Goal: Transaction & Acquisition: Purchase product/service

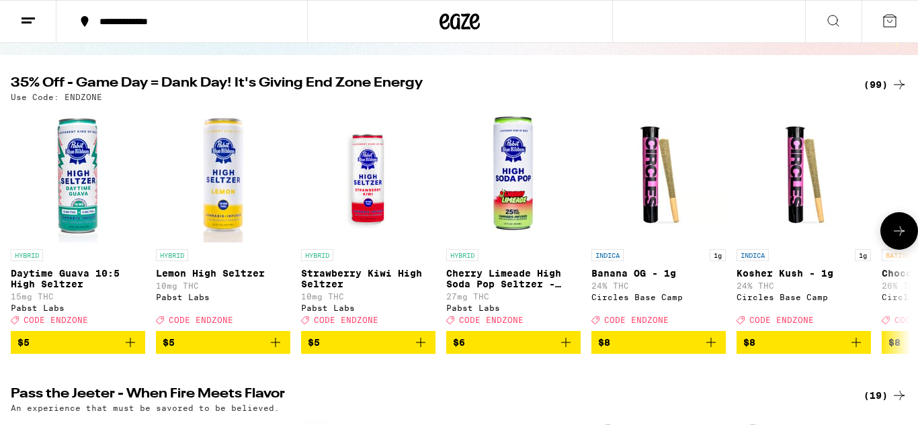
click at [894, 230] on icon at bounding box center [899, 231] width 16 height 16
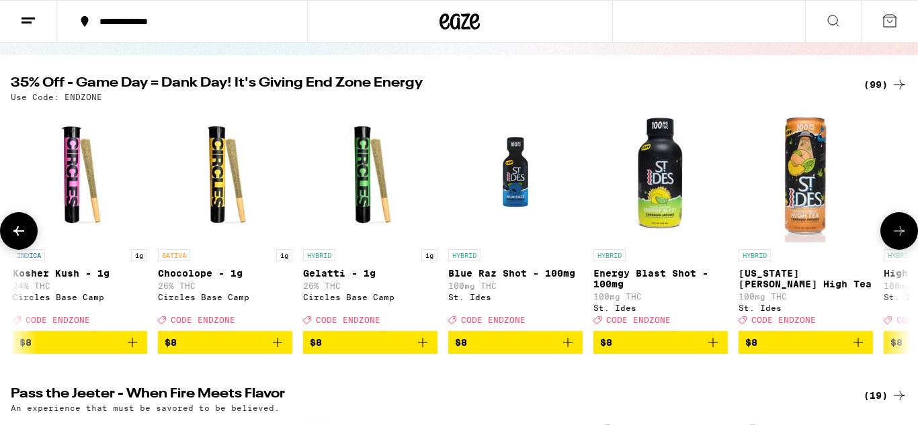
scroll to position [0, 750]
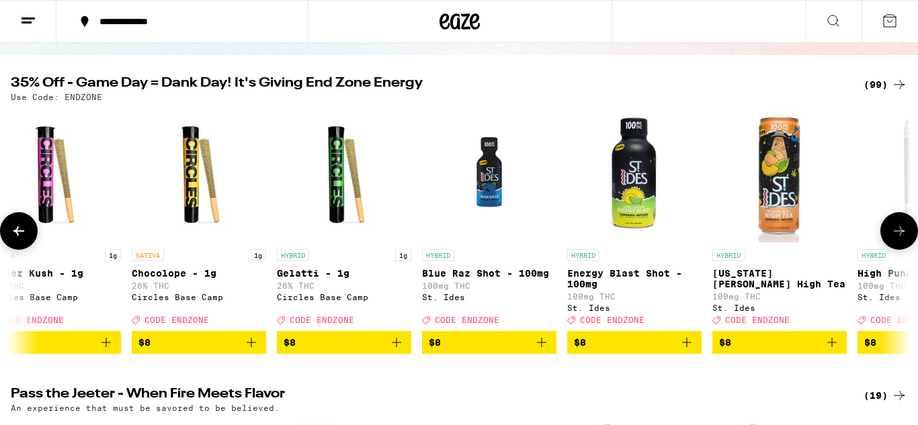
click at [894, 229] on icon at bounding box center [899, 231] width 16 height 16
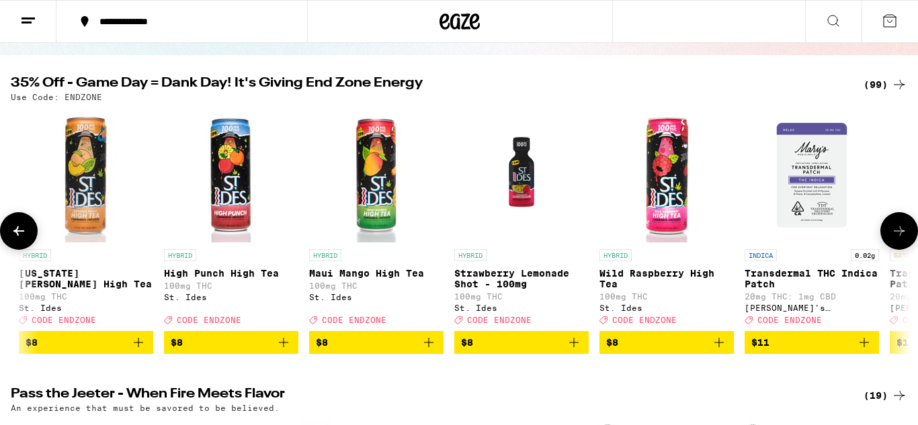
scroll to position [0, 1500]
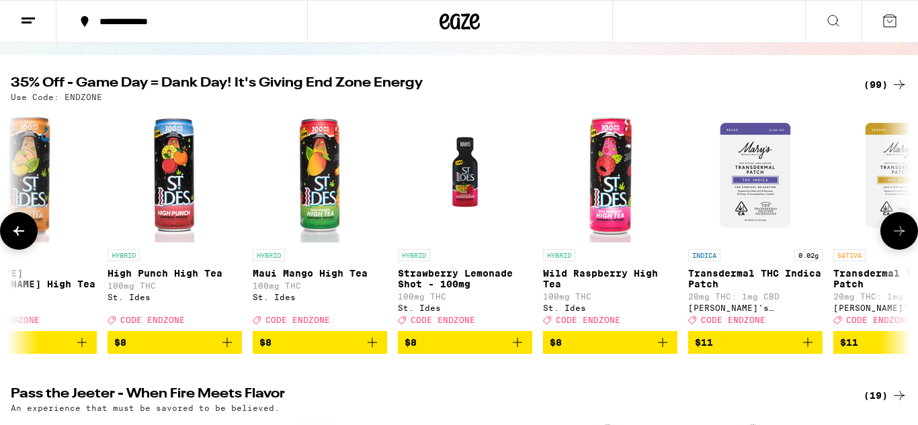
click at [894, 229] on icon at bounding box center [899, 231] width 16 height 16
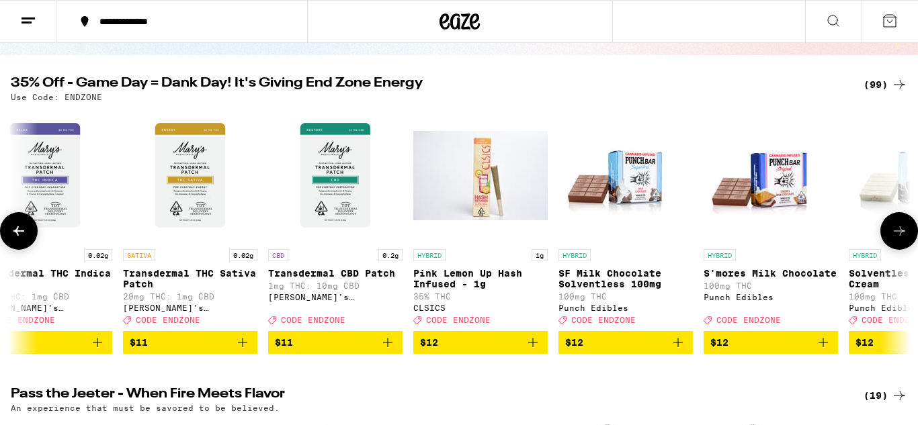
scroll to position [0, 2250]
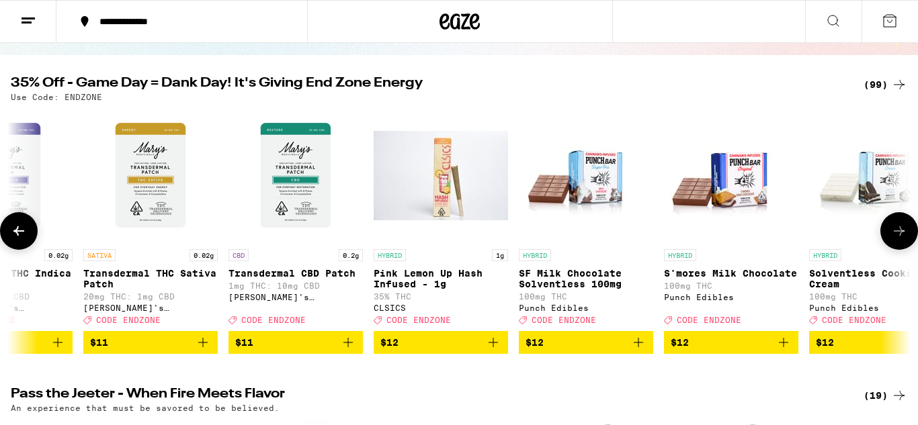
click at [894, 229] on icon at bounding box center [899, 231] width 16 height 16
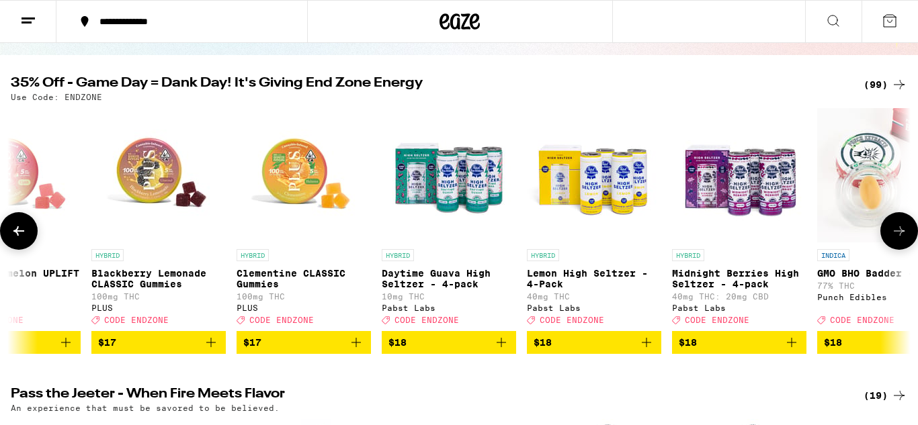
scroll to position [0, 3749]
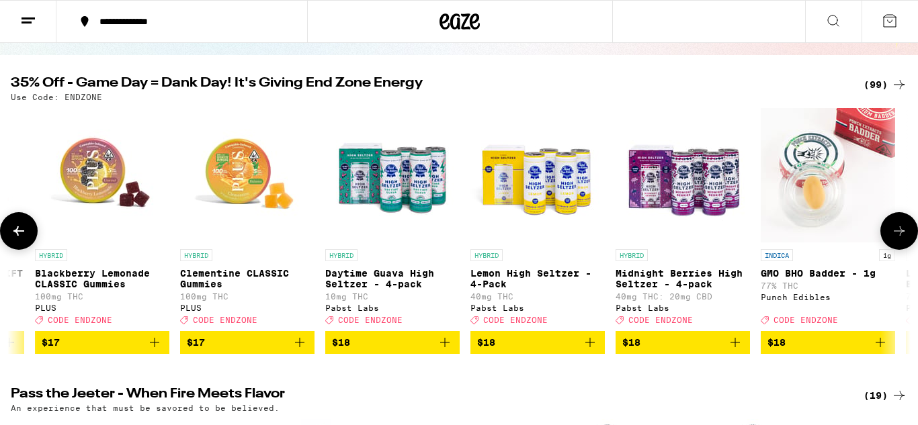
click at [894, 229] on icon at bounding box center [899, 231] width 16 height 16
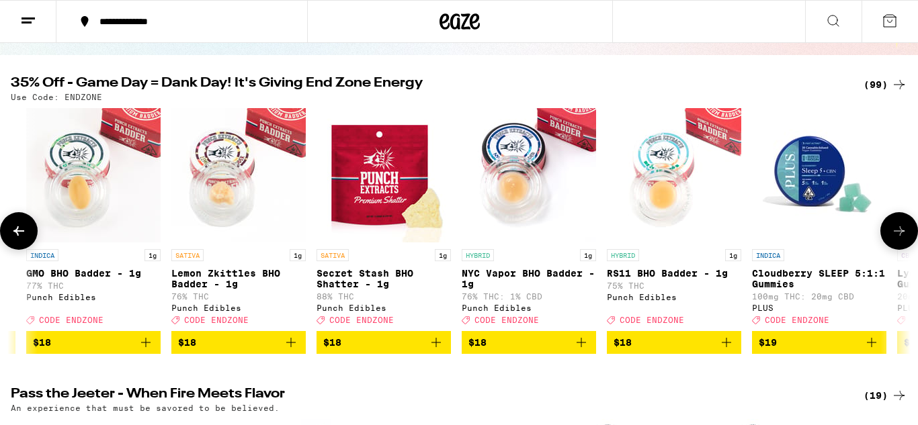
scroll to position [0, 4499]
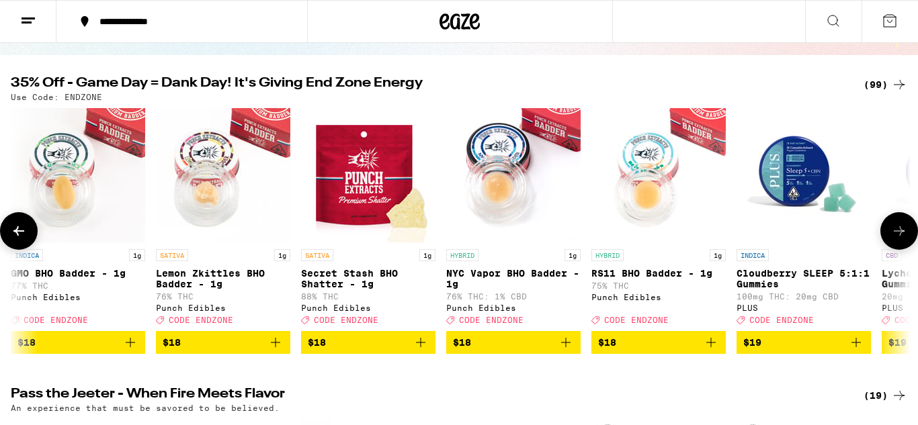
click at [894, 229] on icon at bounding box center [899, 231] width 16 height 16
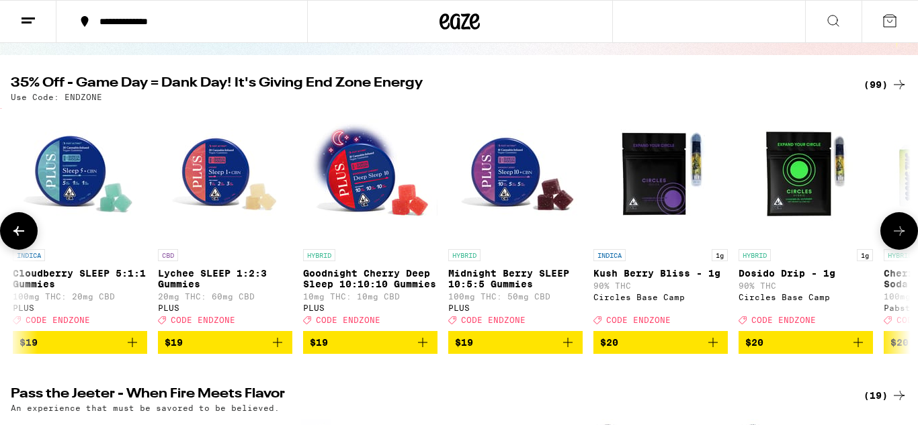
scroll to position [0, 5249]
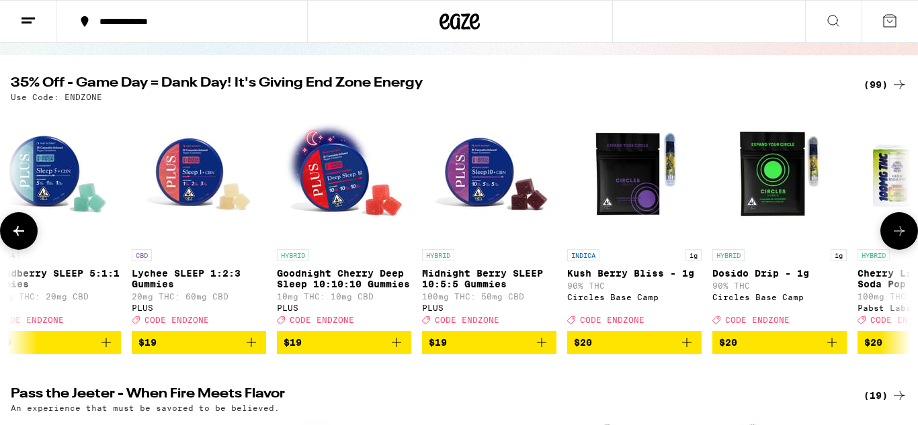
click at [894, 229] on icon at bounding box center [899, 231] width 16 height 16
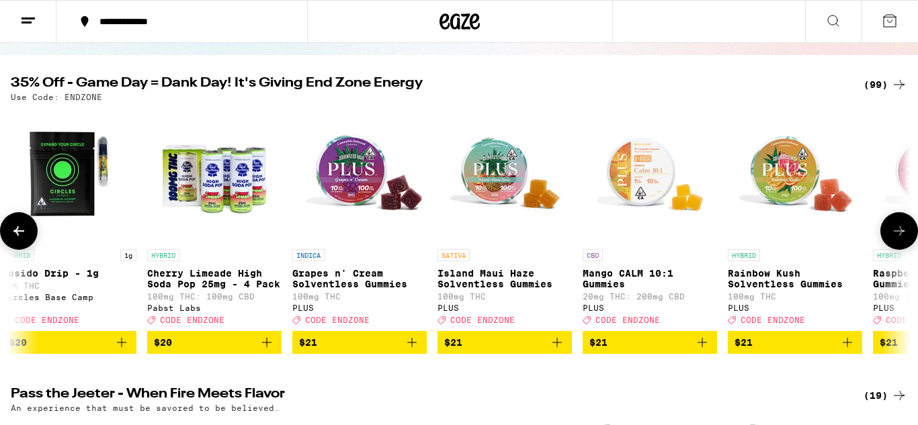
scroll to position [0, 5999]
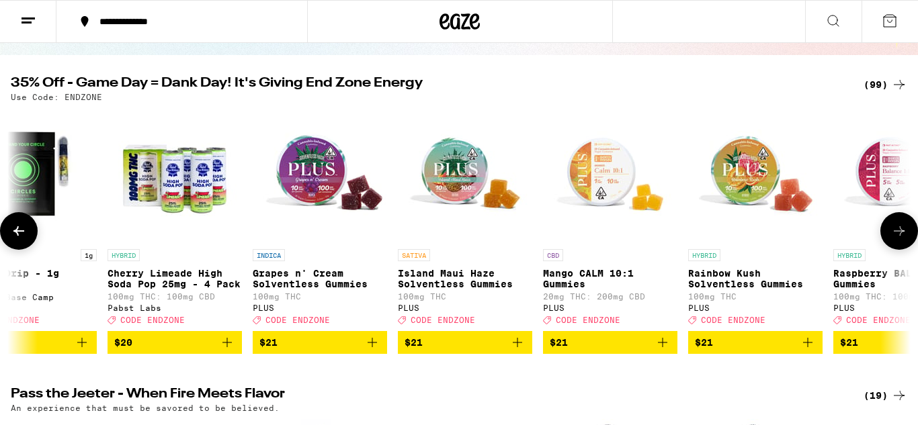
click at [897, 239] on icon at bounding box center [899, 231] width 16 height 16
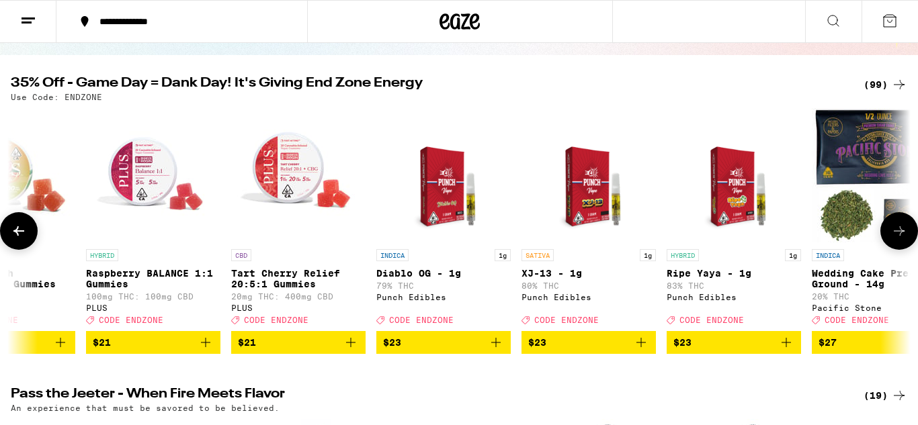
scroll to position [0, 6749]
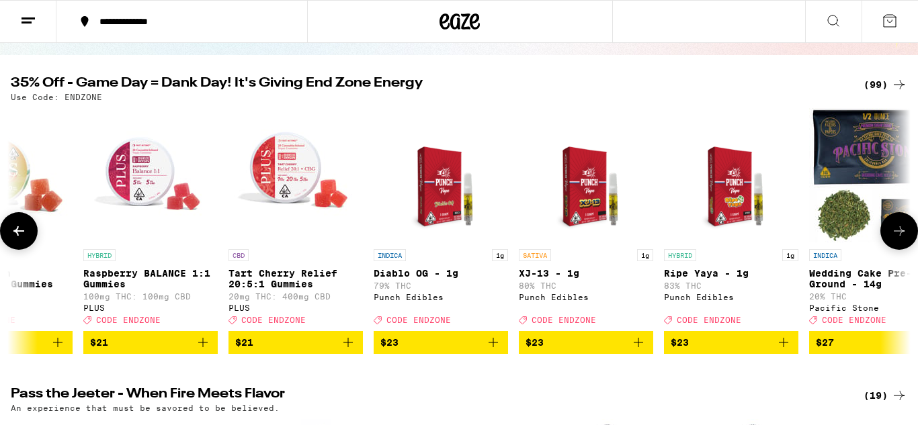
click at [897, 239] on icon at bounding box center [899, 231] width 16 height 16
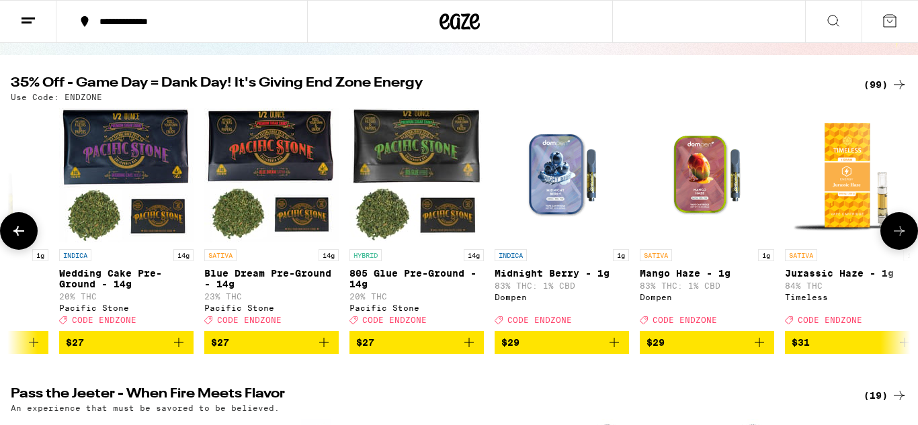
click at [897, 239] on icon at bounding box center [899, 231] width 16 height 16
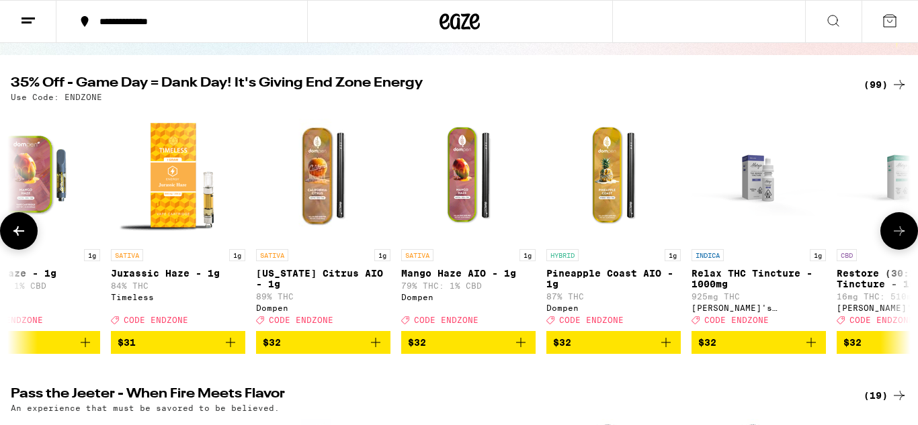
scroll to position [0, 8249]
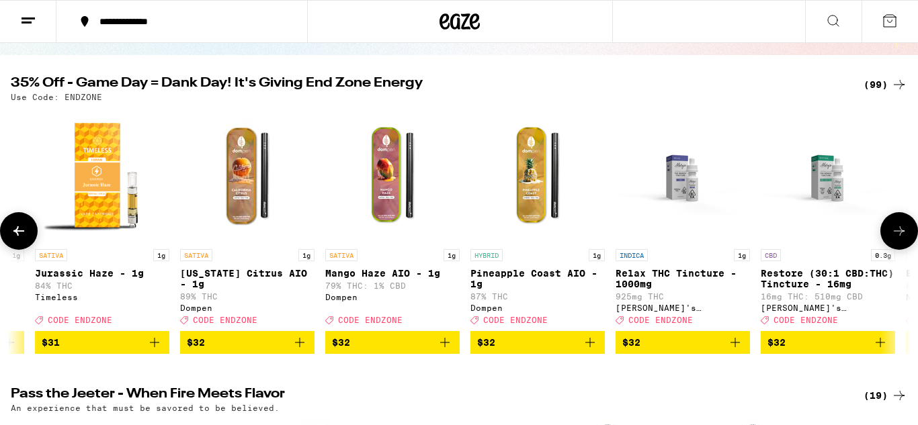
click at [31, 233] on button at bounding box center [19, 231] width 38 height 38
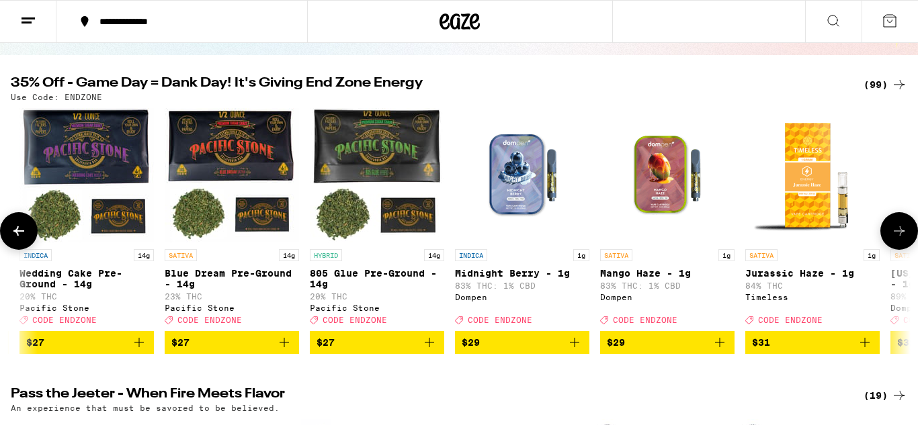
scroll to position [0, 7499]
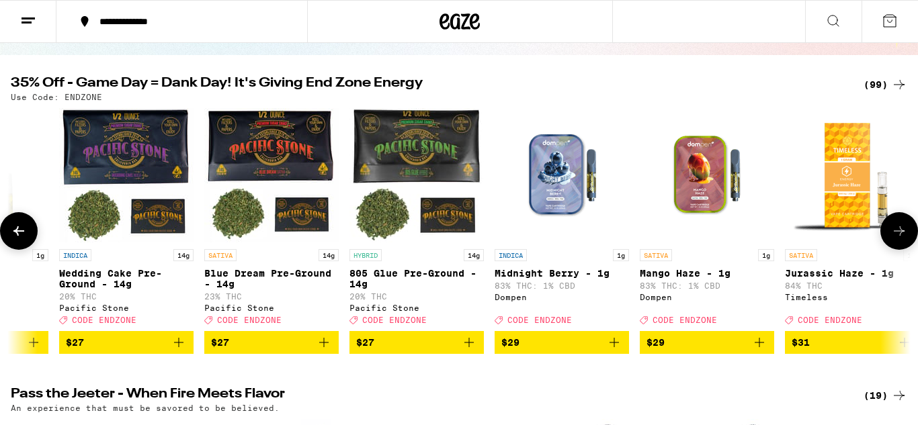
click at [904, 227] on button at bounding box center [899, 231] width 38 height 38
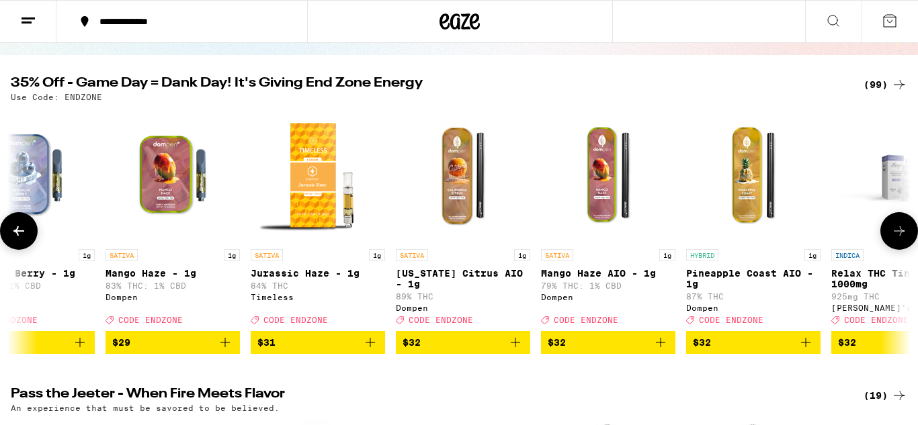
click at [904, 227] on button at bounding box center [899, 231] width 38 height 38
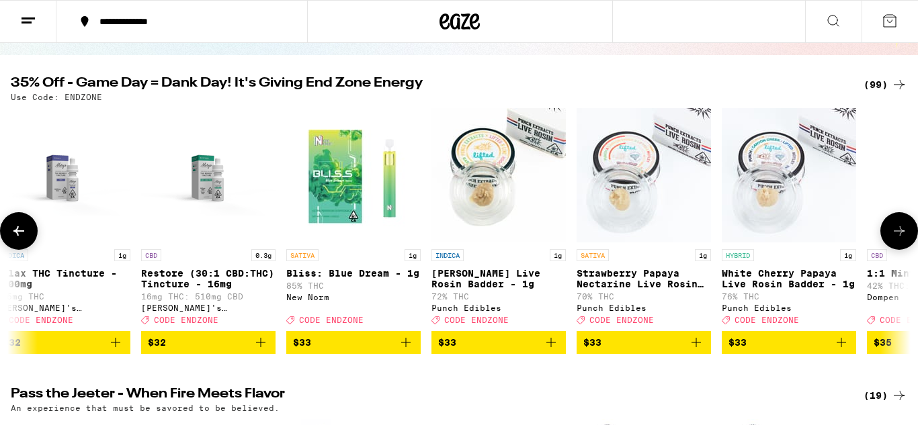
scroll to position [0, 8900]
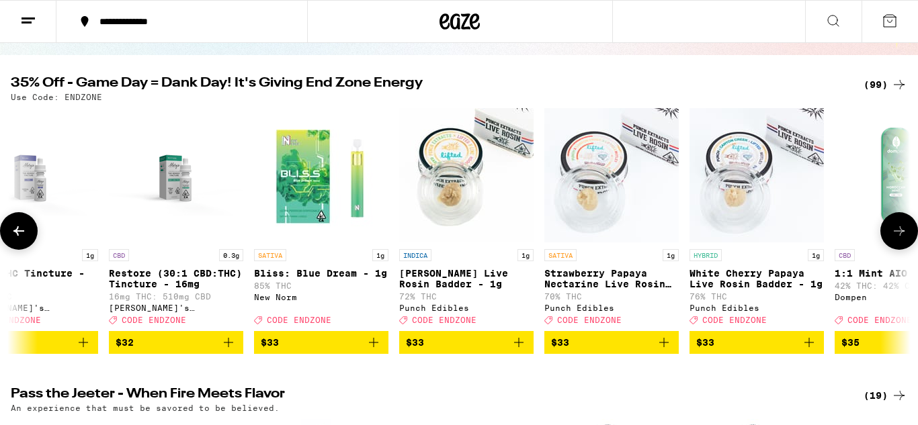
click at [904, 227] on button at bounding box center [899, 231] width 38 height 38
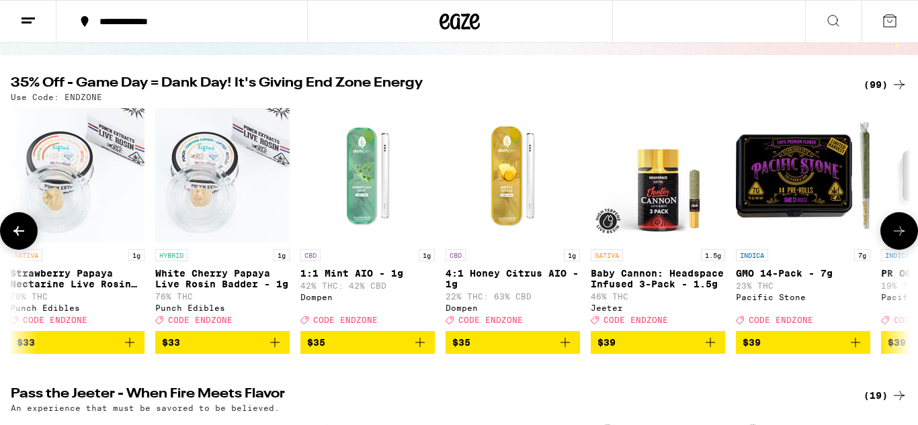
scroll to position [0, 9650]
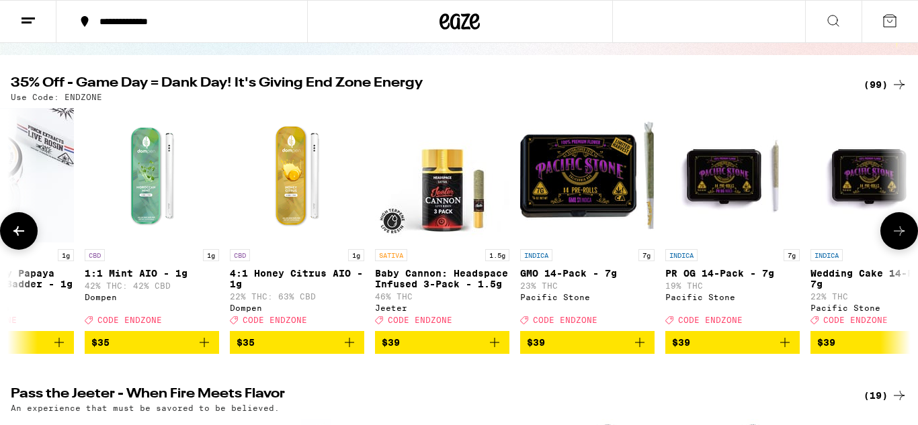
click at [904, 226] on button at bounding box center [899, 231] width 38 height 38
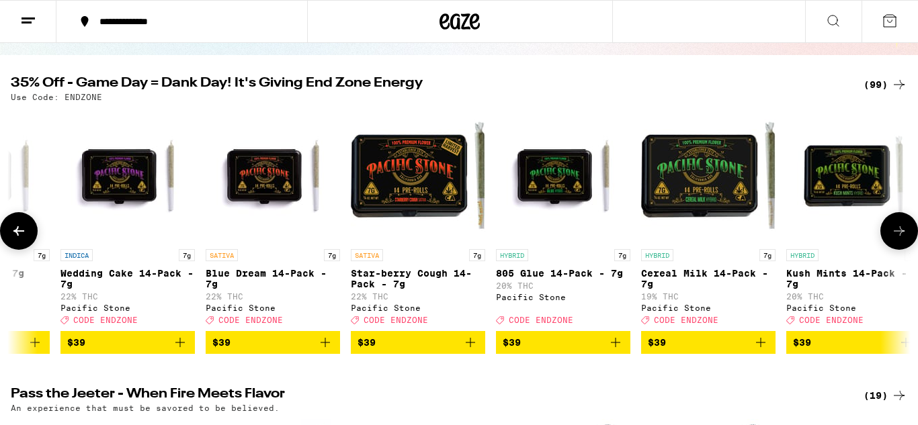
click at [904, 226] on button at bounding box center [899, 231] width 38 height 38
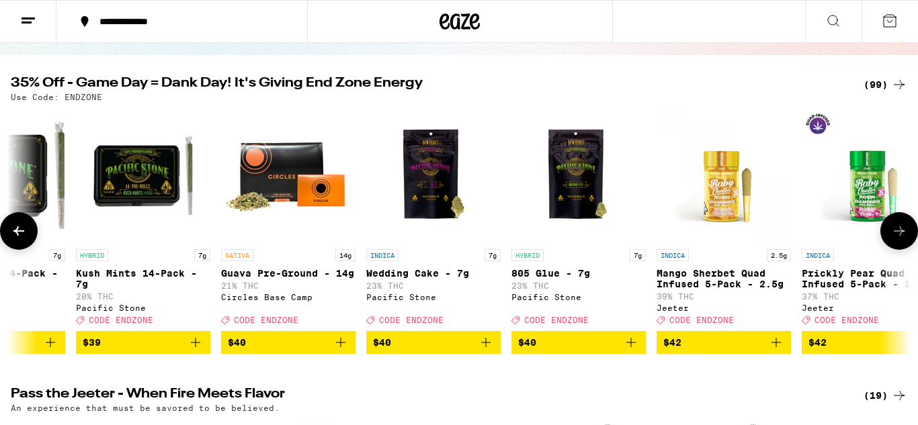
scroll to position [0, 11150]
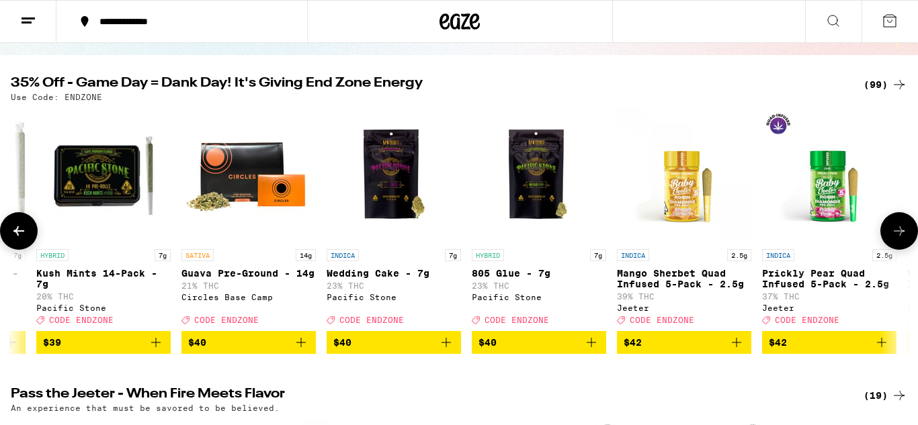
click at [903, 226] on button at bounding box center [899, 231] width 38 height 38
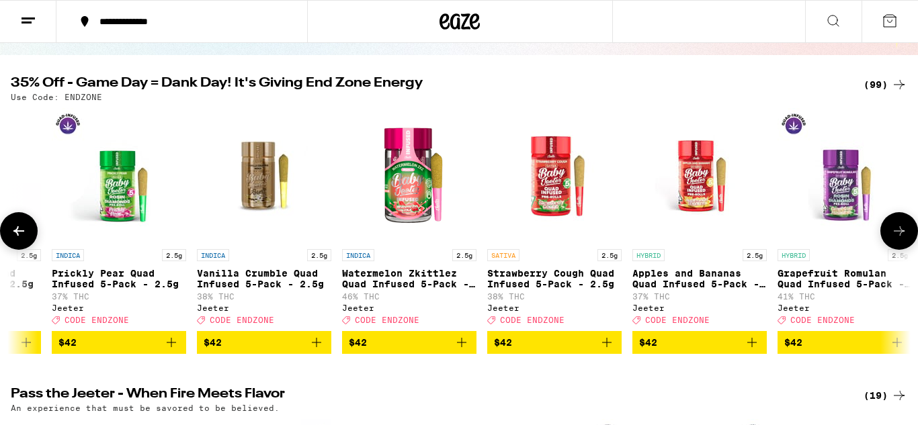
scroll to position [0, 11900]
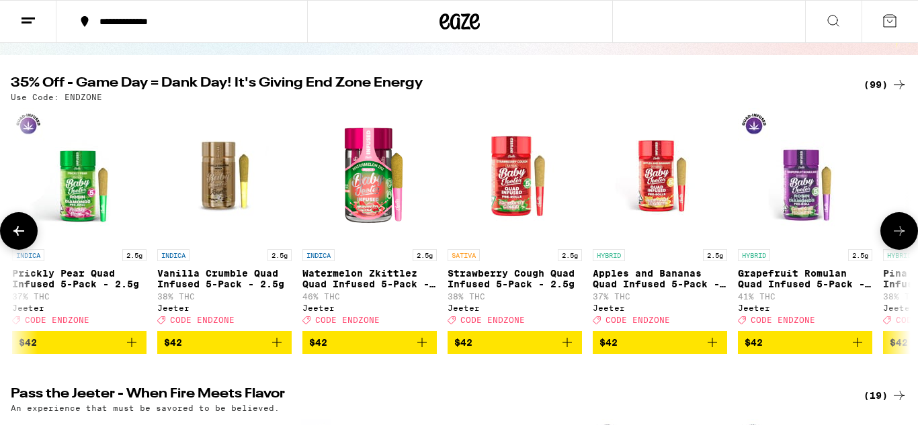
click at [903, 226] on button at bounding box center [899, 231] width 38 height 38
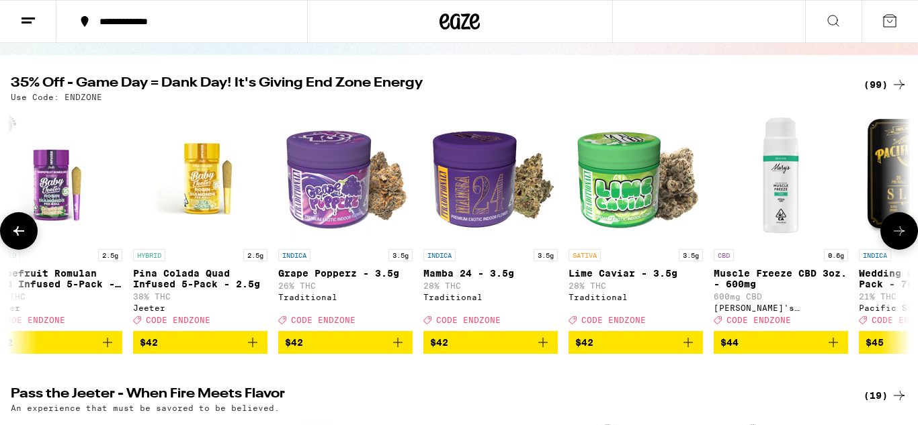
click at [903, 226] on button at bounding box center [899, 231] width 38 height 38
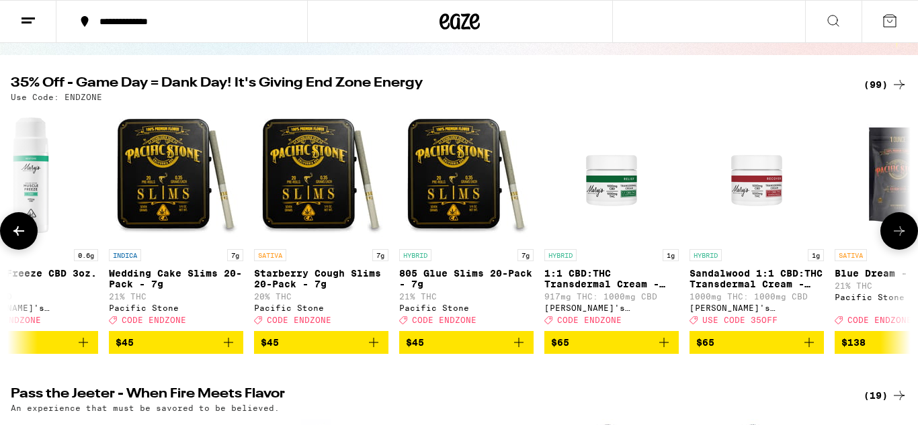
click at [903, 226] on button at bounding box center [899, 231] width 38 height 38
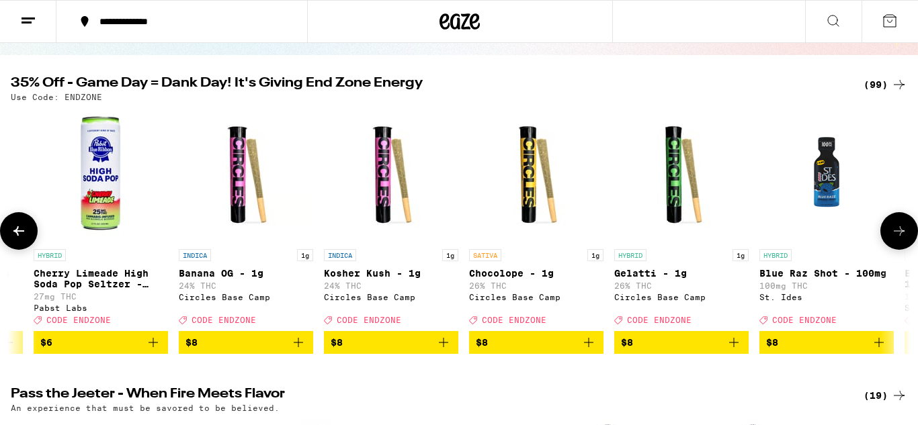
scroll to position [0, 0]
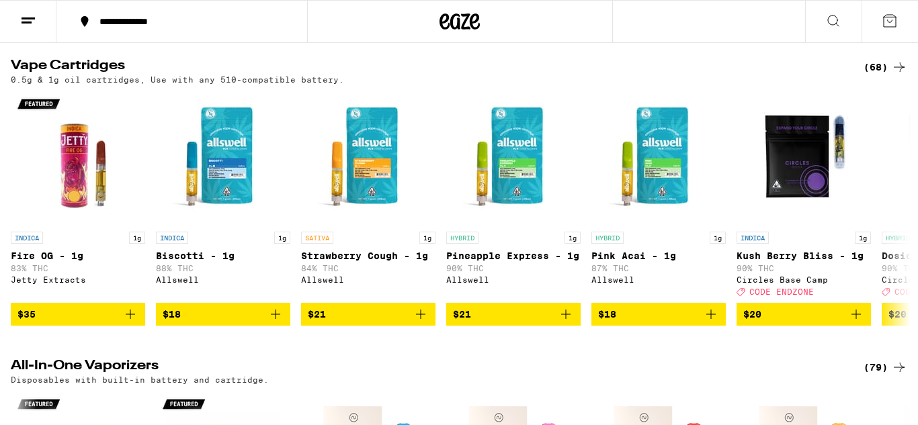
scroll to position [1676, 0]
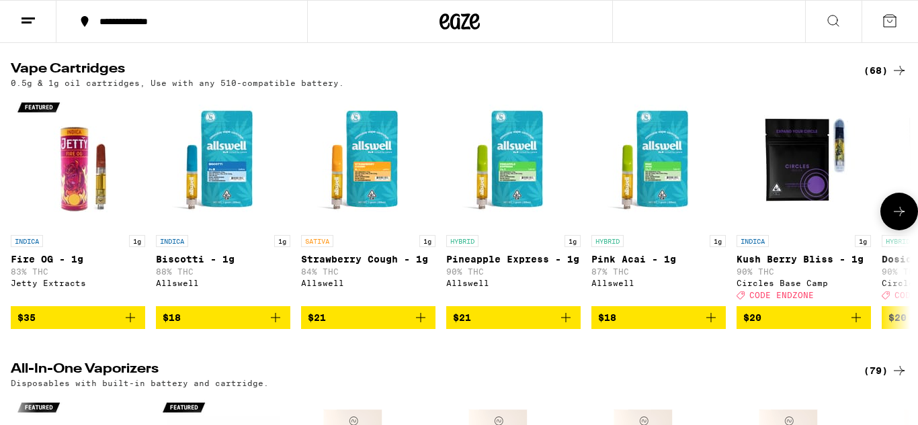
click at [895, 220] on icon at bounding box center [899, 212] width 16 height 16
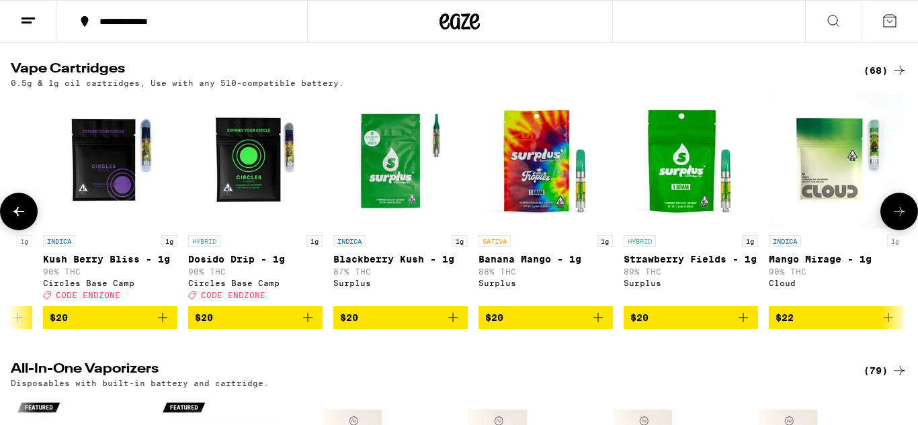
scroll to position [0, 750]
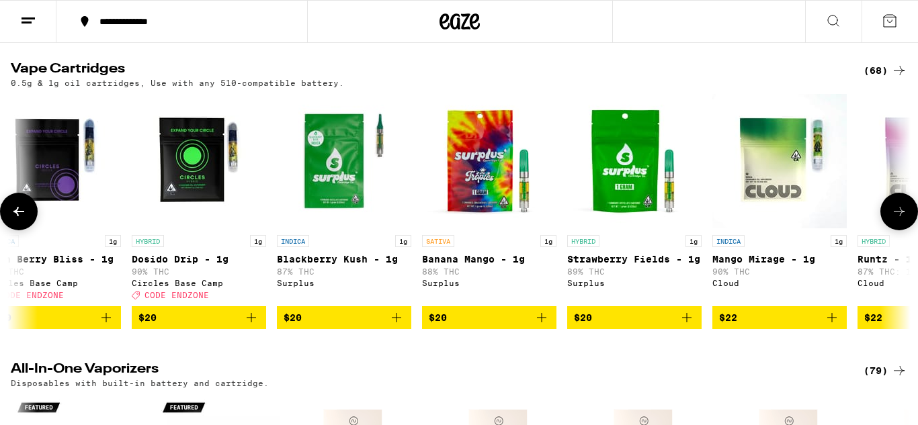
click at [896, 220] on icon at bounding box center [899, 212] width 16 height 16
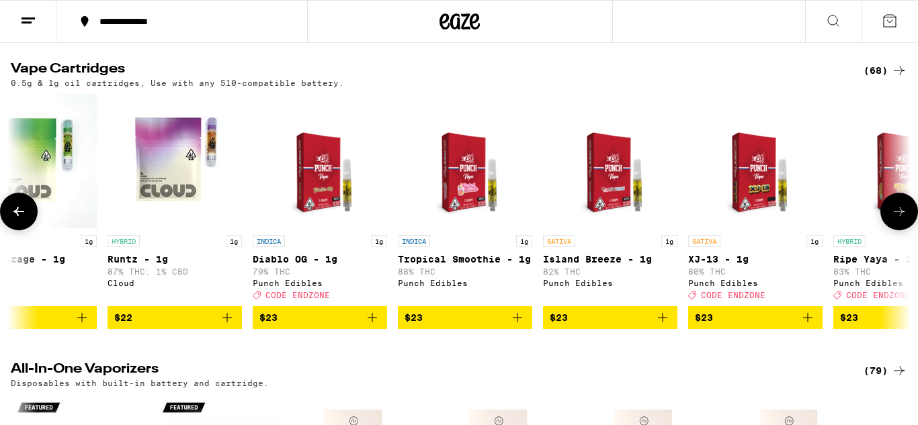
click at [896, 220] on icon at bounding box center [899, 212] width 16 height 16
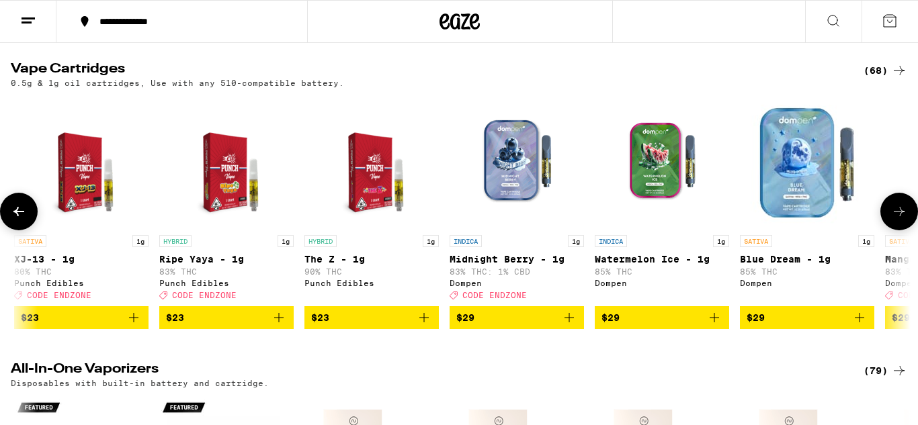
scroll to position [0, 2250]
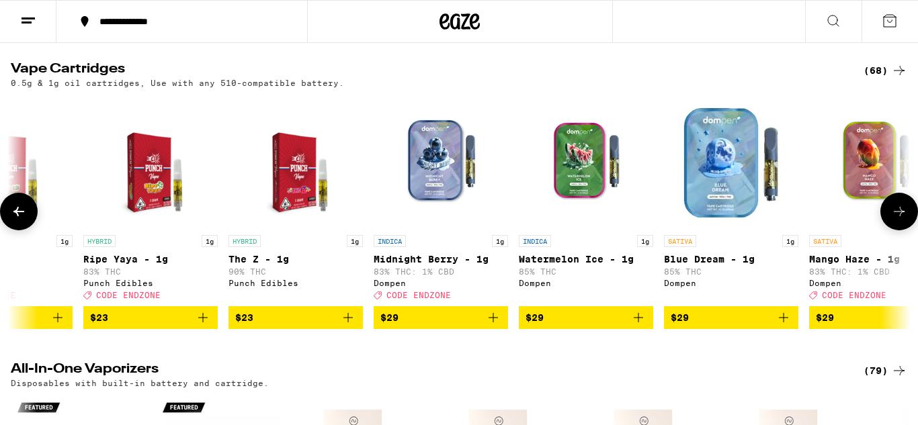
click at [895, 220] on icon at bounding box center [899, 212] width 16 height 16
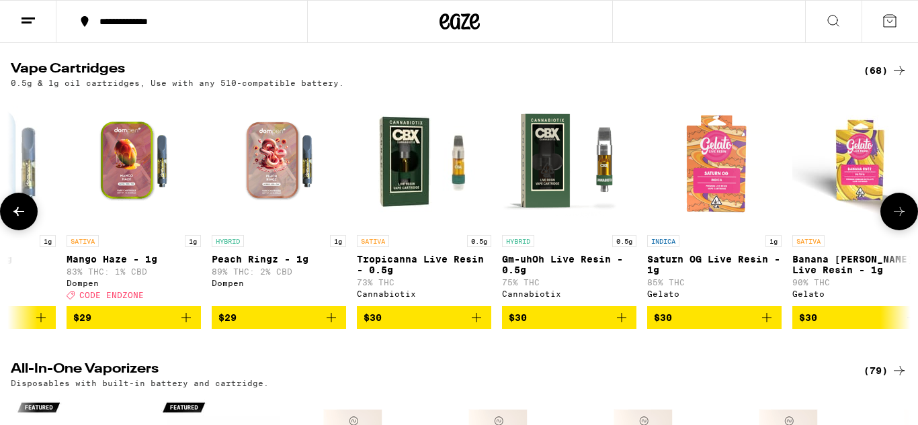
scroll to position [0, 3000]
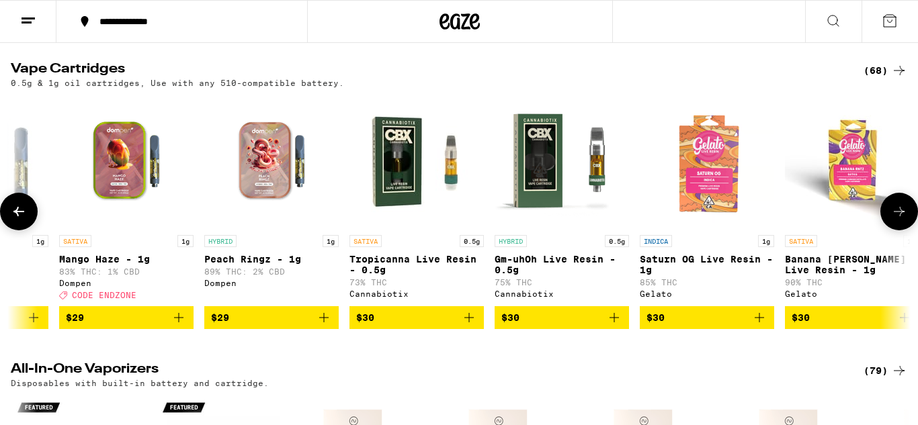
click at [895, 220] on icon at bounding box center [899, 212] width 16 height 16
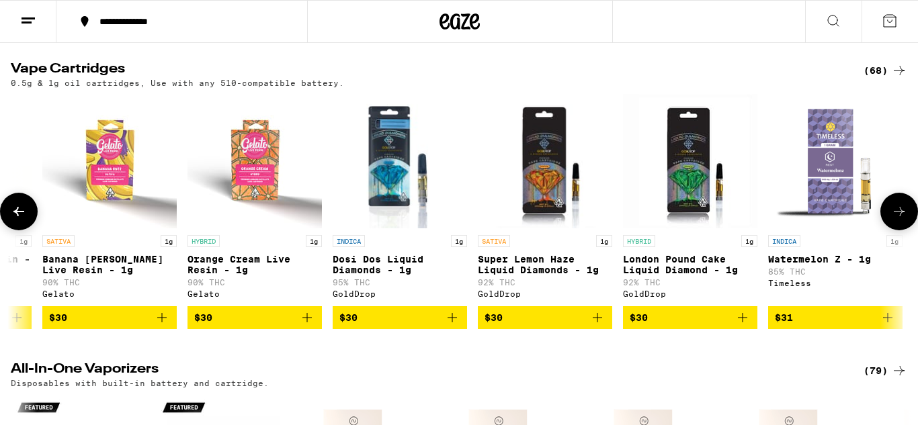
scroll to position [0, 3749]
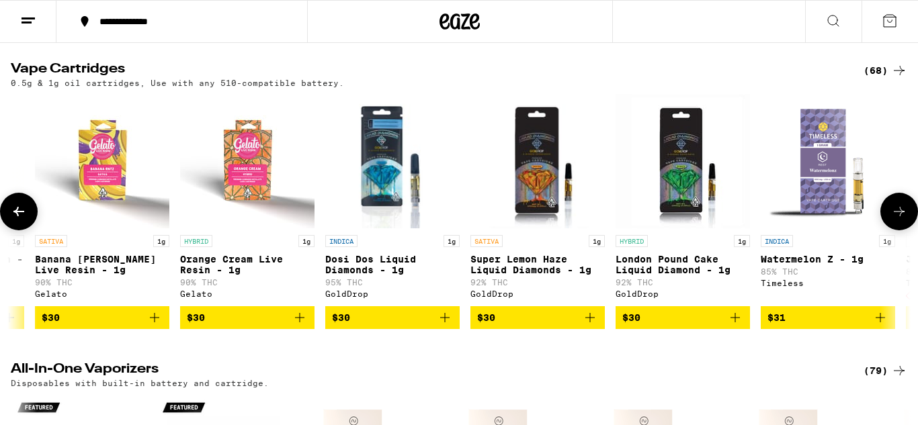
click at [896, 220] on icon at bounding box center [899, 212] width 16 height 16
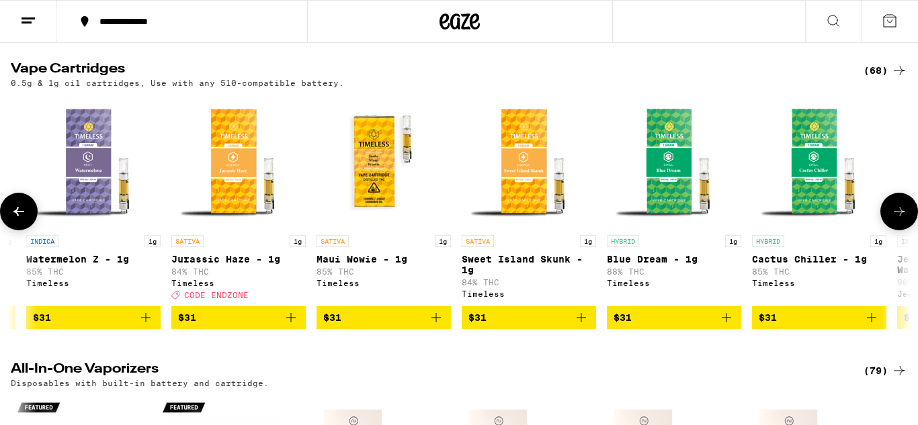
scroll to position [0, 4499]
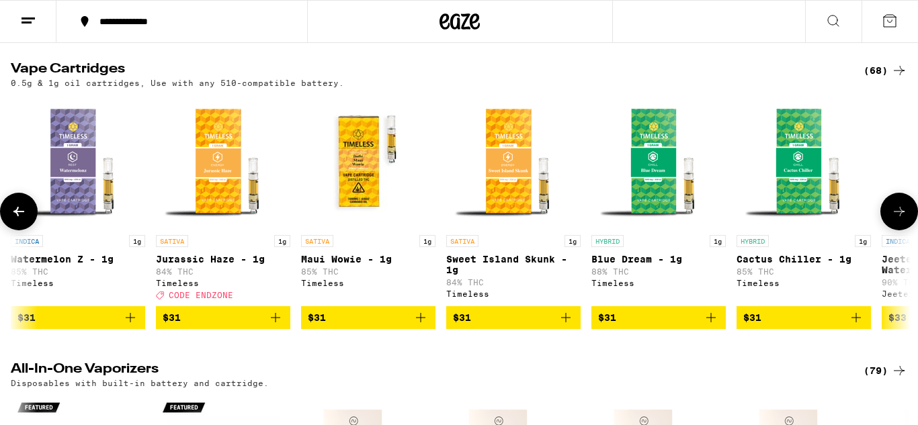
click at [896, 220] on icon at bounding box center [899, 212] width 16 height 16
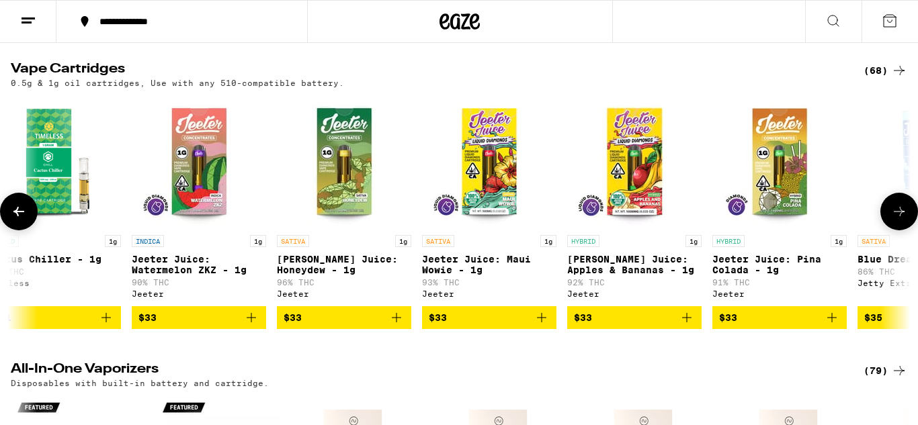
click at [896, 220] on icon at bounding box center [899, 212] width 16 height 16
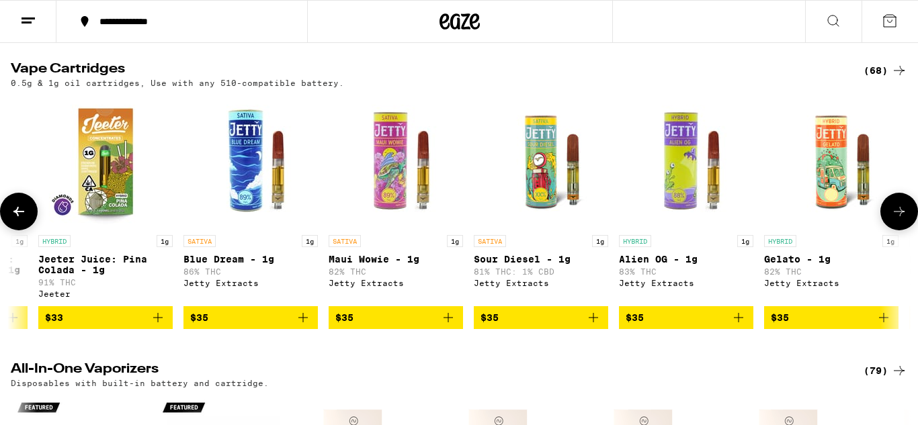
scroll to position [0, 5999]
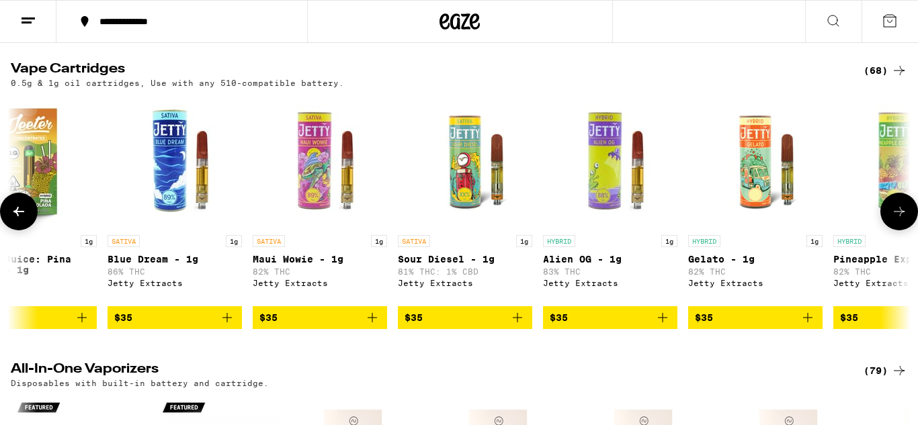
click at [895, 220] on icon at bounding box center [899, 212] width 16 height 16
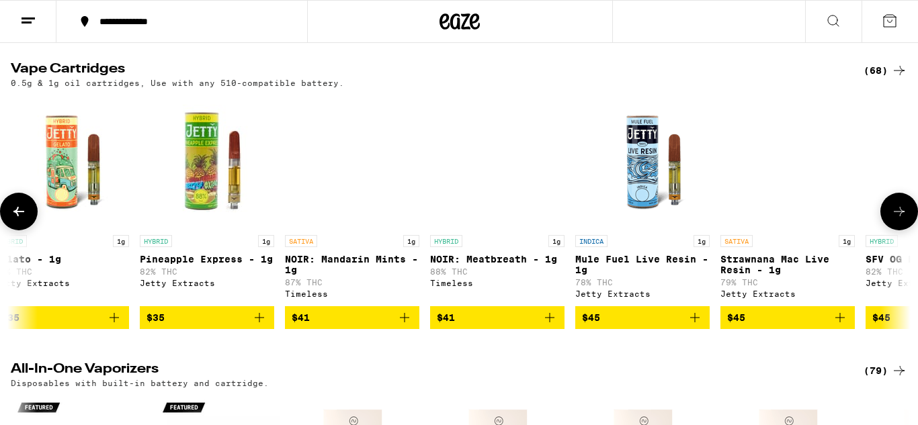
scroll to position [0, 6749]
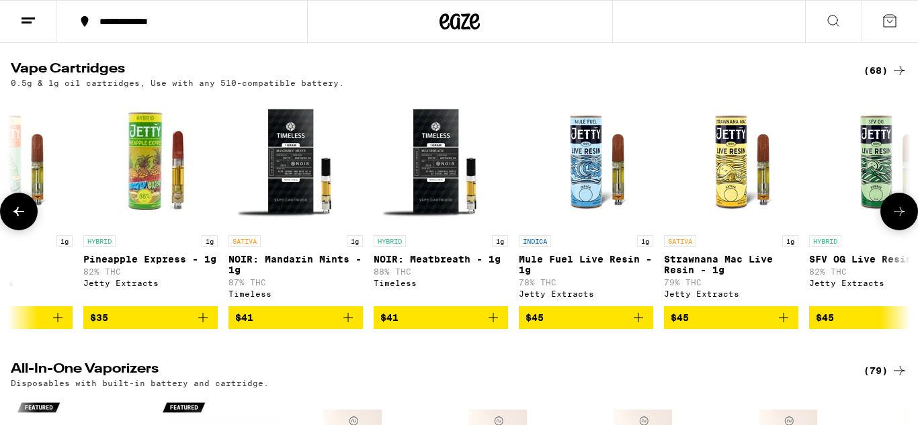
click at [895, 220] on icon at bounding box center [899, 212] width 16 height 16
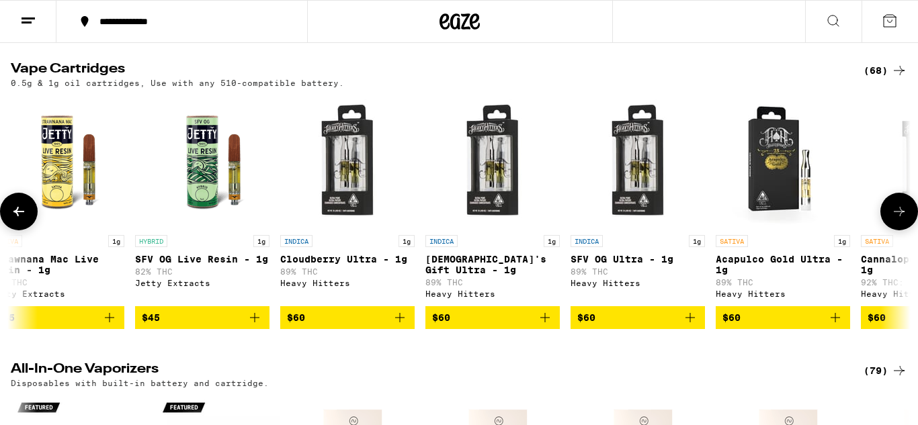
scroll to position [0, 7499]
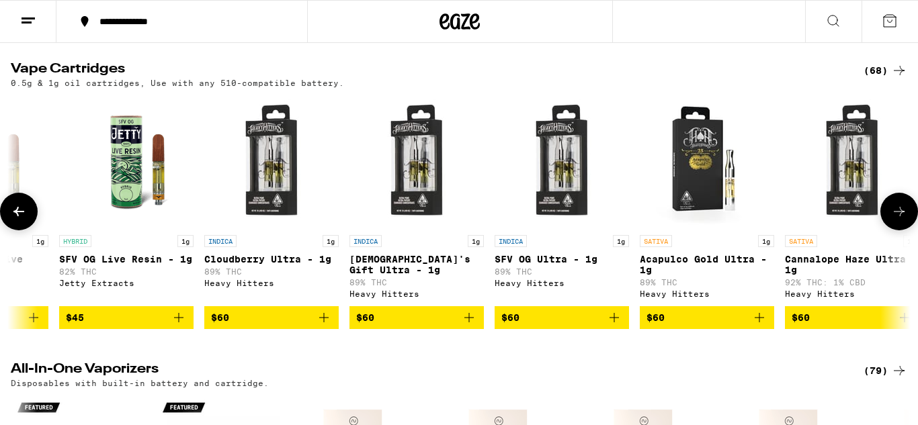
click at [895, 220] on icon at bounding box center [899, 212] width 16 height 16
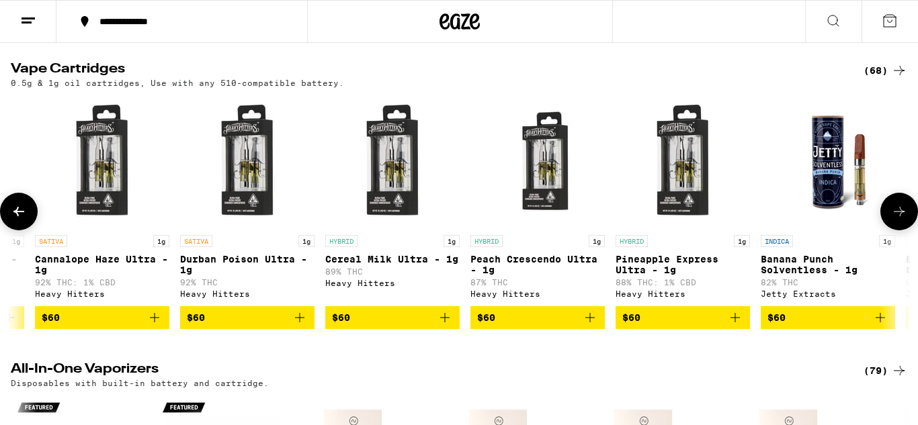
click at [894, 220] on icon at bounding box center [899, 212] width 16 height 16
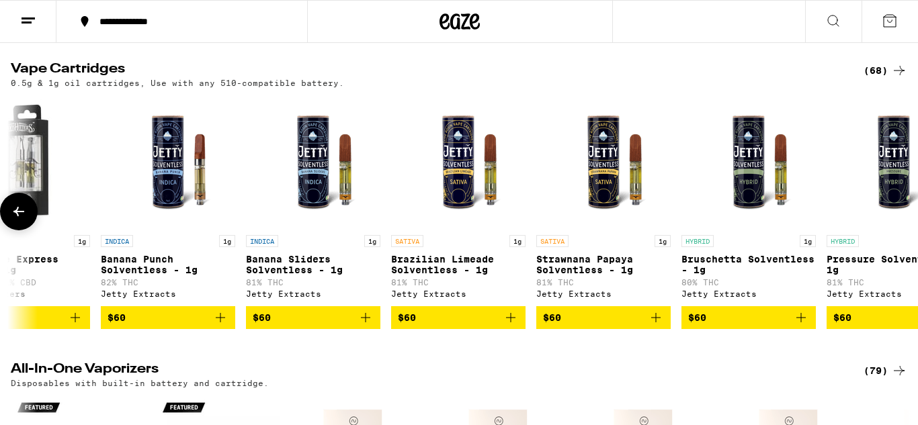
scroll to position [0, 8973]
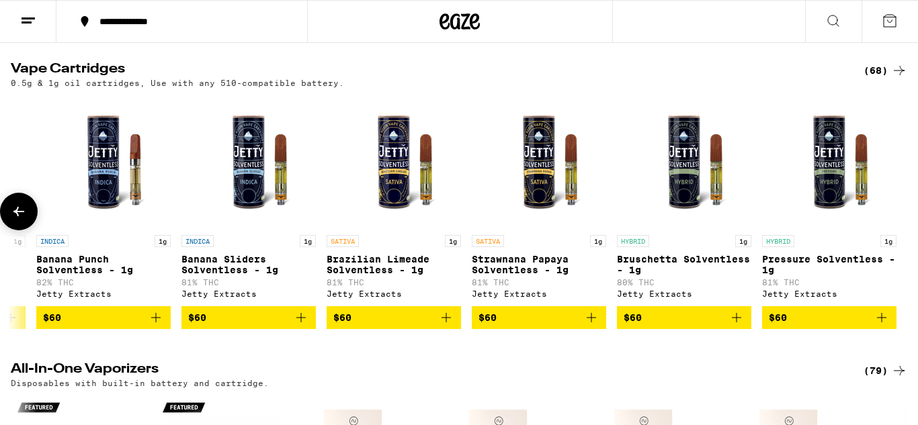
click at [894, 230] on div at bounding box center [899, 212] width 38 height 38
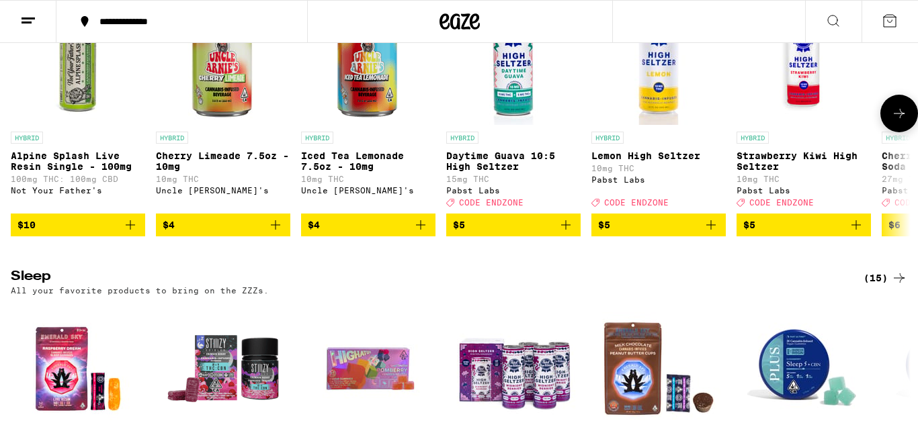
scroll to position [4340, 0]
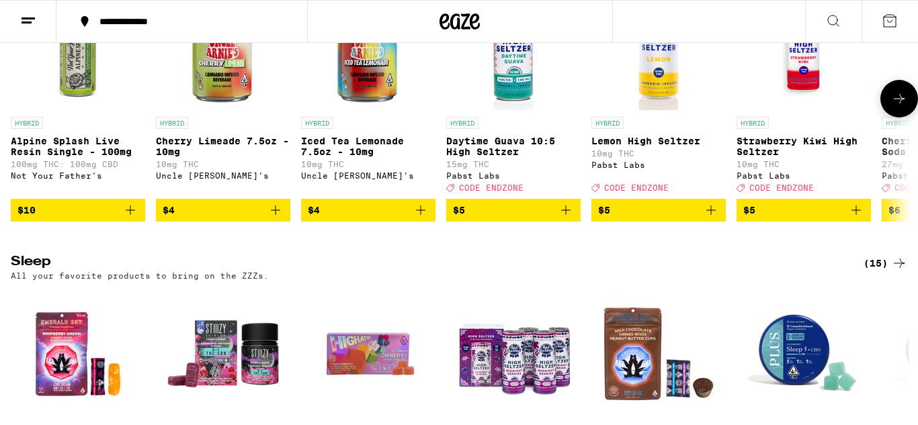
click at [909, 118] on button at bounding box center [899, 99] width 38 height 38
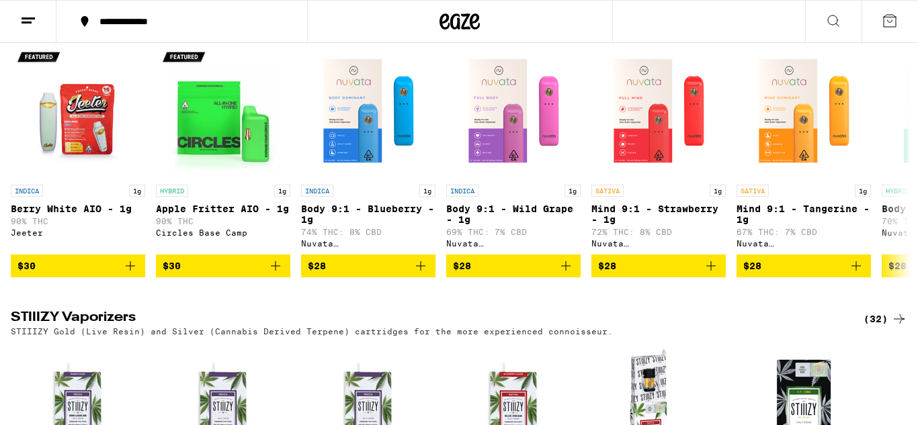
scroll to position [1747, 0]
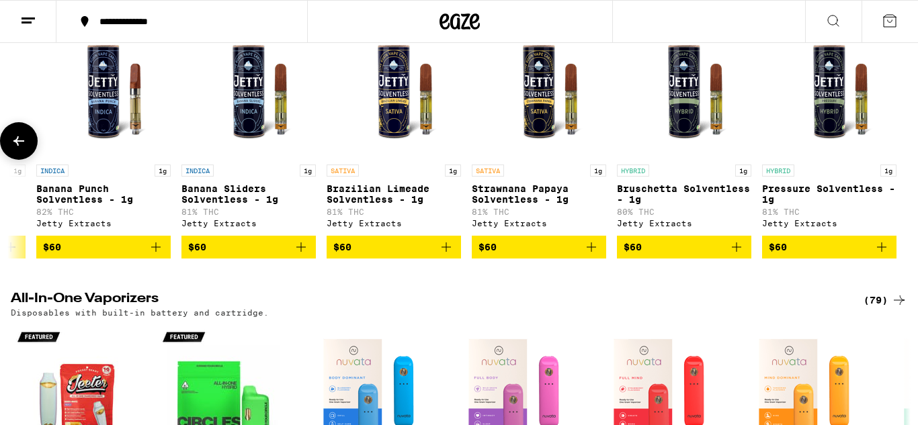
click at [22, 160] on button at bounding box center [19, 141] width 38 height 38
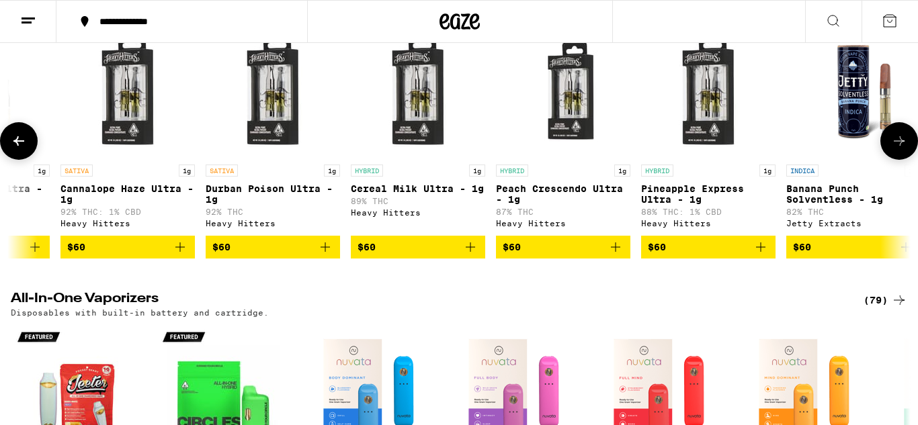
click at [22, 160] on button at bounding box center [19, 141] width 38 height 38
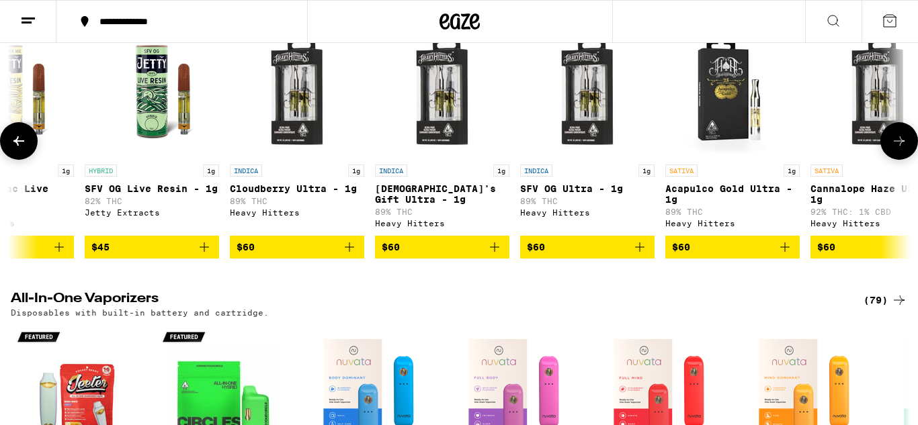
click at [22, 160] on button at bounding box center [19, 141] width 38 height 38
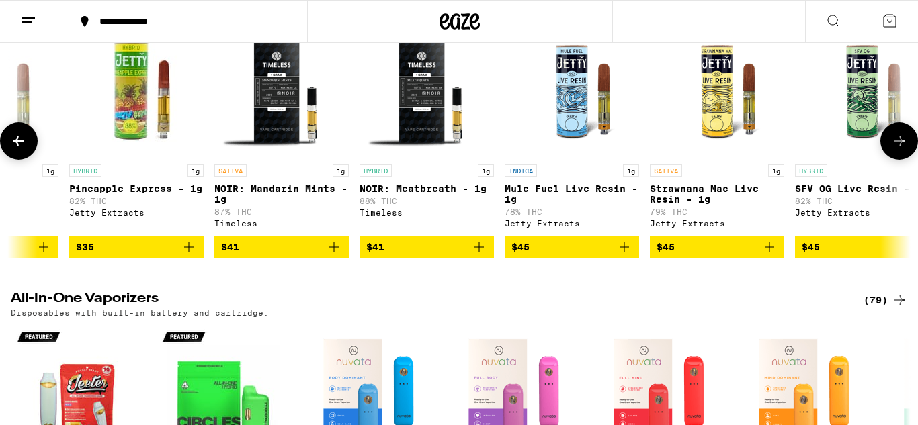
scroll to position [0, 6723]
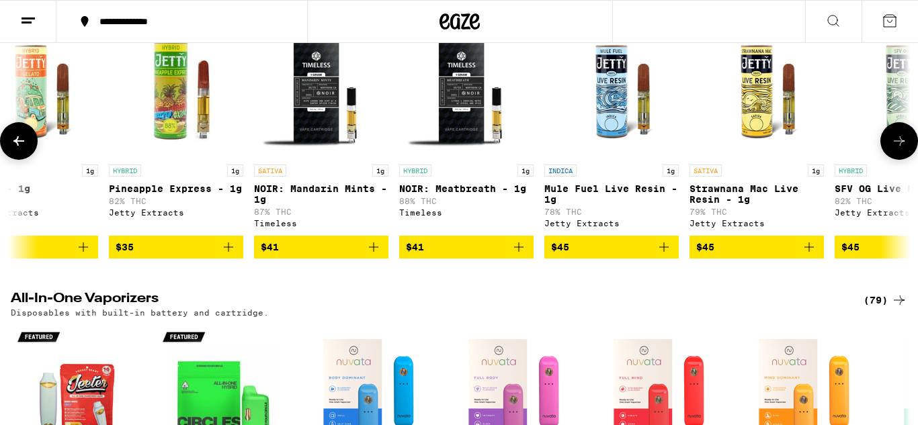
click at [22, 160] on button at bounding box center [19, 141] width 38 height 38
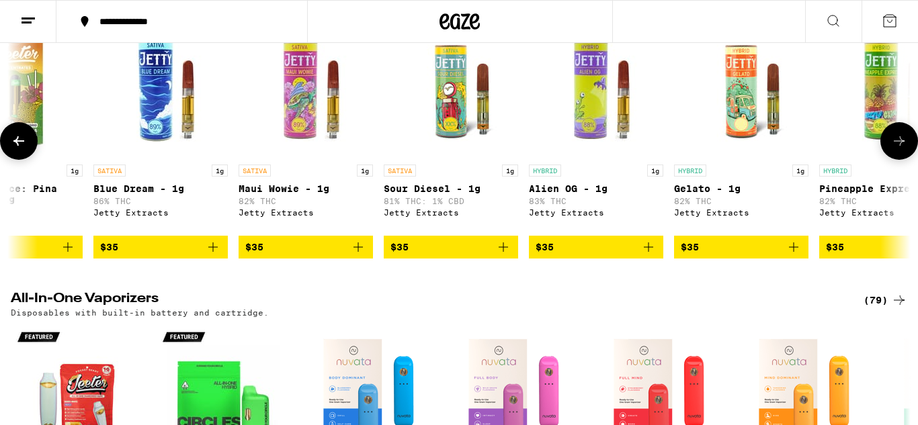
scroll to position [0, 5973]
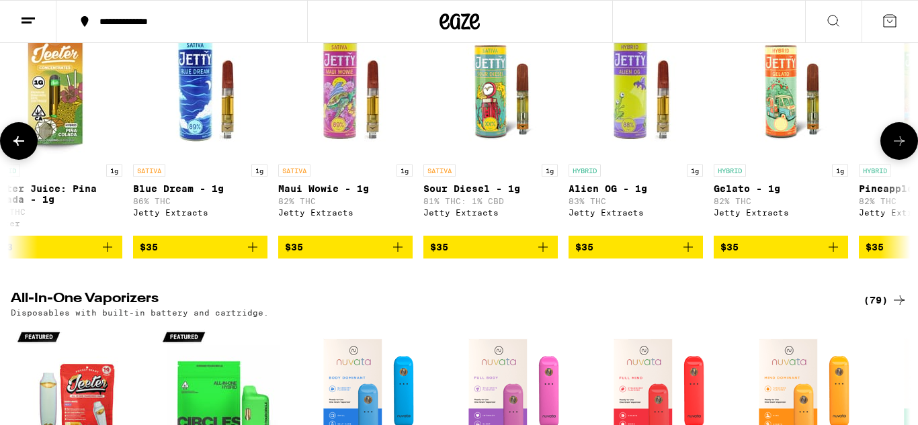
click at [22, 160] on button at bounding box center [19, 141] width 38 height 38
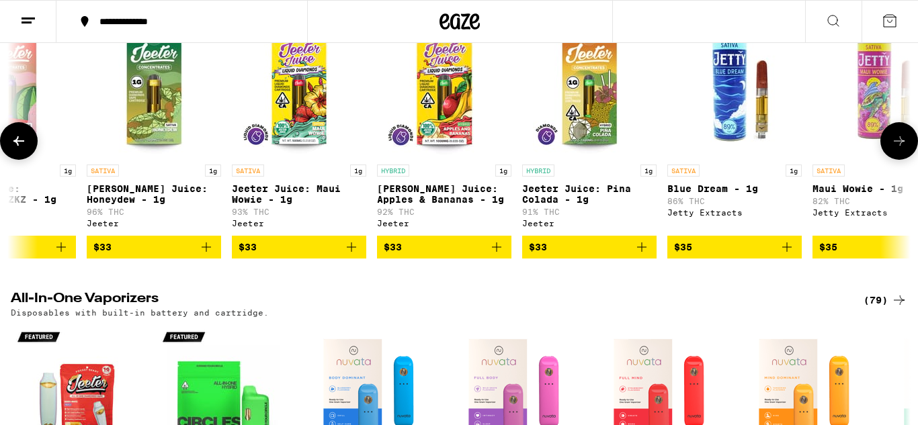
scroll to position [0, 5224]
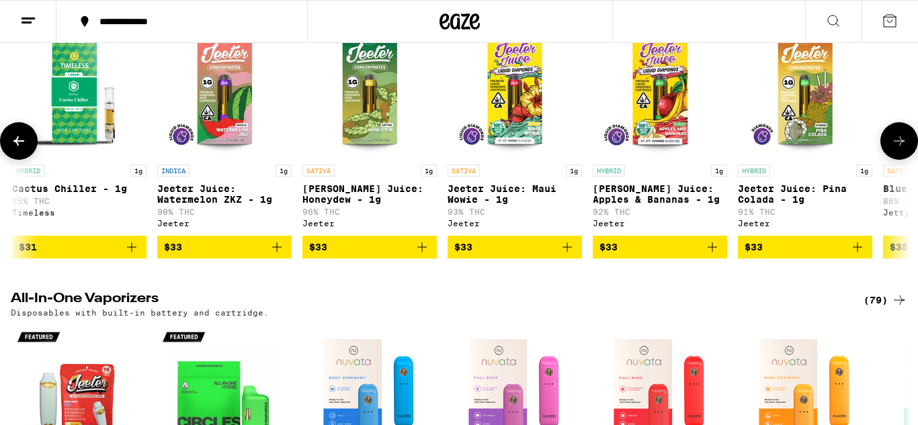
click at [22, 160] on button at bounding box center [19, 141] width 38 height 38
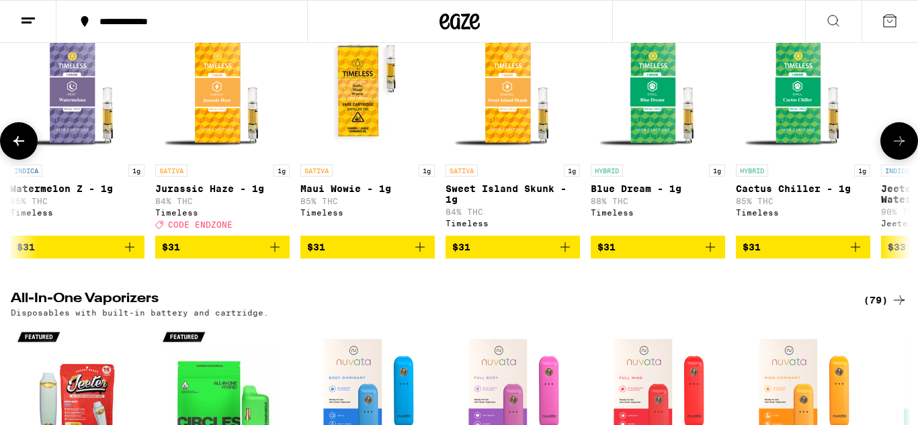
scroll to position [0, 4474]
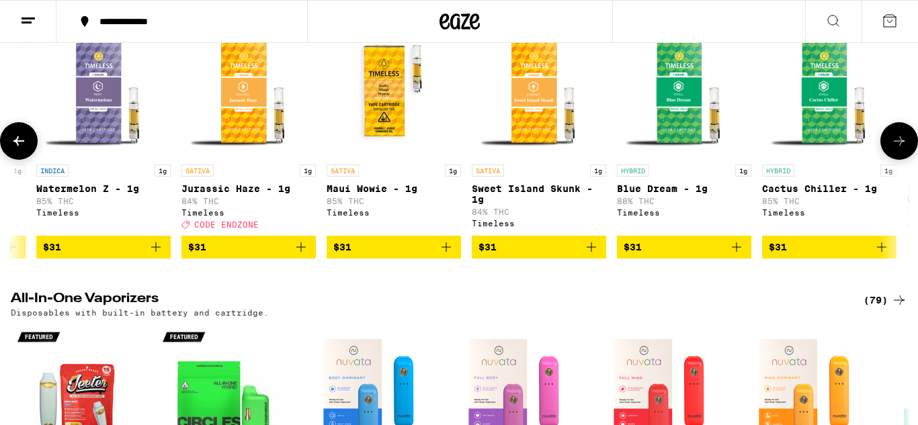
click at [21, 160] on button at bounding box center [19, 141] width 38 height 38
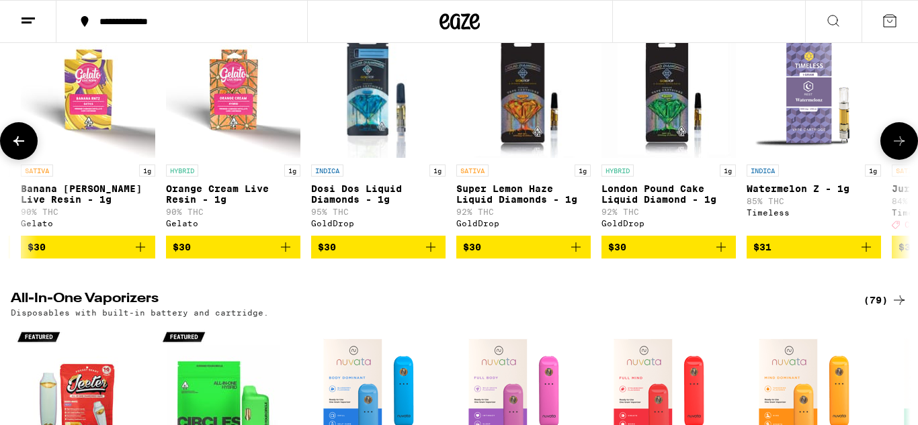
scroll to position [0, 3724]
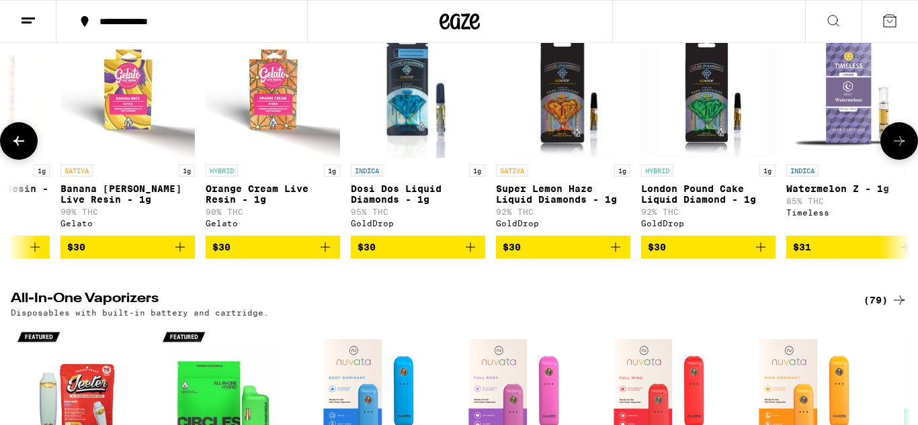
click at [22, 160] on button at bounding box center [19, 141] width 38 height 38
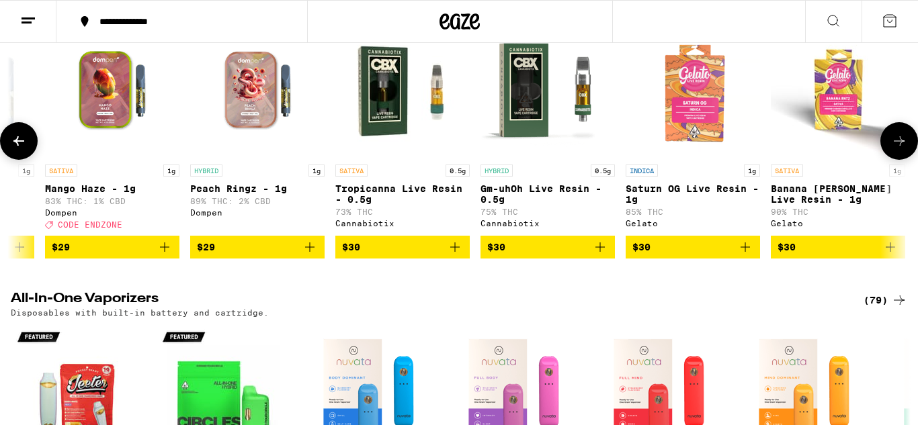
scroll to position [0, 2974]
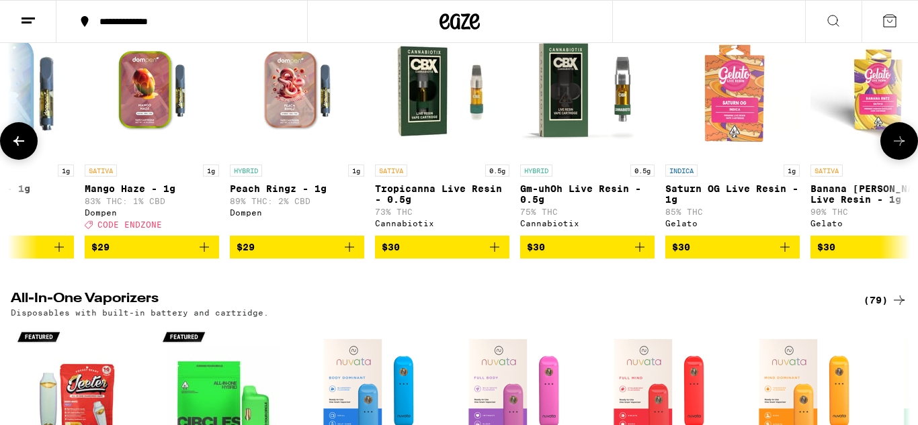
click at [22, 160] on button at bounding box center [19, 141] width 38 height 38
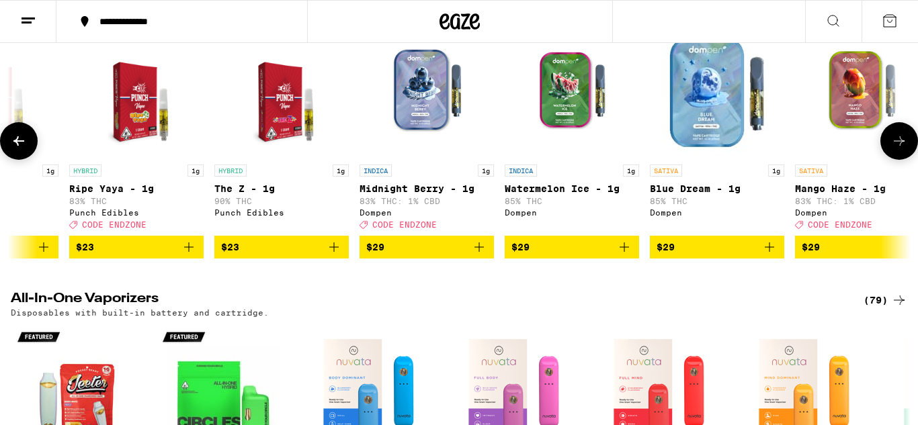
scroll to position [0, 2224]
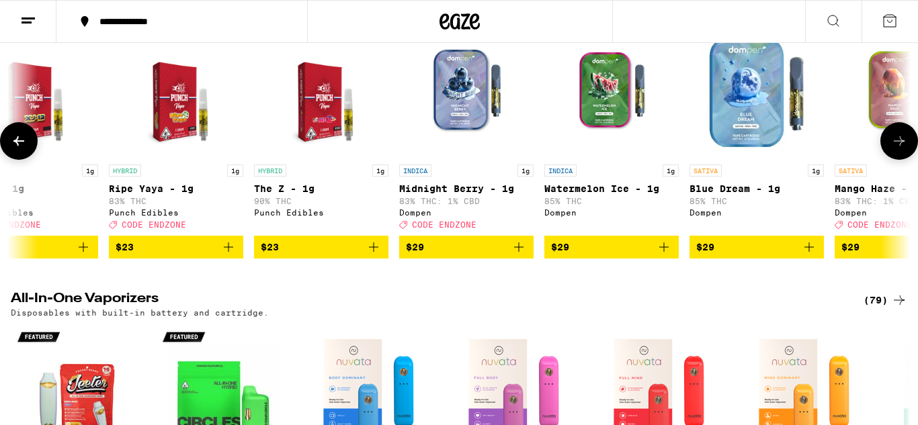
click at [22, 160] on button at bounding box center [19, 141] width 38 height 38
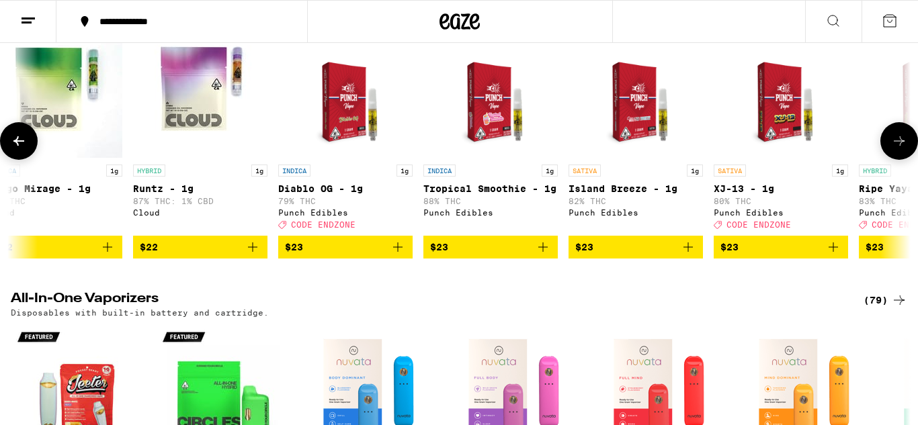
click at [22, 160] on button at bounding box center [19, 141] width 38 height 38
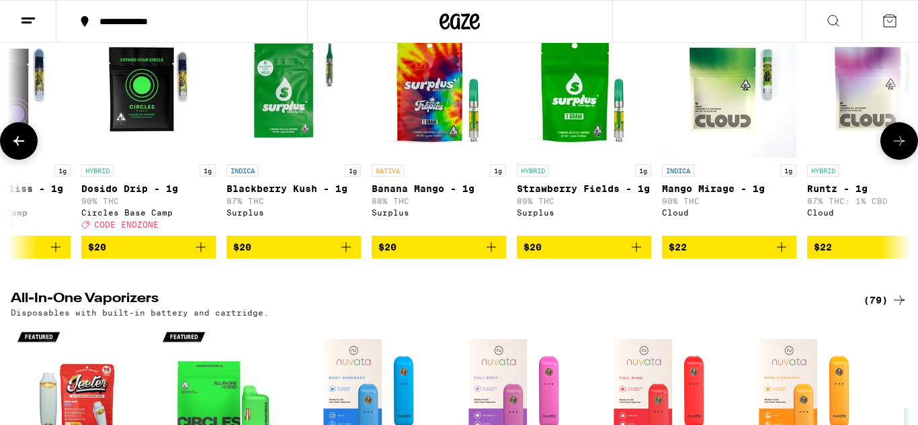
scroll to position [0, 724]
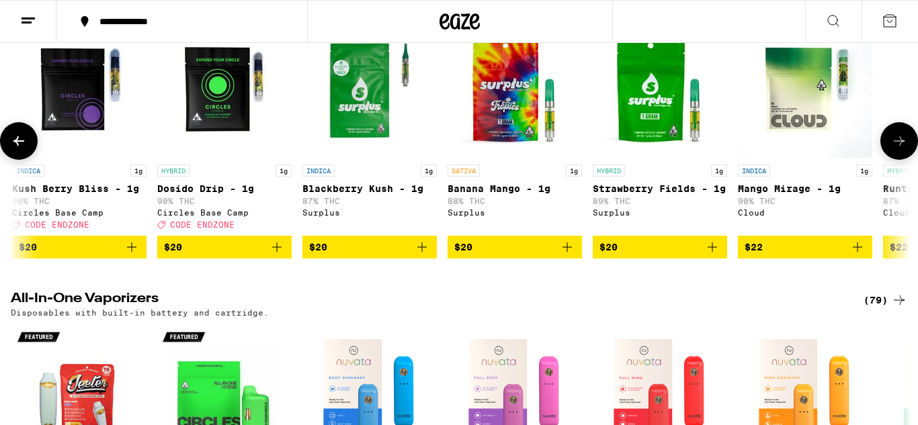
click at [27, 160] on button at bounding box center [19, 141] width 38 height 38
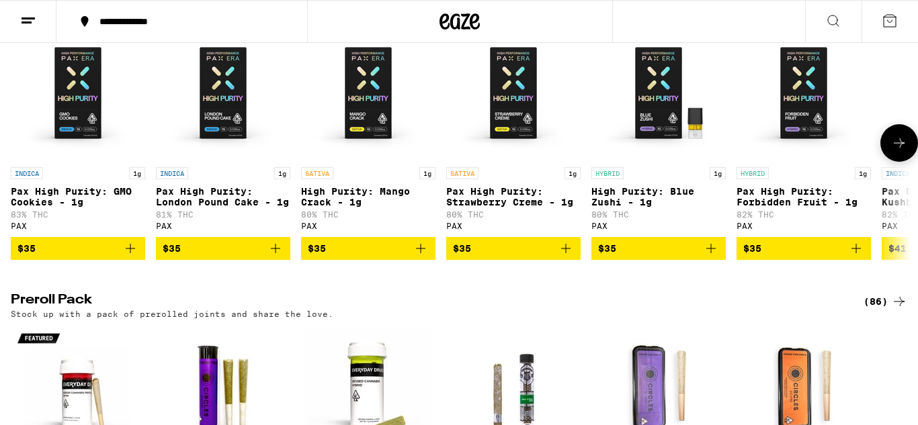
scroll to position [2780, 0]
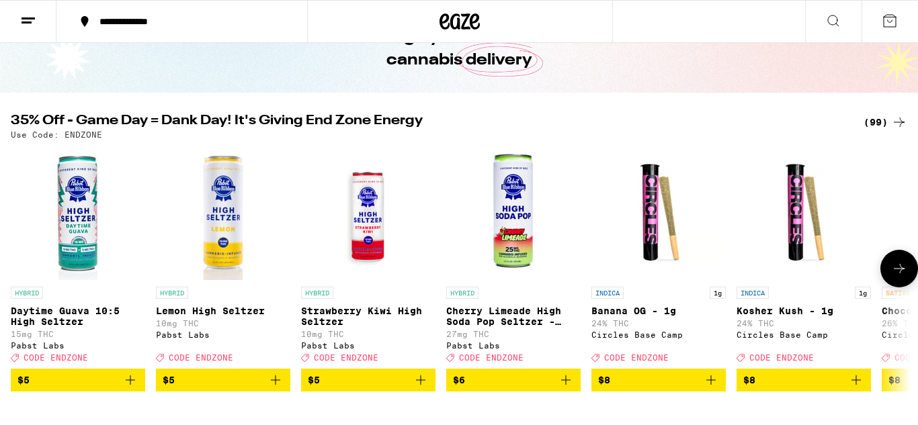
click at [888, 274] on button at bounding box center [899, 269] width 38 height 38
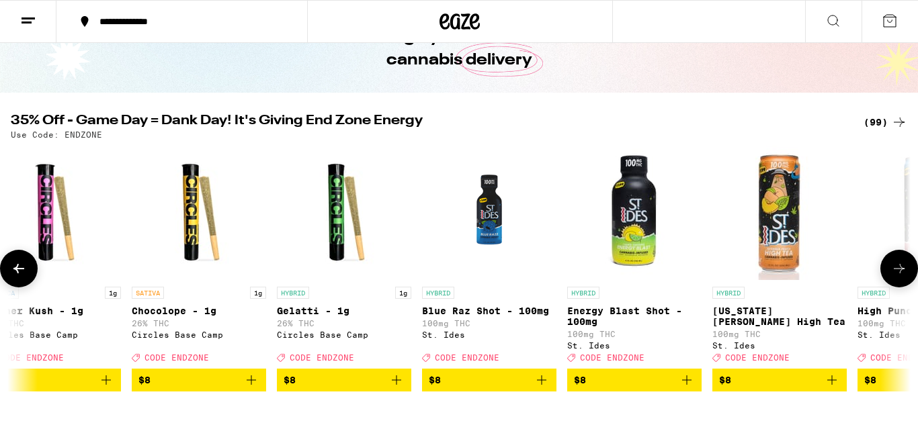
click at [888, 274] on button at bounding box center [899, 269] width 38 height 38
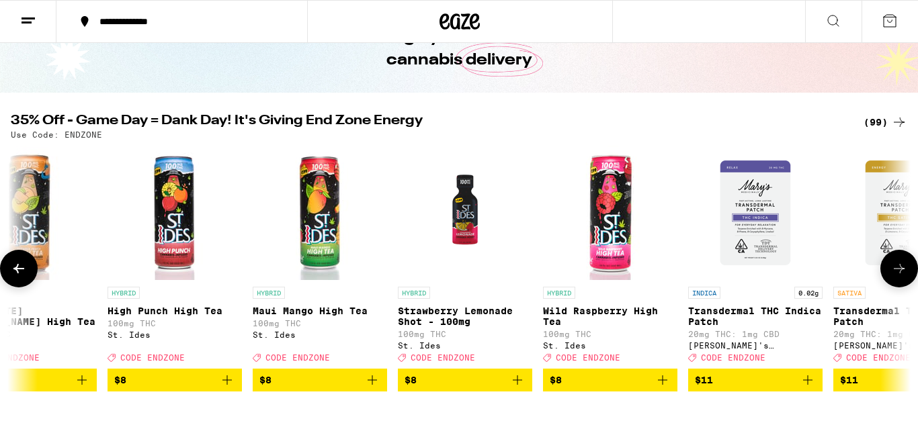
click at [888, 274] on button at bounding box center [899, 269] width 38 height 38
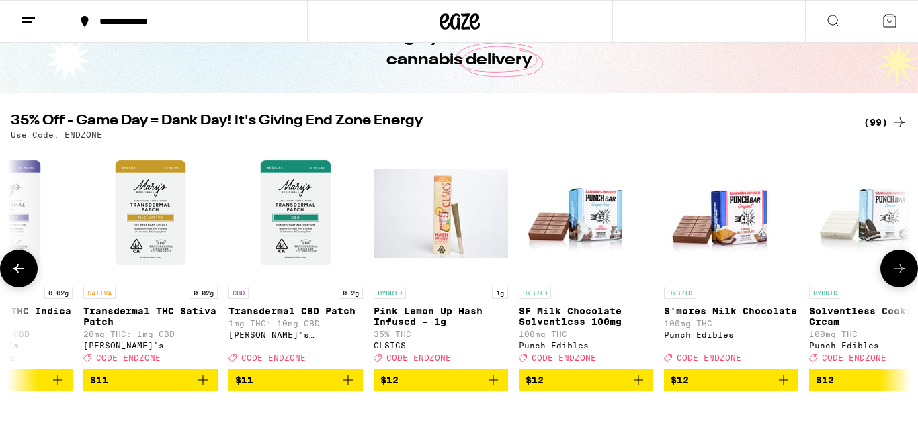
click at [888, 274] on button at bounding box center [899, 269] width 38 height 38
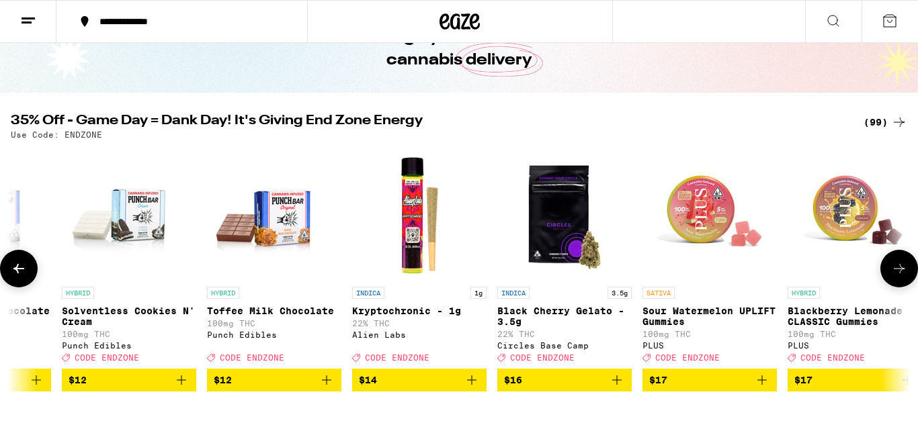
scroll to position [0, 3000]
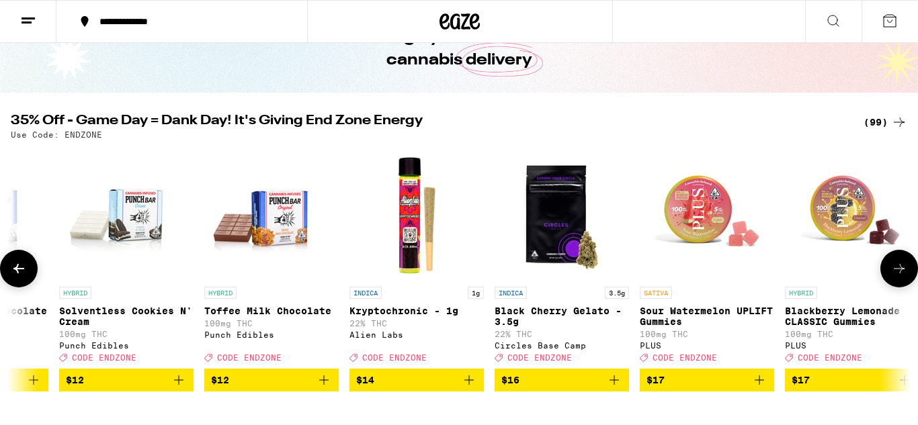
click at [888, 274] on button at bounding box center [899, 269] width 38 height 38
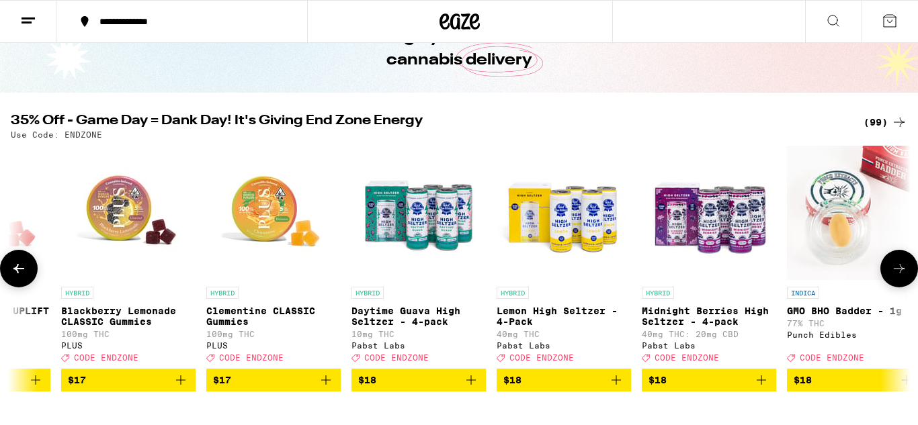
scroll to position [0, 3749]
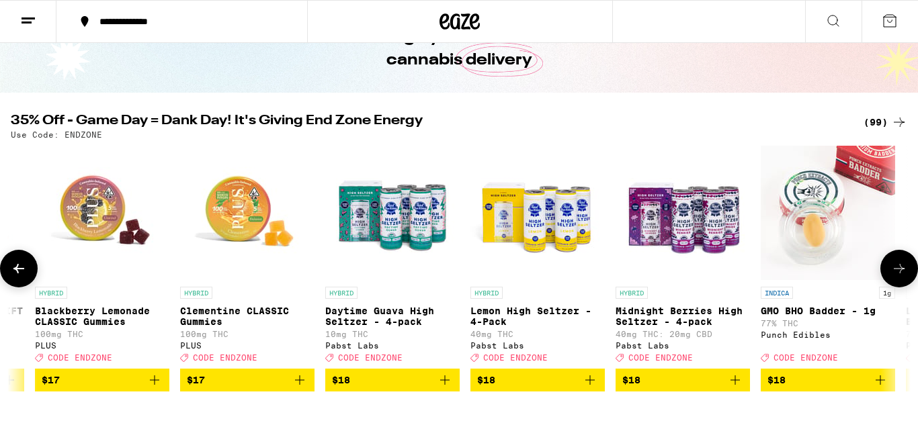
click at [888, 272] on button at bounding box center [899, 269] width 38 height 38
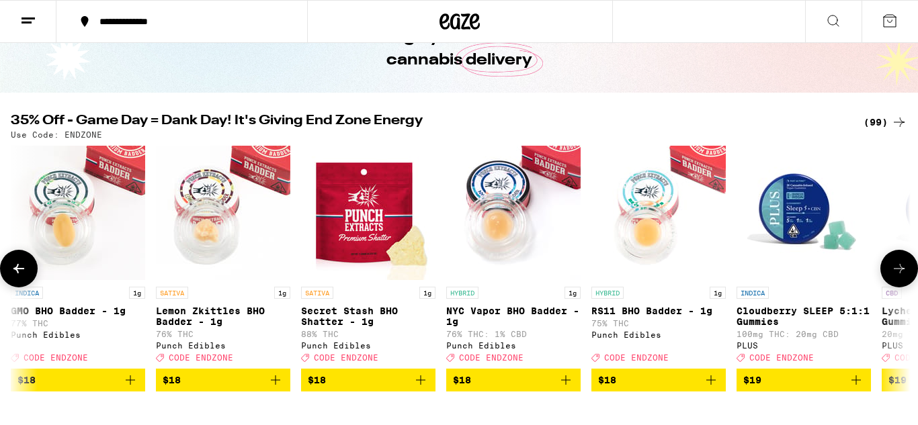
click at [888, 272] on button at bounding box center [899, 269] width 38 height 38
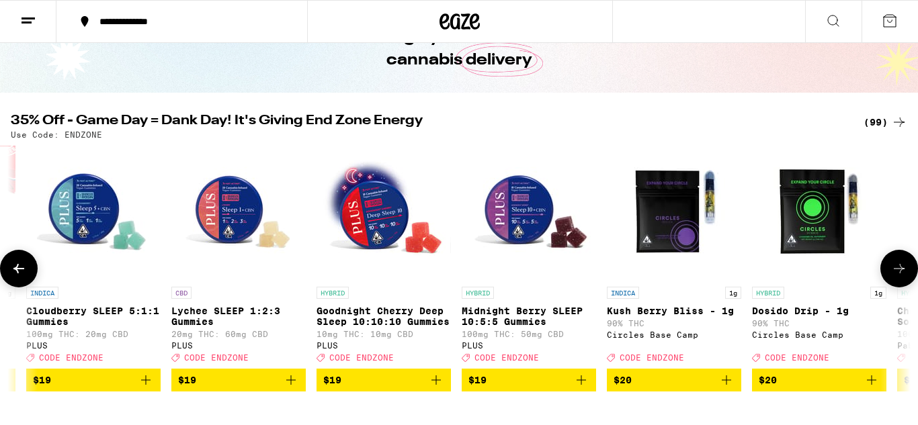
scroll to position [0, 5249]
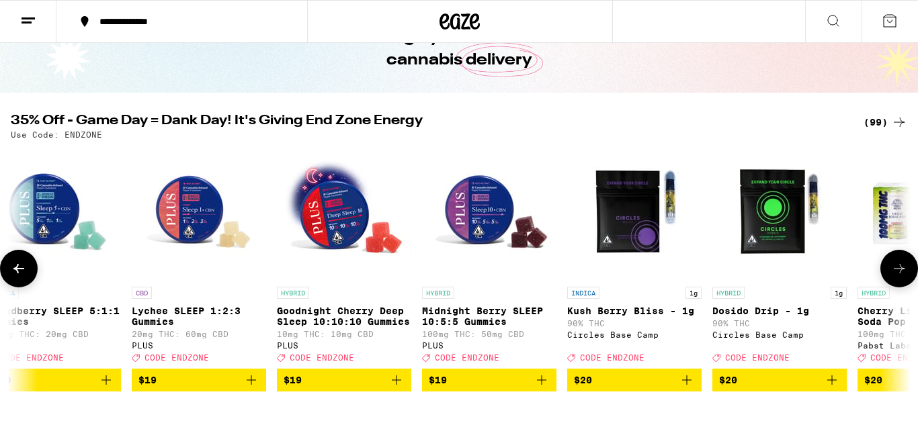
click at [896, 267] on icon at bounding box center [899, 269] width 16 height 16
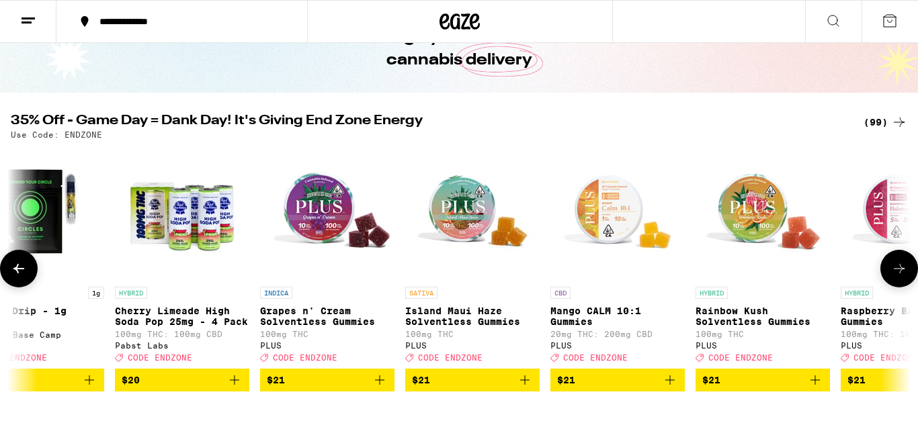
scroll to position [0, 5999]
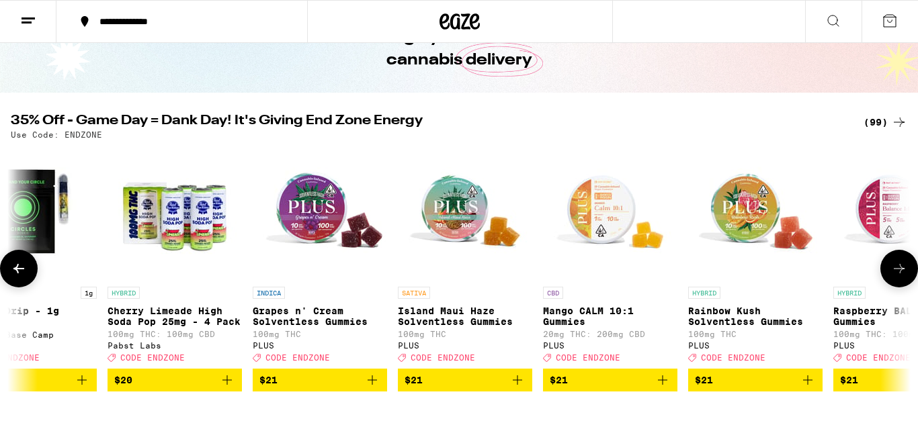
click at [896, 265] on button at bounding box center [899, 269] width 38 height 38
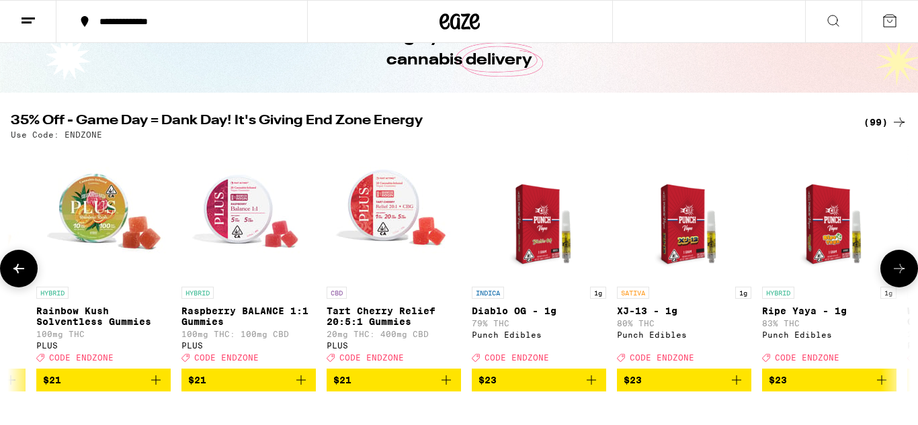
scroll to position [0, 6749]
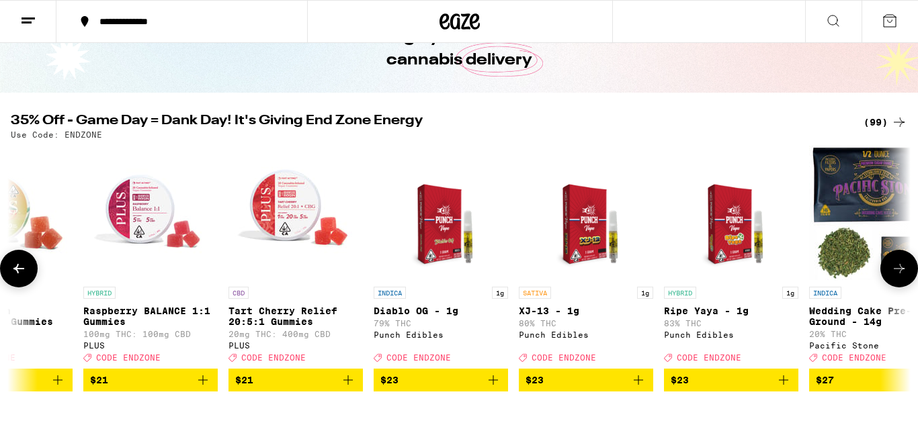
click at [22, 267] on icon at bounding box center [19, 269] width 16 height 16
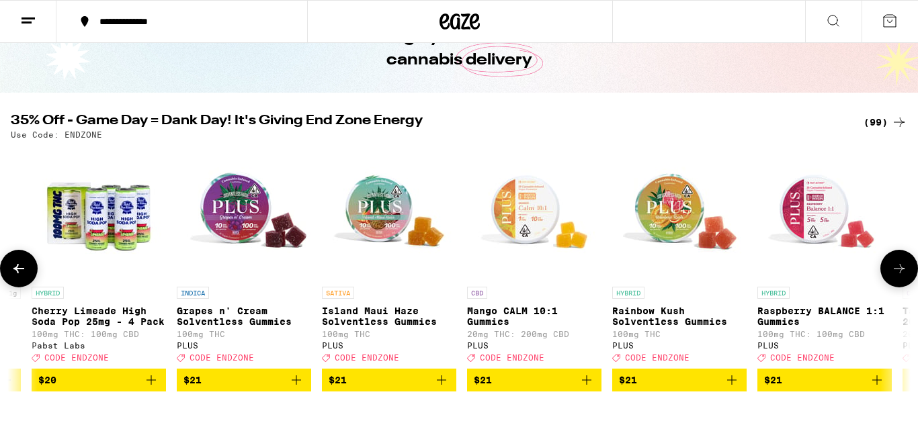
scroll to position [0, 5999]
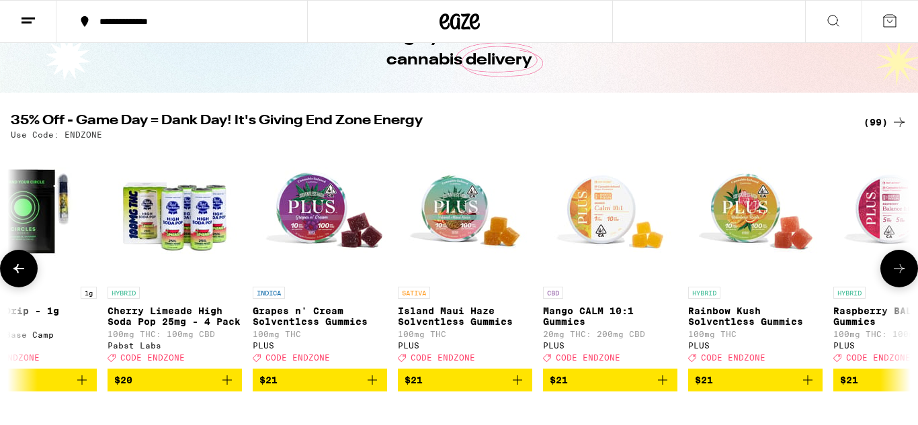
click at [429, 384] on span "$21" at bounding box center [465, 380] width 121 height 16
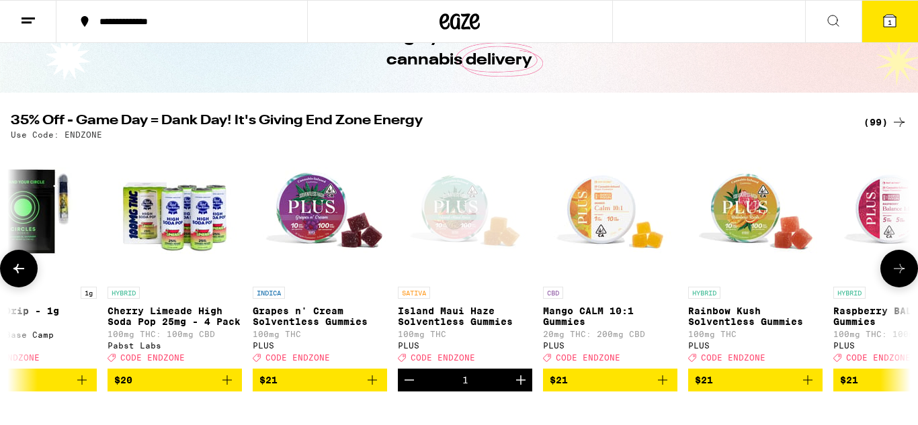
scroll to position [124, 0]
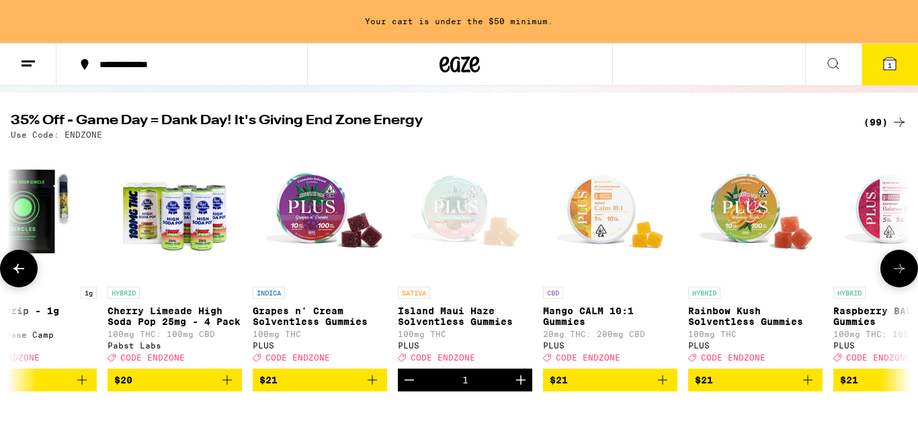
click at [354, 388] on span "$21" at bounding box center [319, 380] width 121 height 16
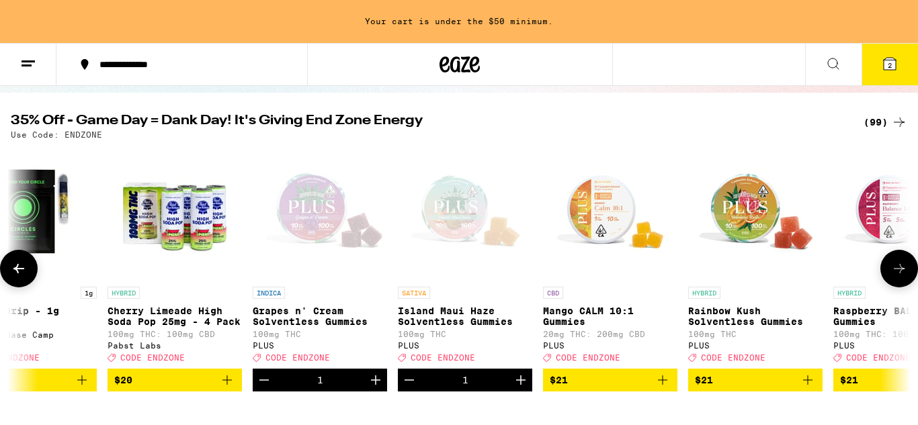
click at [11, 268] on icon at bounding box center [19, 269] width 16 height 16
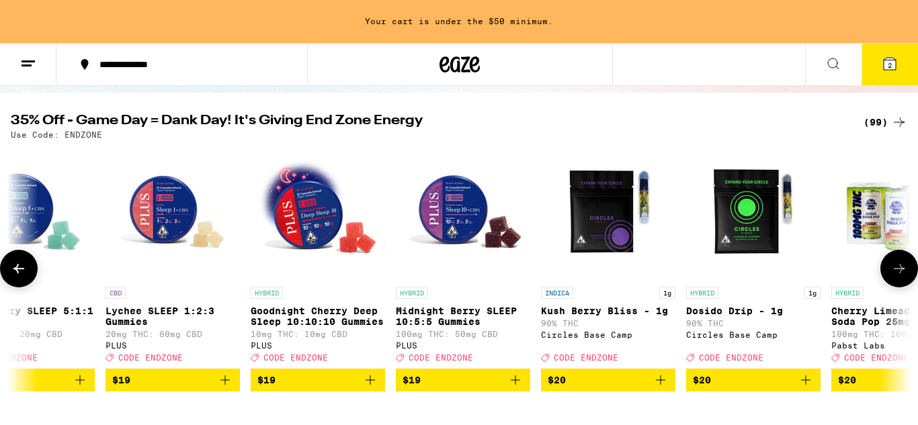
scroll to position [0, 5249]
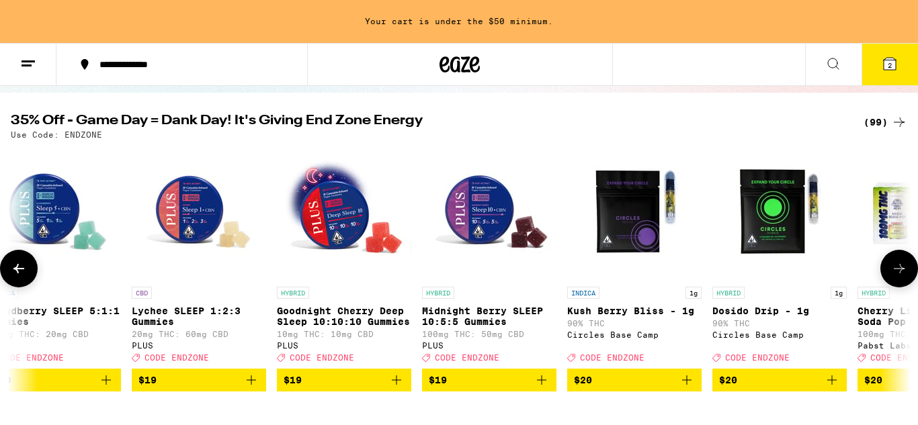
click at [11, 268] on icon at bounding box center [19, 269] width 16 height 16
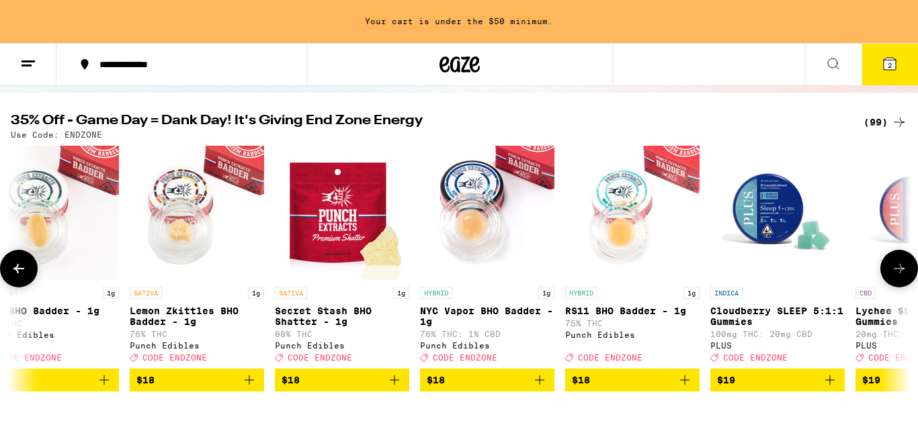
scroll to position [0, 4499]
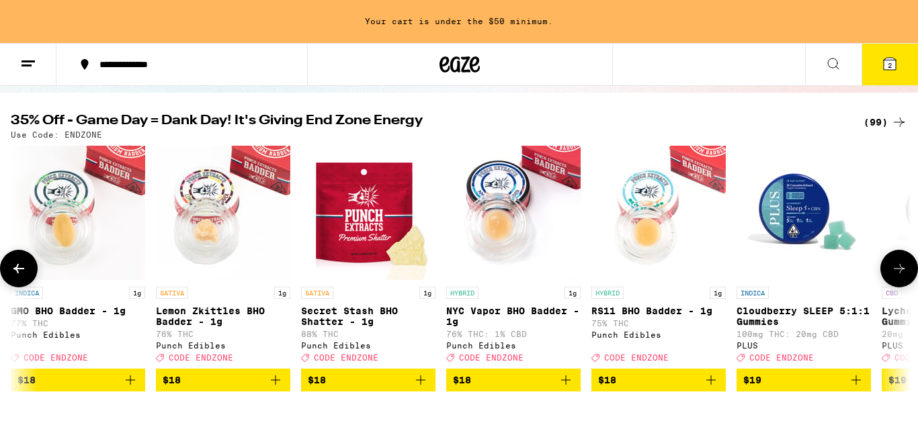
click at [11, 267] on icon at bounding box center [19, 269] width 16 height 16
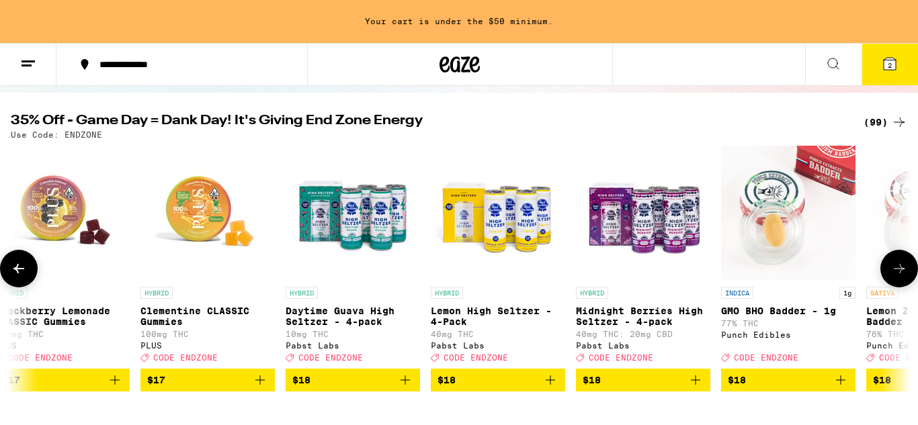
scroll to position [0, 3749]
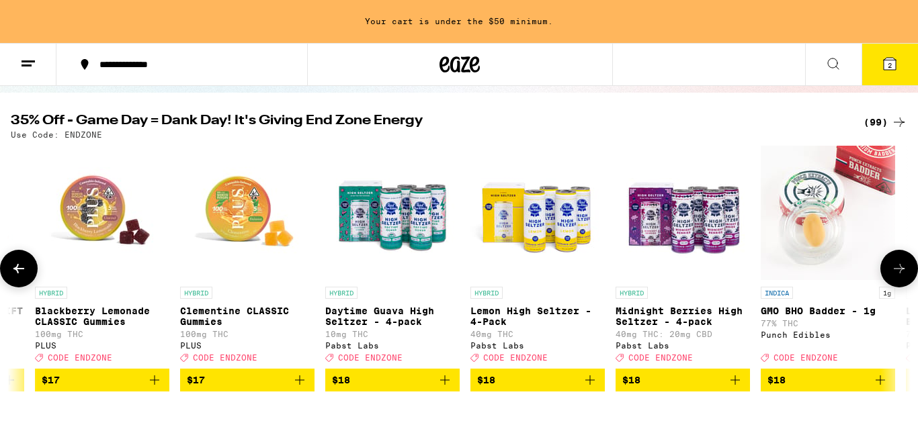
click at [11, 267] on icon at bounding box center [19, 269] width 16 height 16
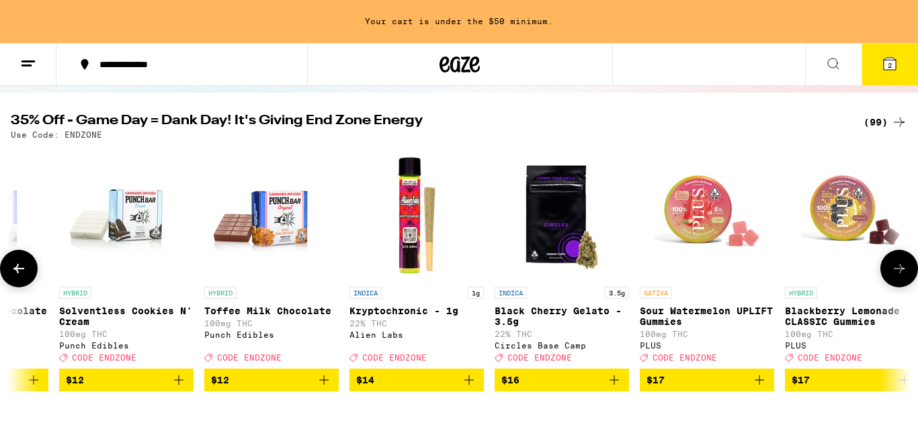
click at [11, 267] on icon at bounding box center [19, 269] width 16 height 16
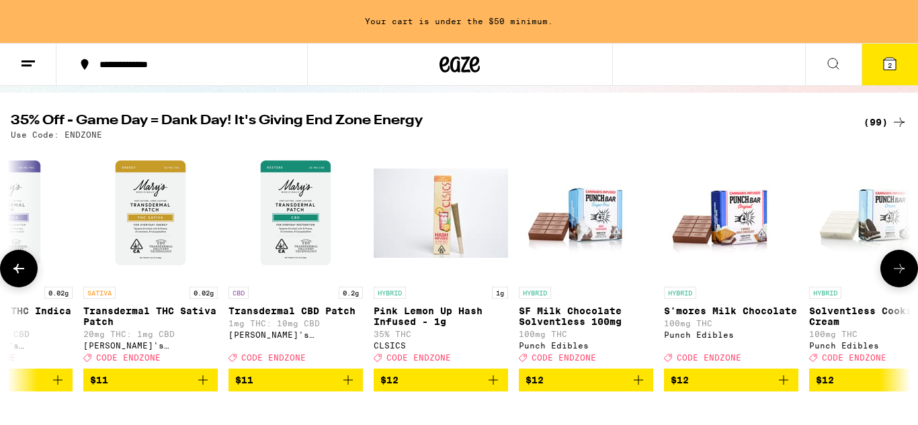
click at [11, 267] on icon at bounding box center [19, 269] width 16 height 16
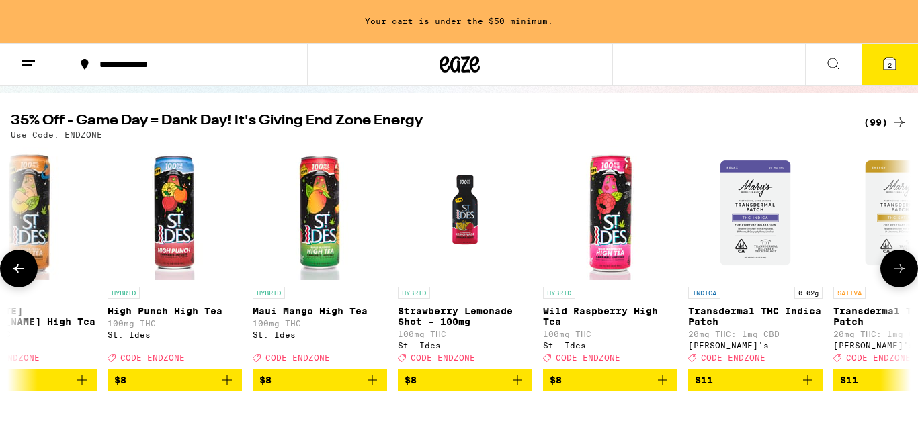
click at [11, 267] on icon at bounding box center [19, 269] width 16 height 16
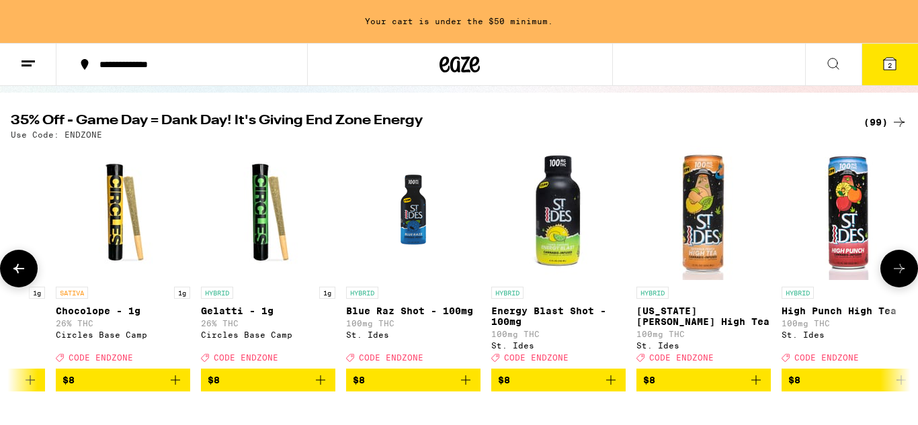
scroll to position [0, 750]
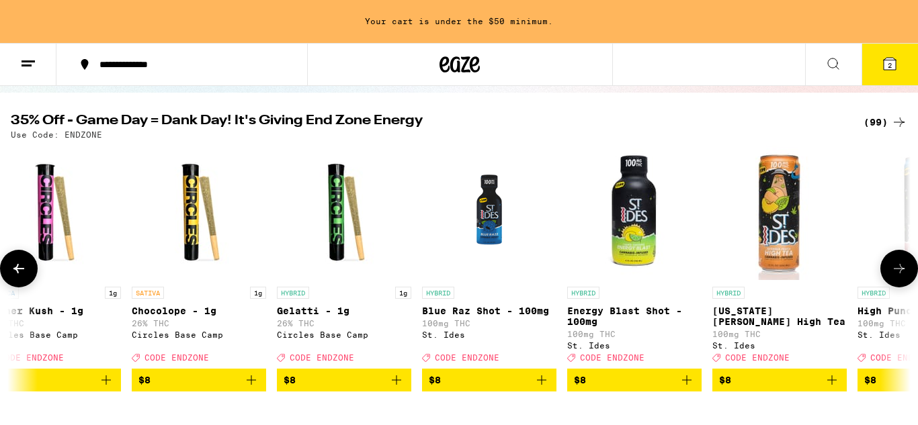
click at [11, 267] on icon at bounding box center [19, 269] width 16 height 16
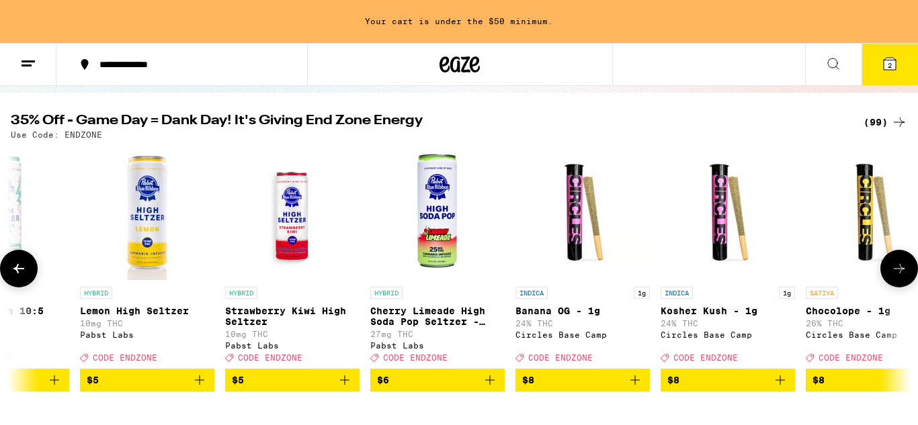
scroll to position [0, 0]
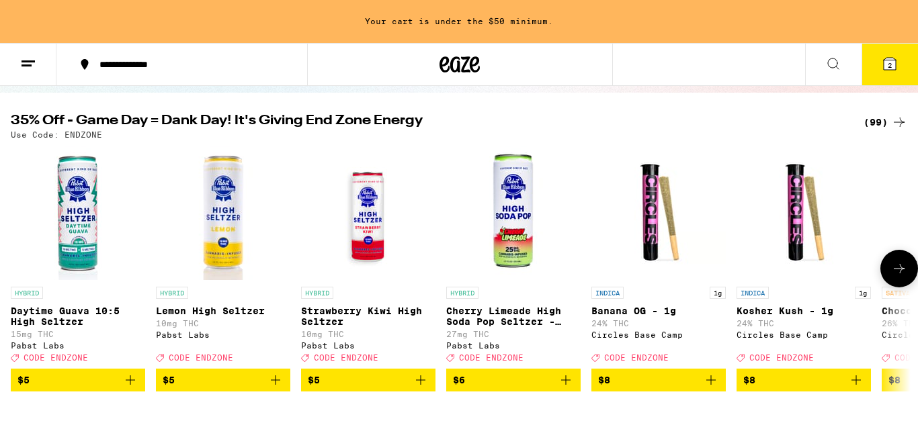
click at [891, 267] on icon at bounding box center [899, 269] width 16 height 16
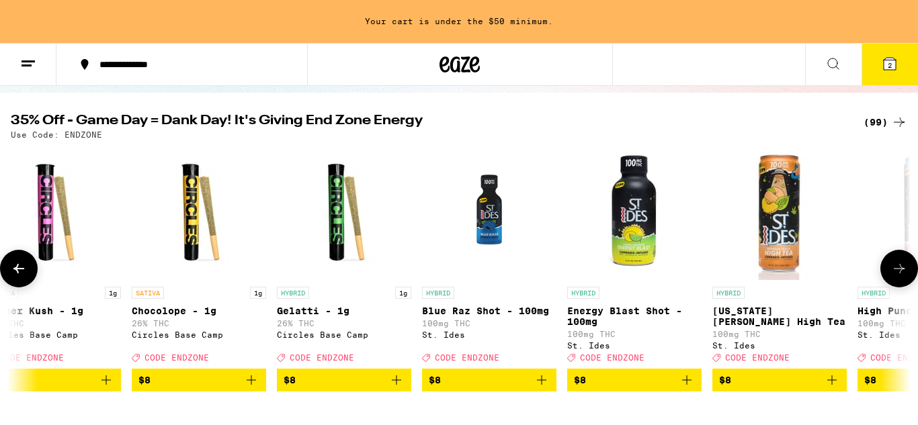
click at [891, 266] on button at bounding box center [899, 269] width 38 height 38
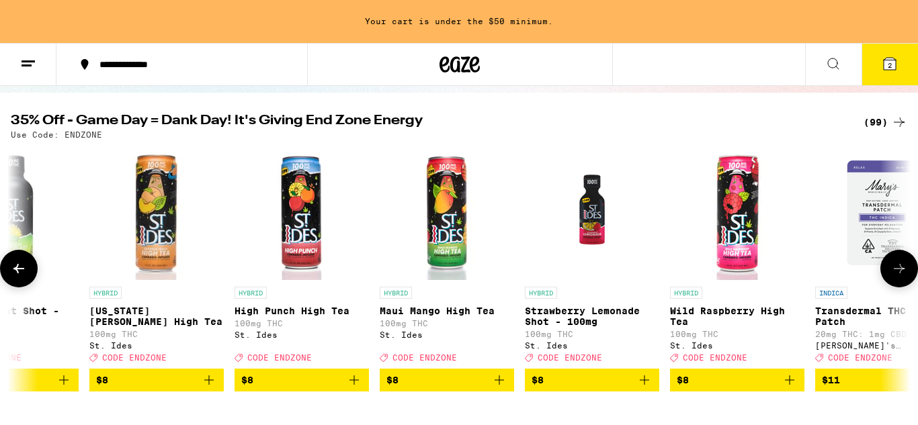
click at [891, 266] on button at bounding box center [899, 269] width 38 height 38
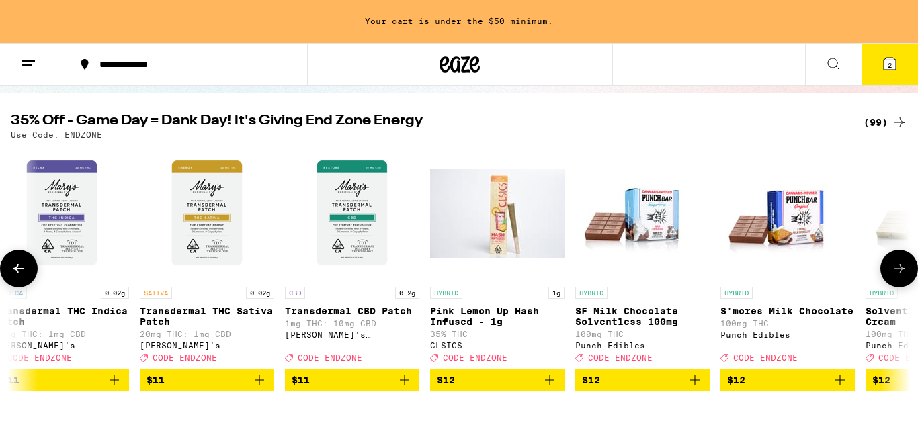
click at [891, 266] on button at bounding box center [899, 269] width 38 height 38
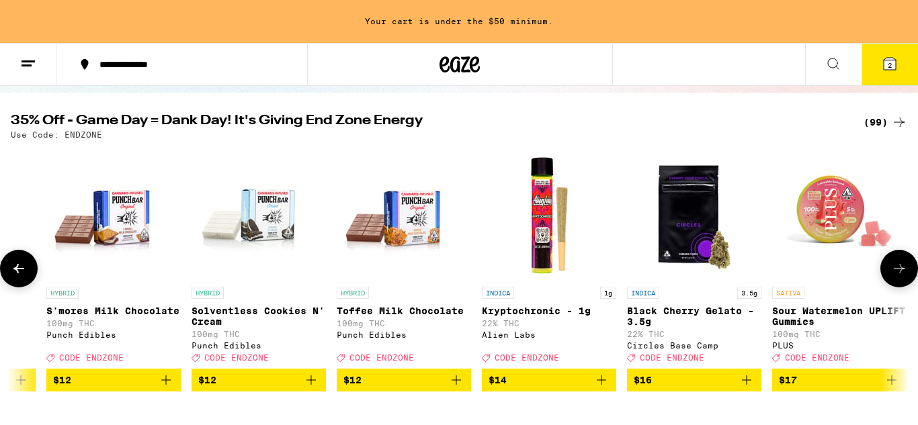
click at [891, 266] on button at bounding box center [899, 269] width 38 height 38
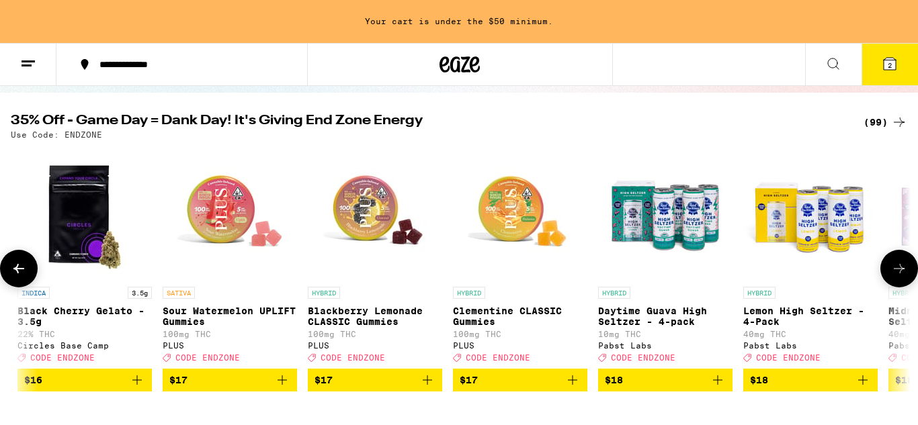
scroll to position [0, 3690]
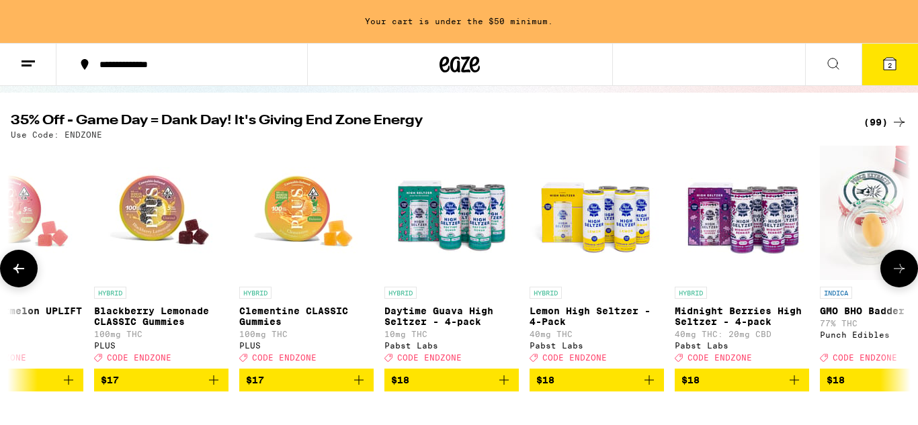
click at [891, 266] on button at bounding box center [899, 269] width 38 height 38
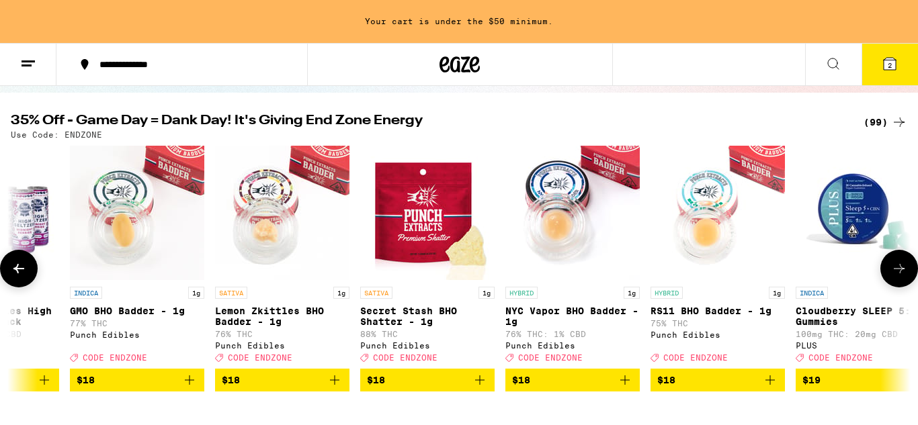
click at [891, 266] on button at bounding box center [899, 269] width 38 height 38
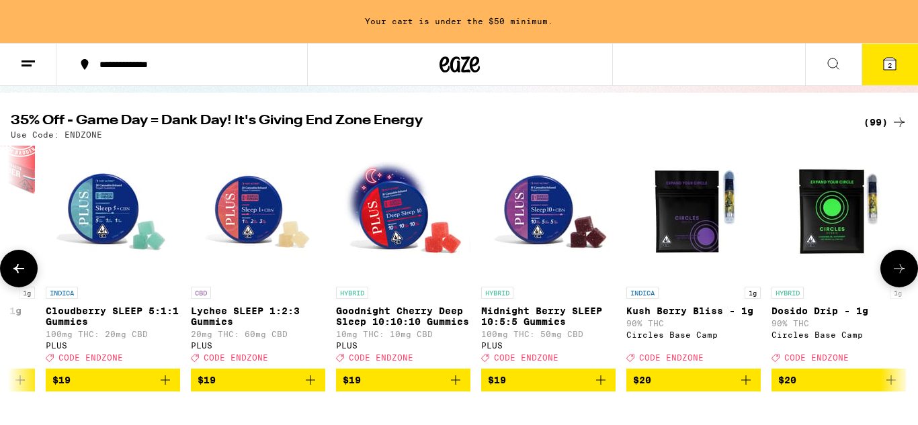
click at [891, 266] on button at bounding box center [899, 269] width 38 height 38
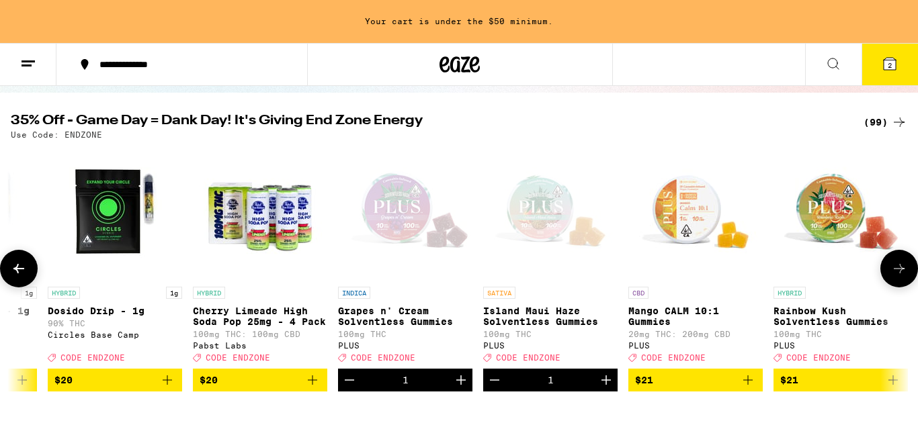
scroll to position [0, 5940]
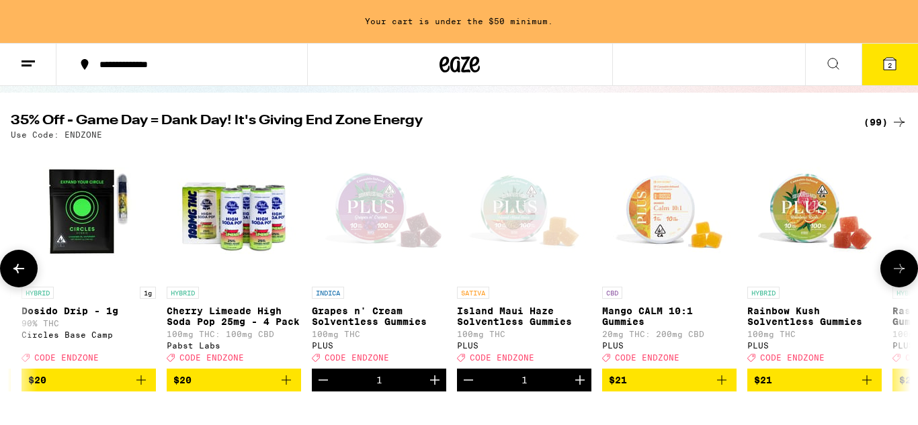
click at [220, 388] on span "$20" at bounding box center [233, 380] width 121 height 16
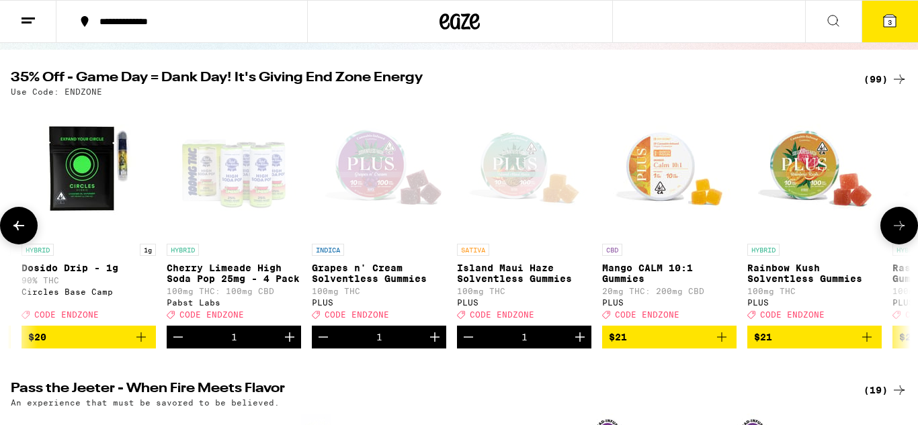
scroll to position [81, 0]
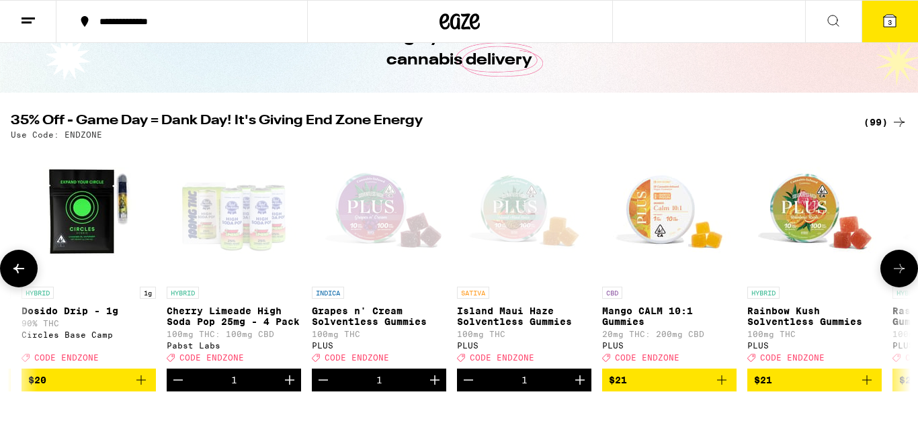
click at [902, 264] on button at bounding box center [899, 269] width 38 height 38
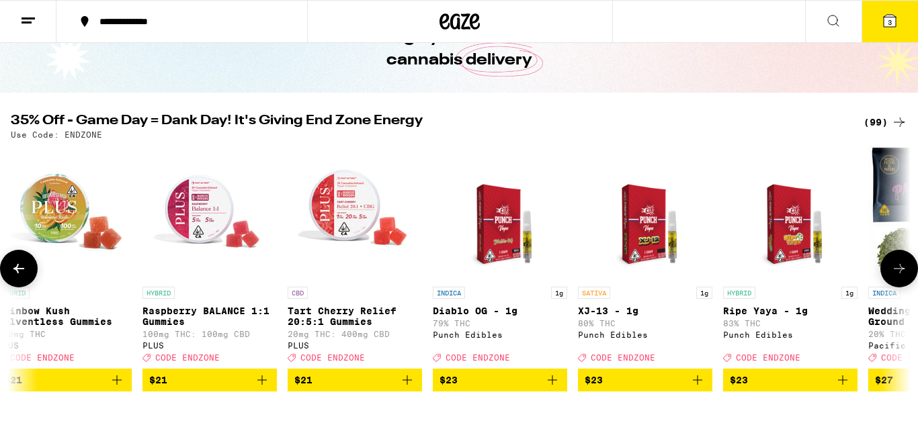
click at [902, 264] on button at bounding box center [899, 269] width 38 height 38
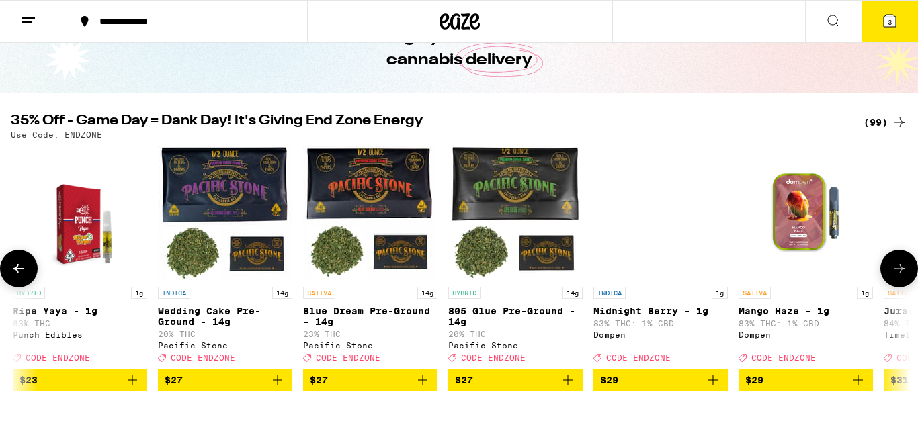
scroll to position [0, 7440]
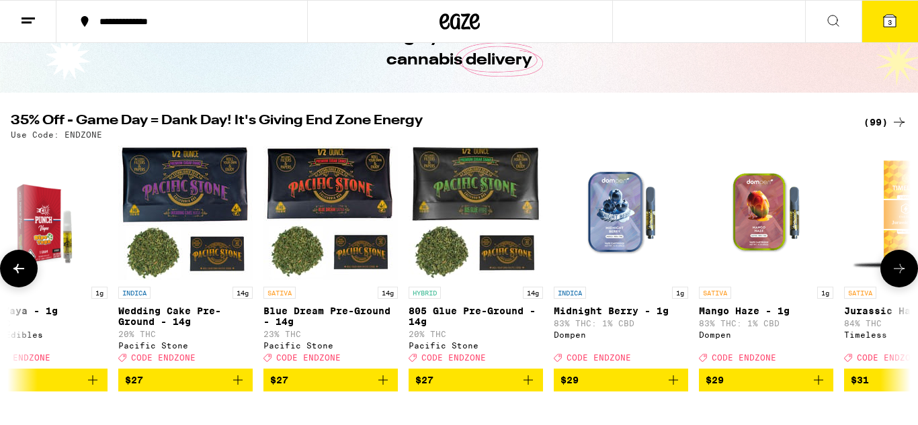
click at [27, 280] on button at bounding box center [19, 269] width 38 height 38
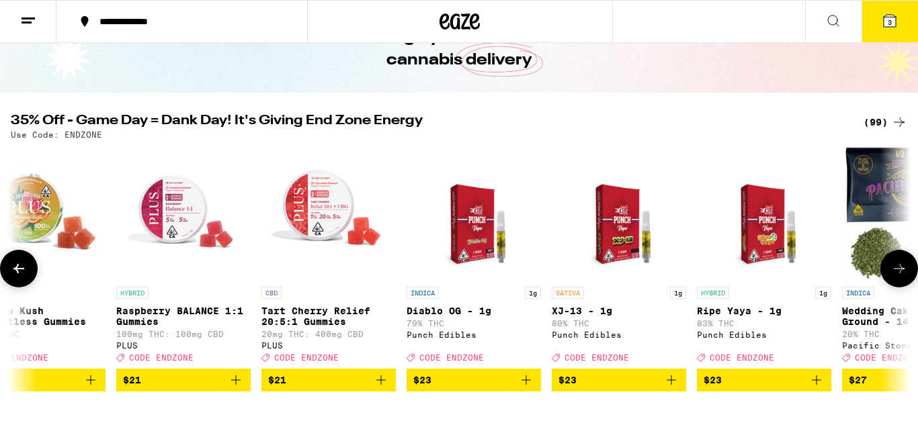
scroll to position [0, 6690]
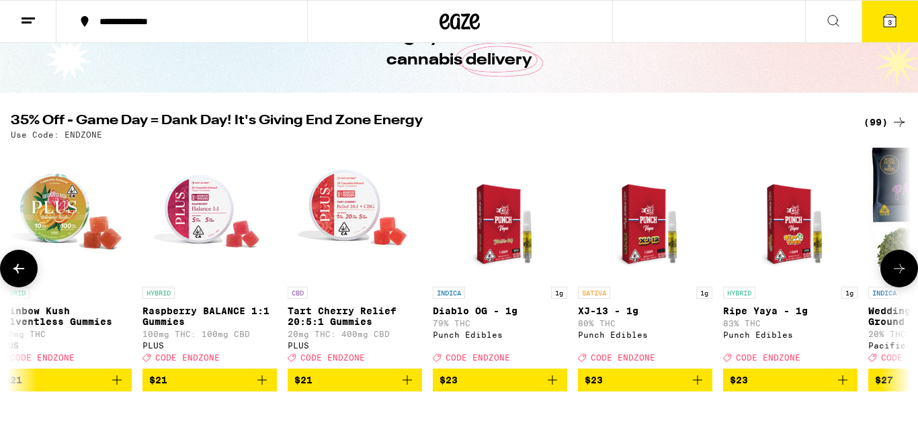
click at [888, 267] on button at bounding box center [899, 269] width 38 height 38
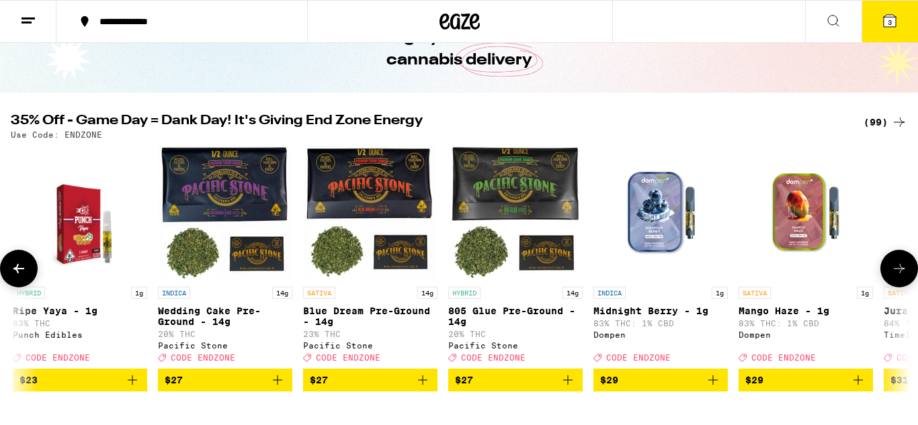
scroll to position [0, 7440]
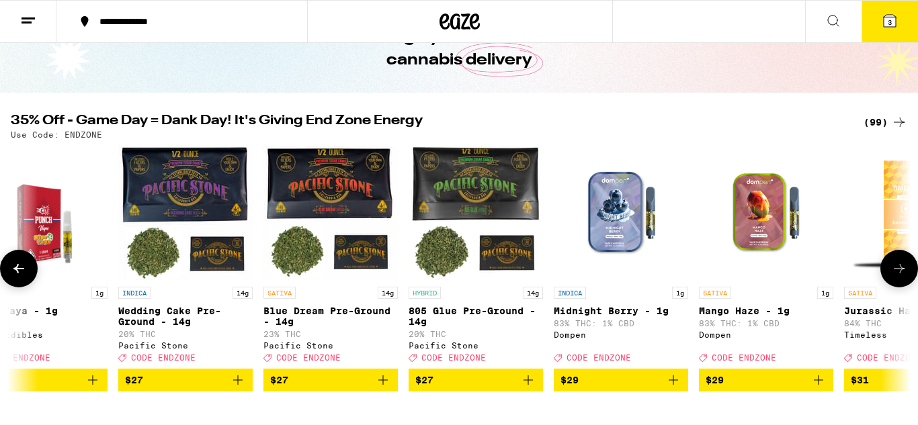
click at [888, 267] on button at bounding box center [899, 269] width 38 height 38
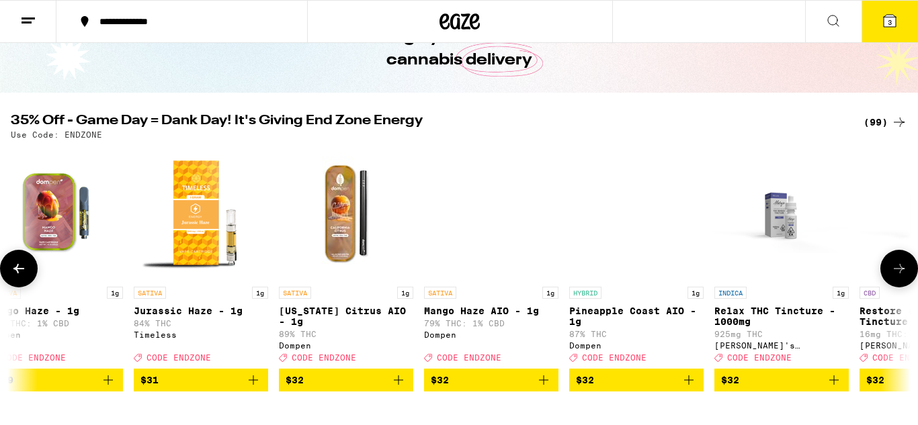
scroll to position [0, 8190]
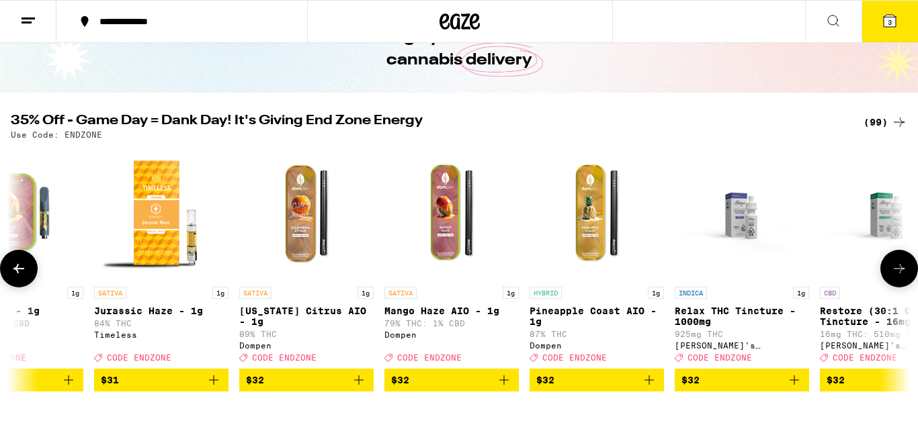
click at [888, 267] on button at bounding box center [899, 269] width 38 height 38
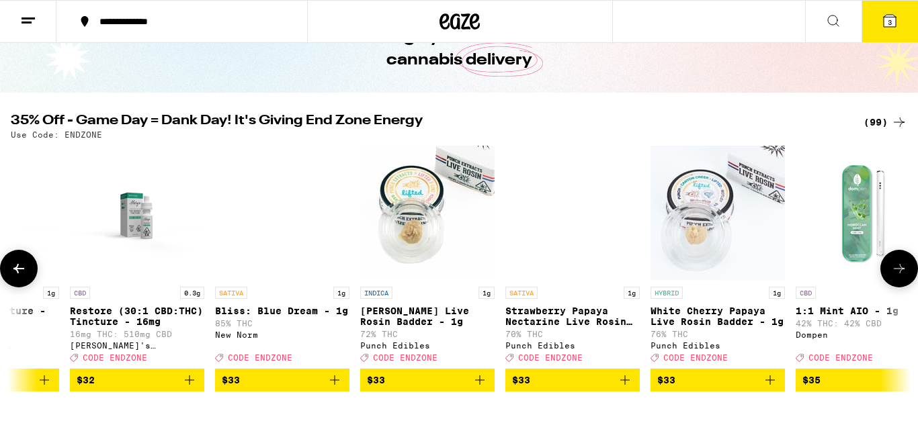
click at [888, 267] on button at bounding box center [899, 269] width 38 height 38
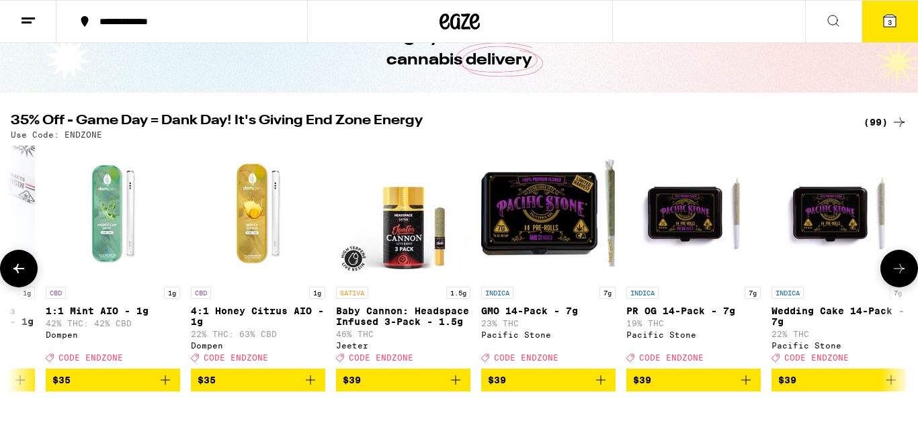
click at [888, 267] on button at bounding box center [899, 269] width 38 height 38
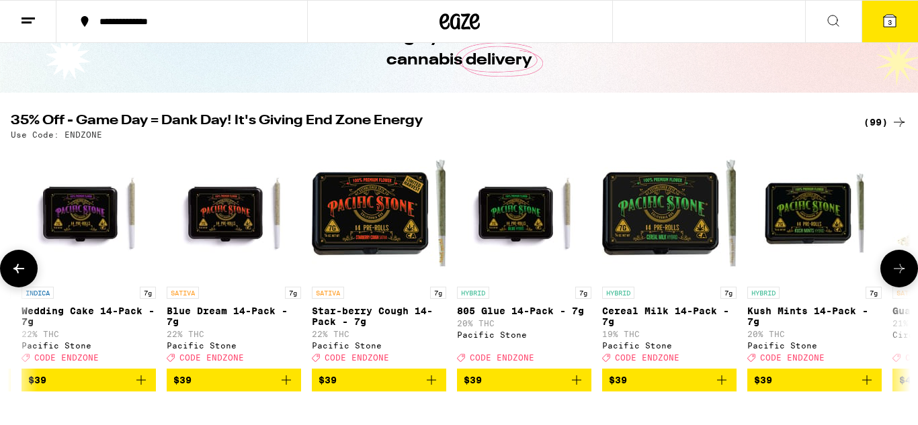
click at [888, 267] on button at bounding box center [899, 269] width 38 height 38
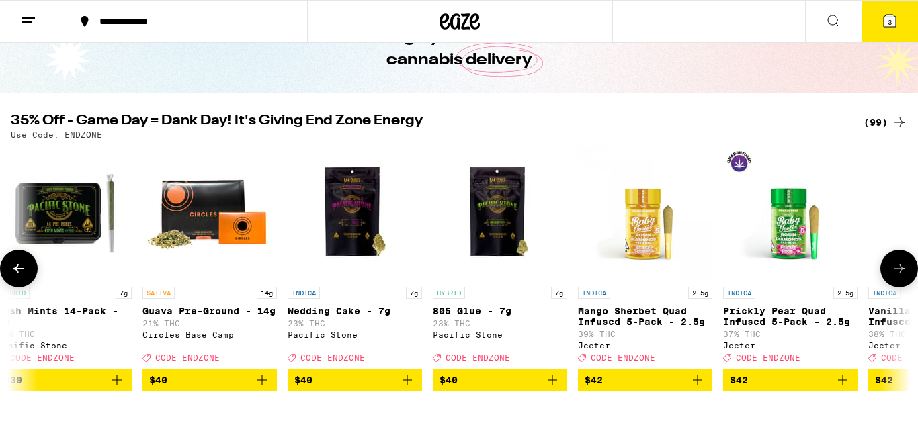
click at [888, 267] on button at bounding box center [899, 269] width 38 height 38
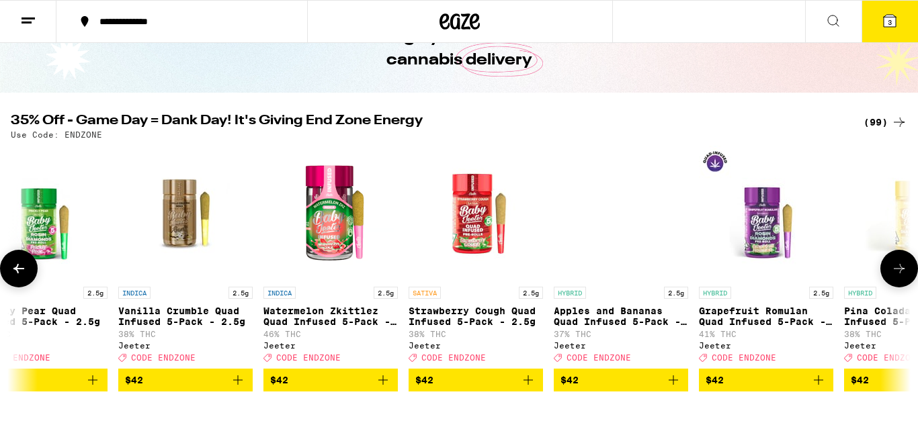
click at [888, 267] on button at bounding box center [899, 269] width 38 height 38
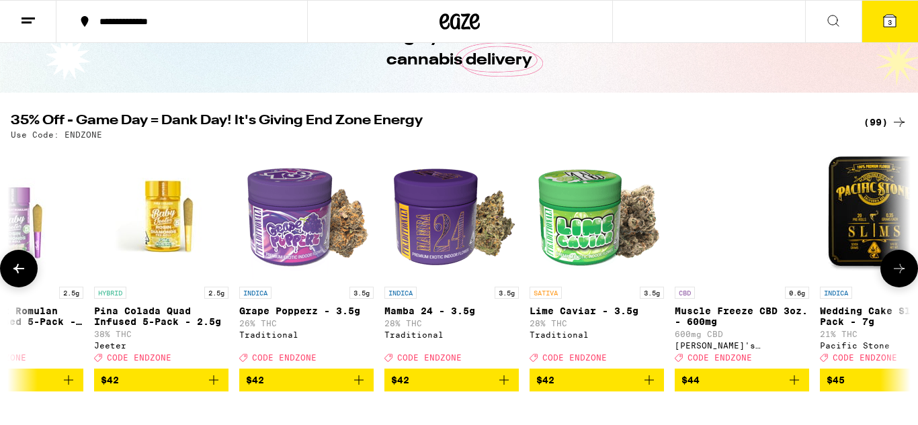
click at [888, 267] on button at bounding box center [899, 269] width 38 height 38
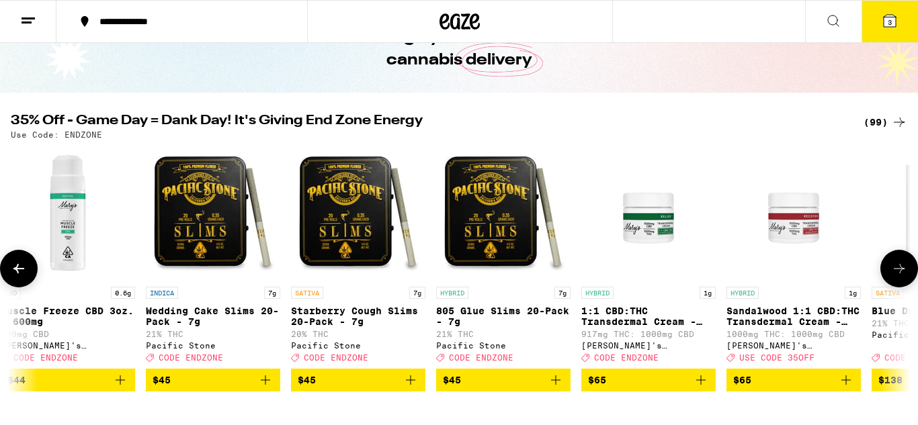
scroll to position [0, 13439]
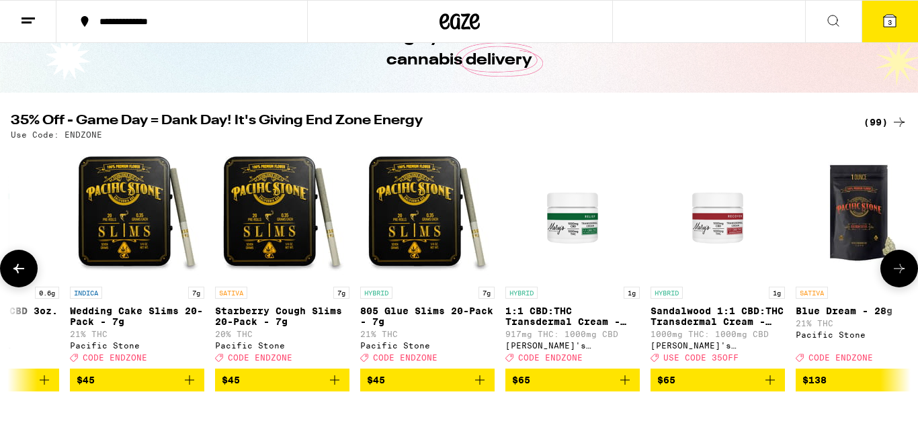
click at [888, 267] on button at bounding box center [899, 269] width 38 height 38
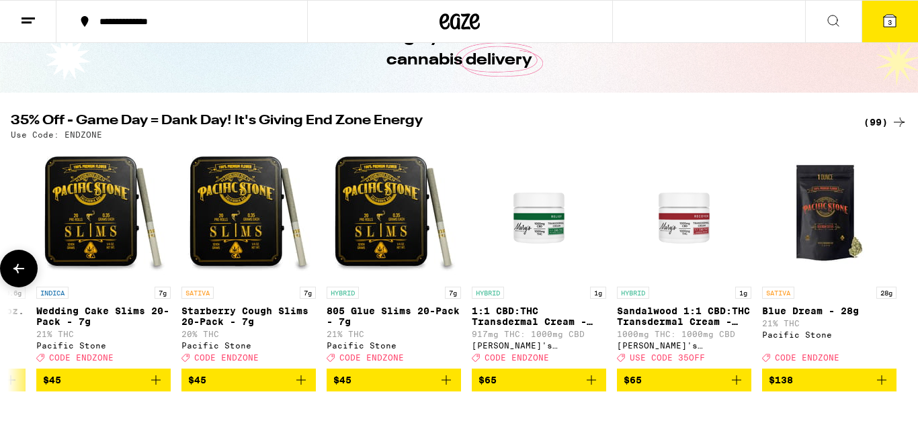
click at [7, 267] on button at bounding box center [19, 269] width 38 height 38
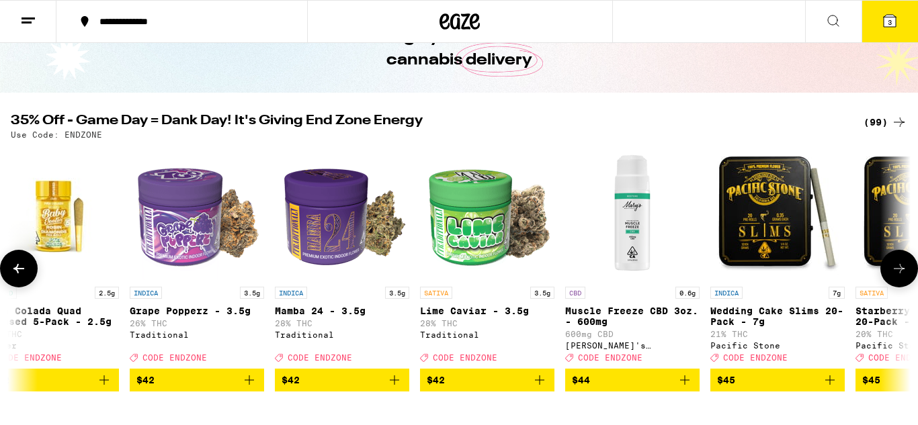
click at [8, 267] on button at bounding box center [19, 269] width 38 height 38
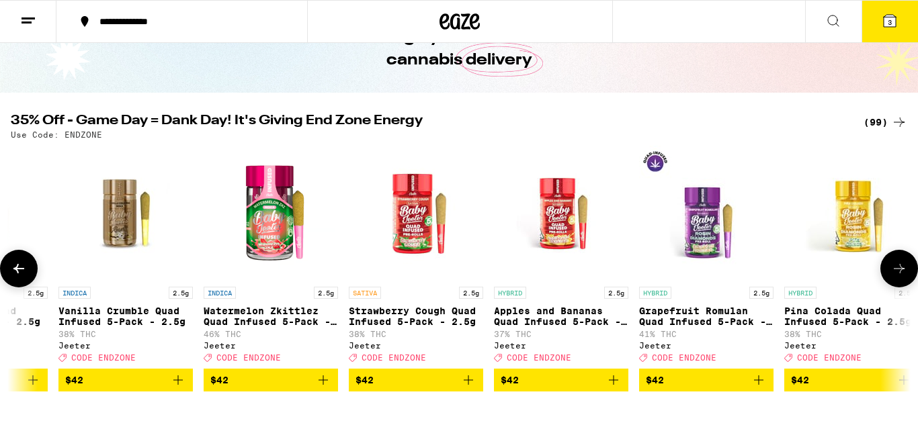
click at [9, 267] on button at bounding box center [19, 269] width 38 height 38
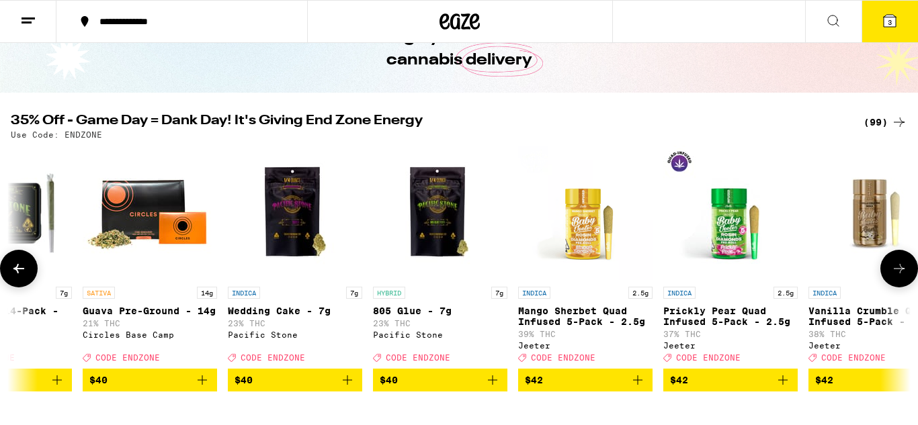
click at [9, 267] on button at bounding box center [19, 269] width 38 height 38
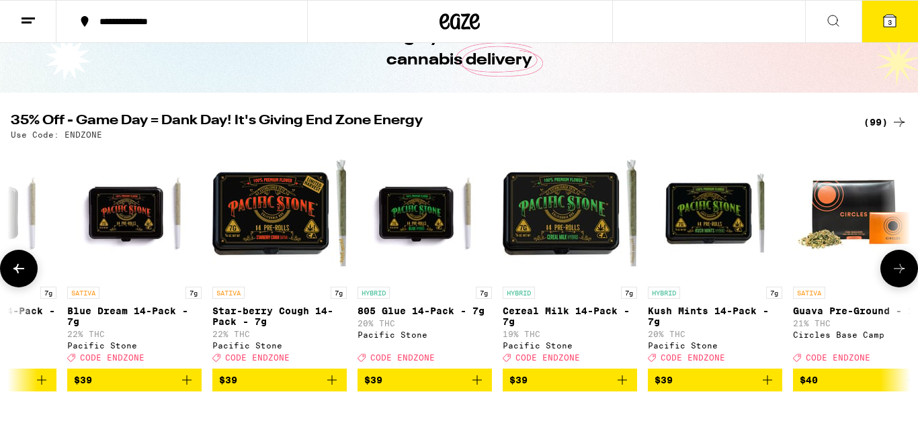
click at [9, 267] on button at bounding box center [19, 269] width 38 height 38
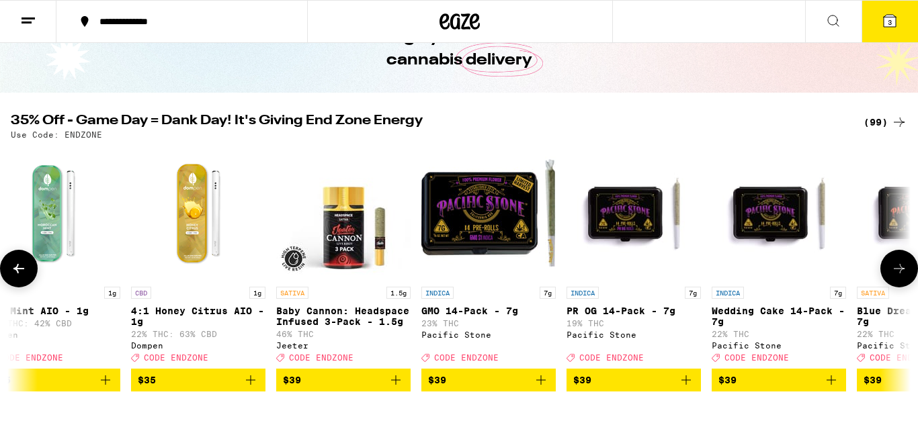
click at [9, 267] on button at bounding box center [19, 269] width 38 height 38
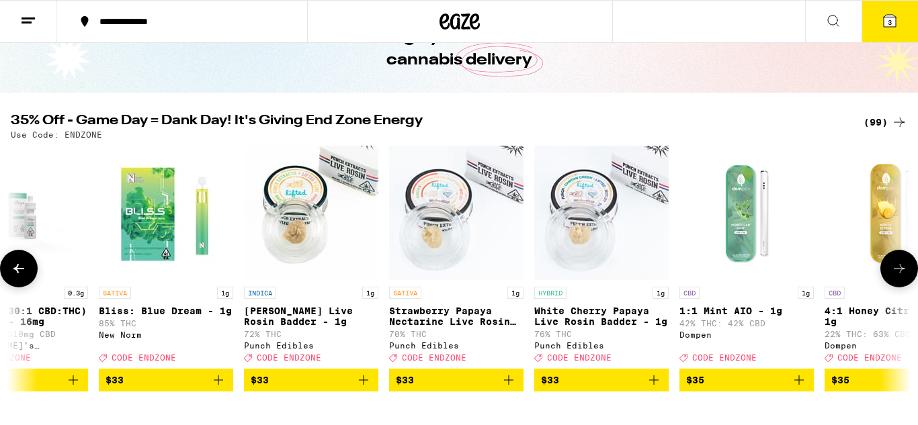
scroll to position [0, 8999]
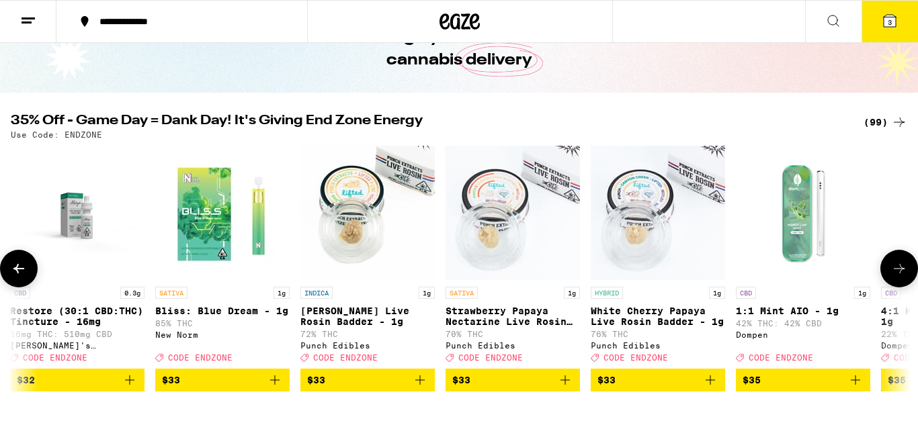
click at [9, 267] on button at bounding box center [19, 269] width 38 height 38
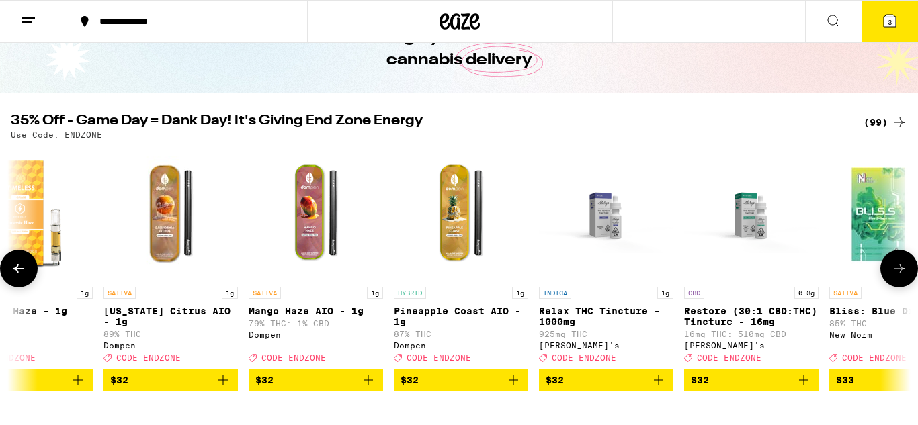
scroll to position [0, 8249]
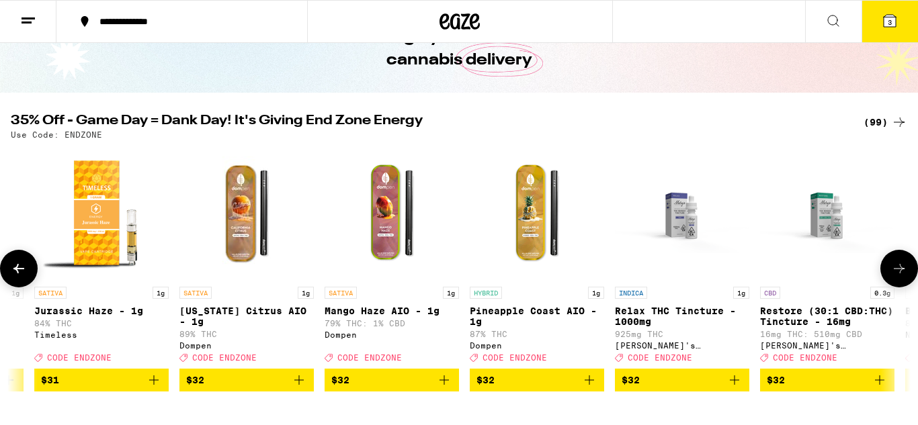
click at [9, 267] on button at bounding box center [19, 269] width 38 height 38
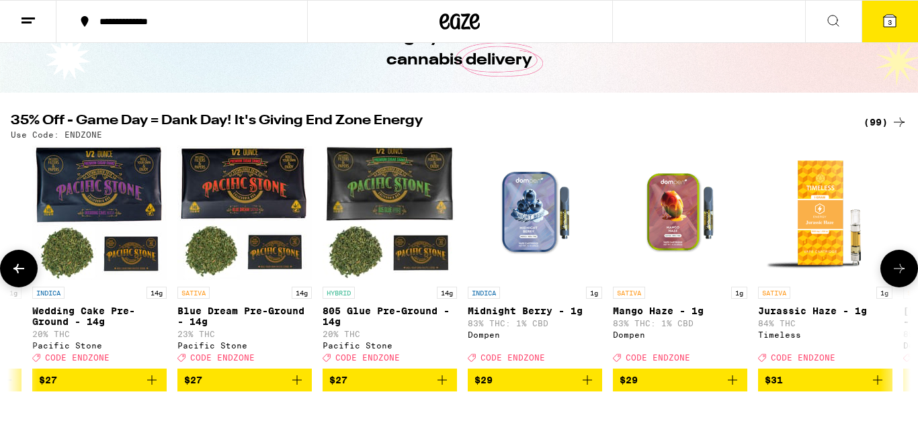
scroll to position [0, 7499]
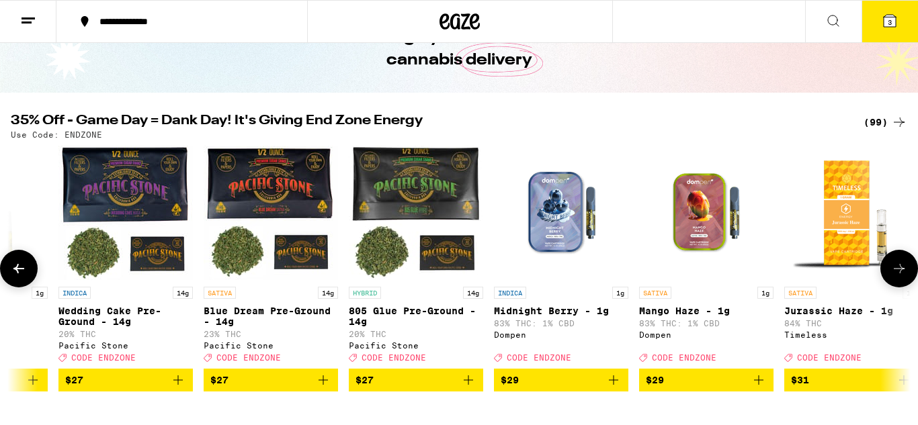
click at [11, 264] on button at bounding box center [19, 269] width 38 height 38
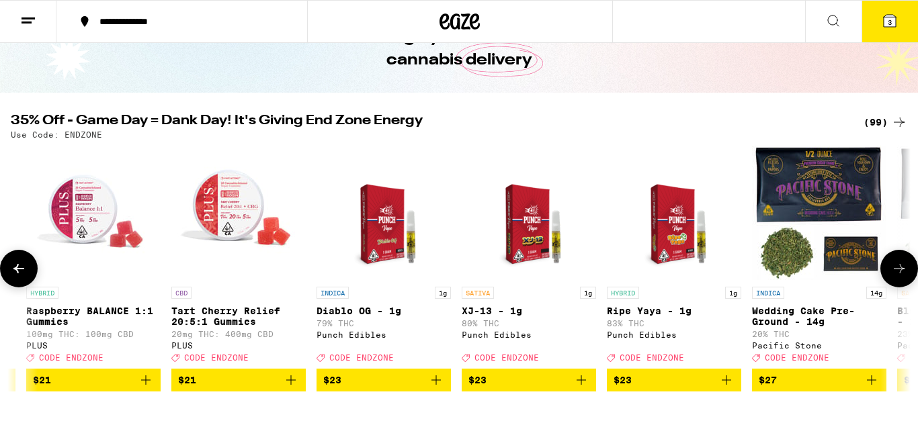
scroll to position [0, 6750]
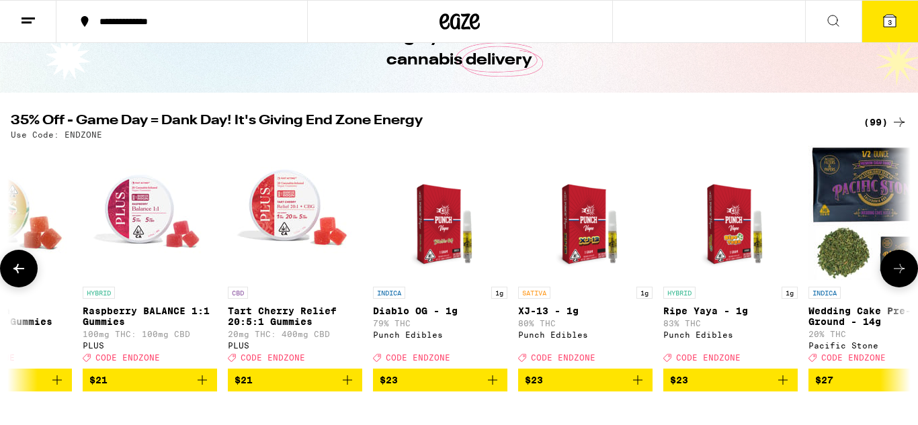
click at [896, 273] on icon at bounding box center [899, 269] width 16 height 16
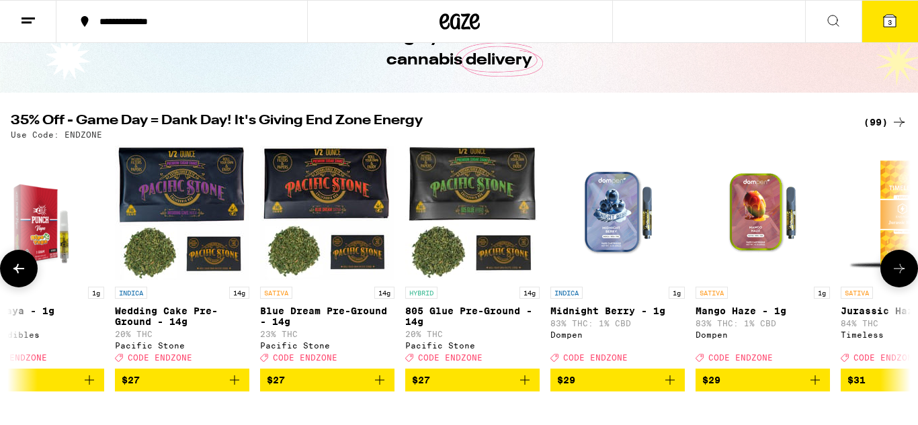
scroll to position [0, 7499]
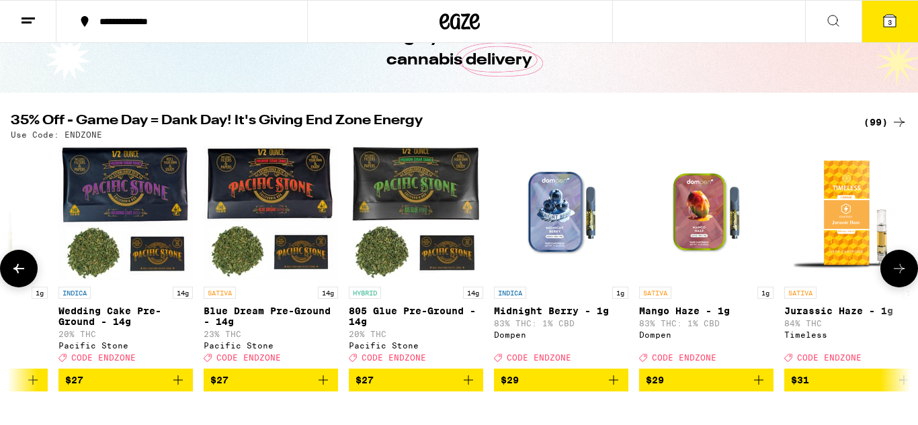
click at [697, 388] on span "$29" at bounding box center [706, 380] width 121 height 16
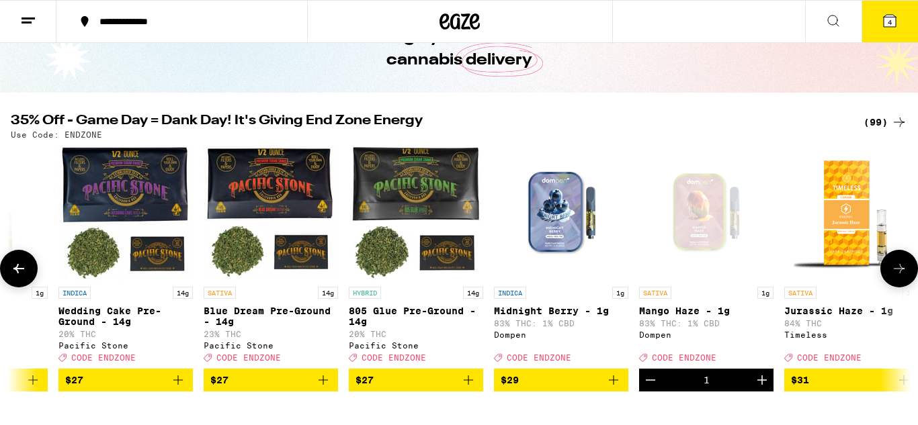
click at [30, 276] on button at bounding box center [19, 269] width 38 height 38
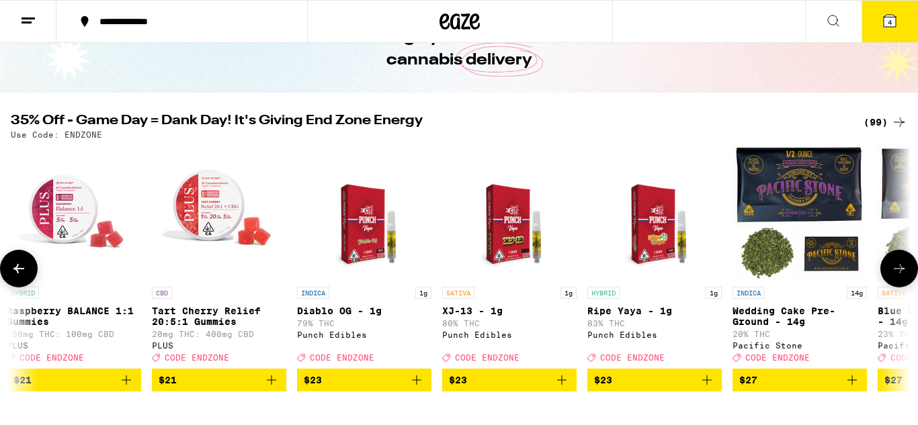
click at [30, 276] on button at bounding box center [19, 269] width 38 height 38
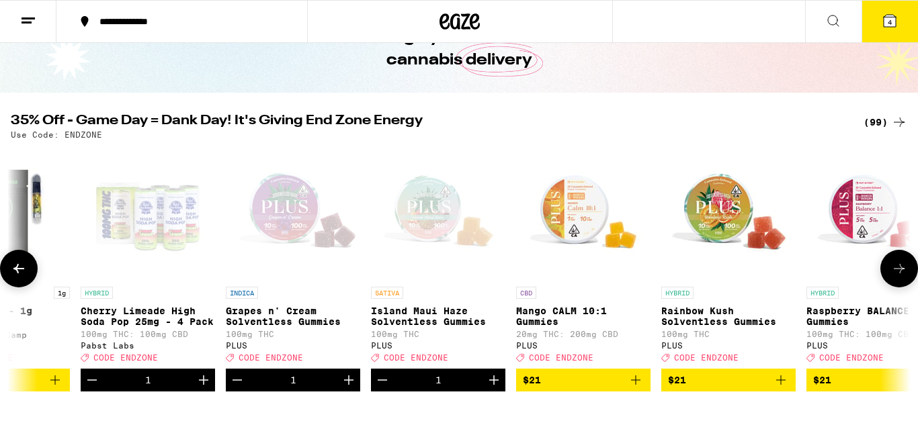
click at [30, 276] on button at bounding box center [19, 269] width 38 height 38
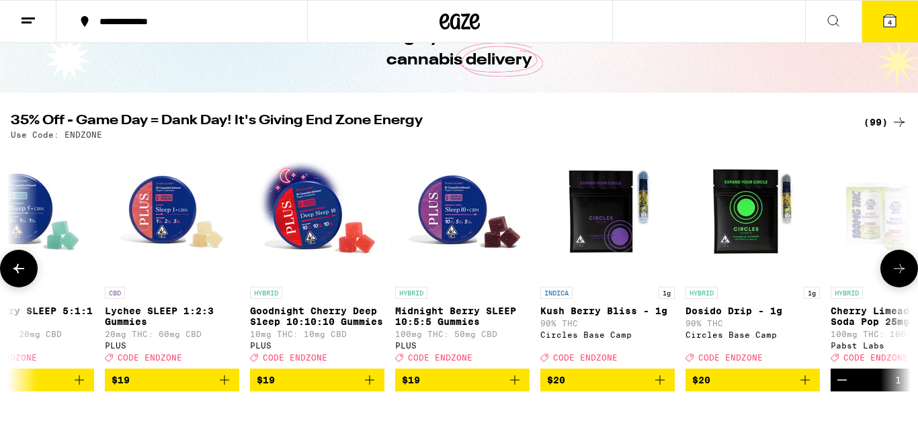
click at [32, 276] on button at bounding box center [19, 269] width 38 height 38
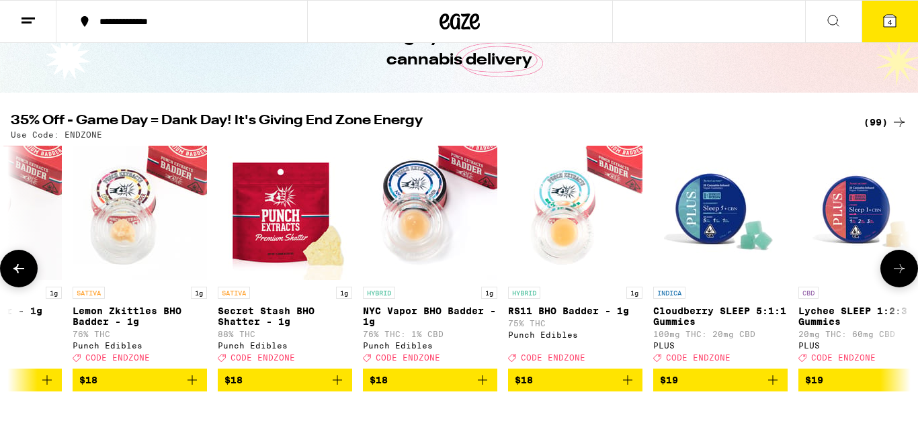
scroll to position [0, 4526]
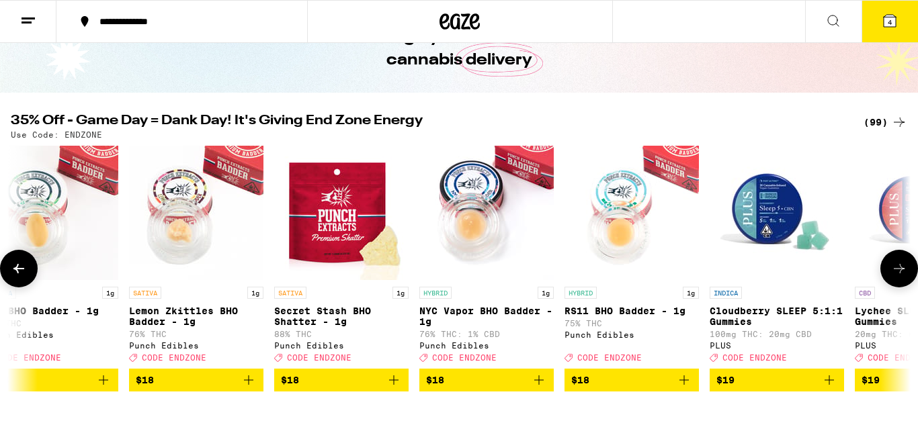
click at [32, 276] on button at bounding box center [19, 269] width 38 height 38
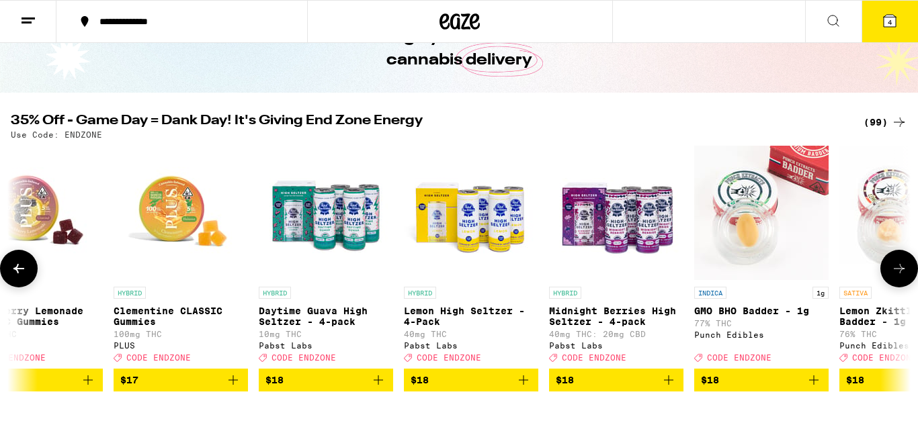
scroll to position [0, 3776]
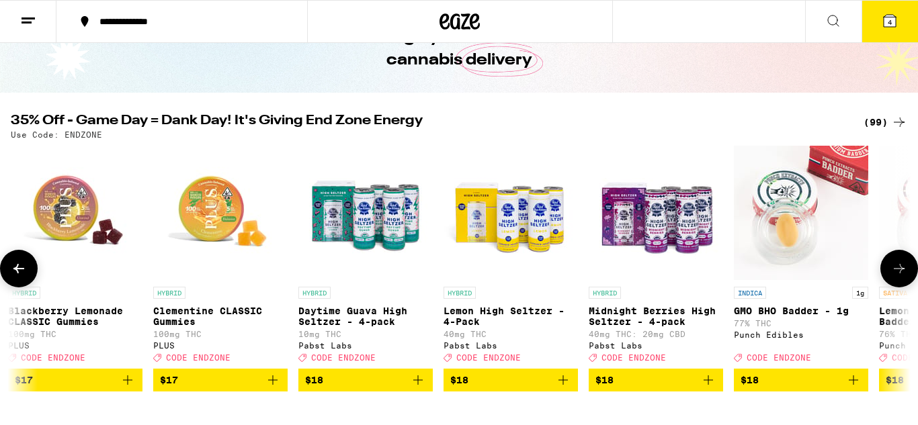
click at [32, 276] on button at bounding box center [19, 269] width 38 height 38
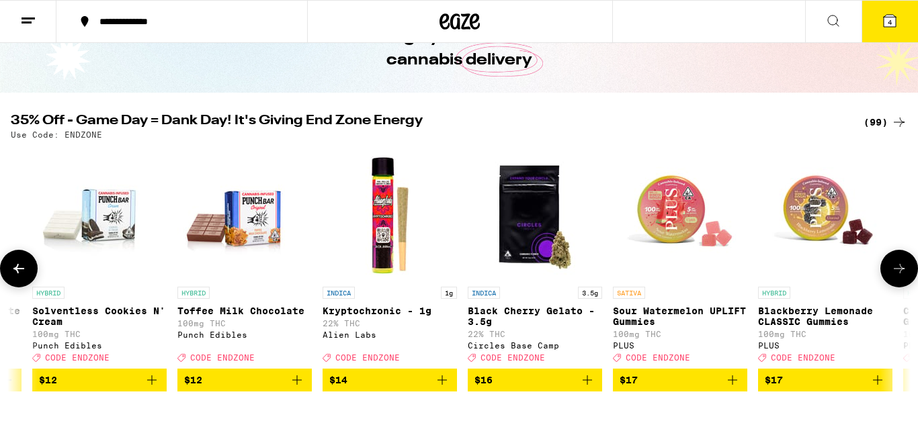
click at [32, 276] on button at bounding box center [19, 269] width 38 height 38
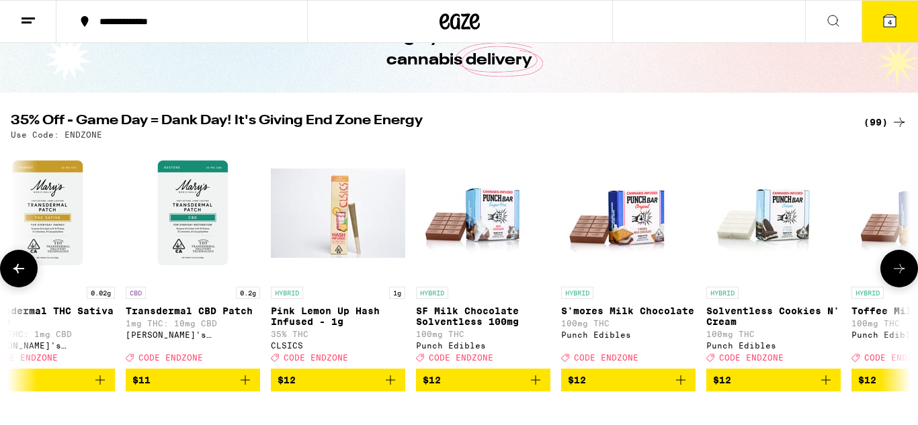
scroll to position [0, 2277]
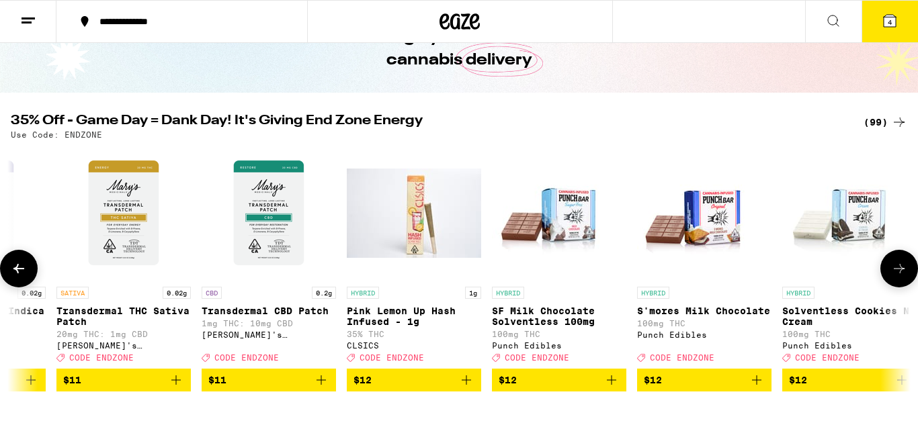
click at [32, 276] on button at bounding box center [19, 269] width 38 height 38
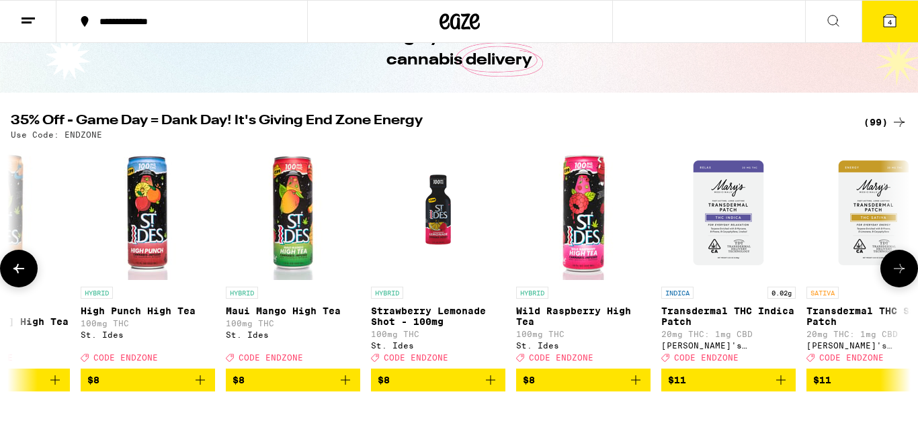
click at [32, 276] on button at bounding box center [19, 269] width 38 height 38
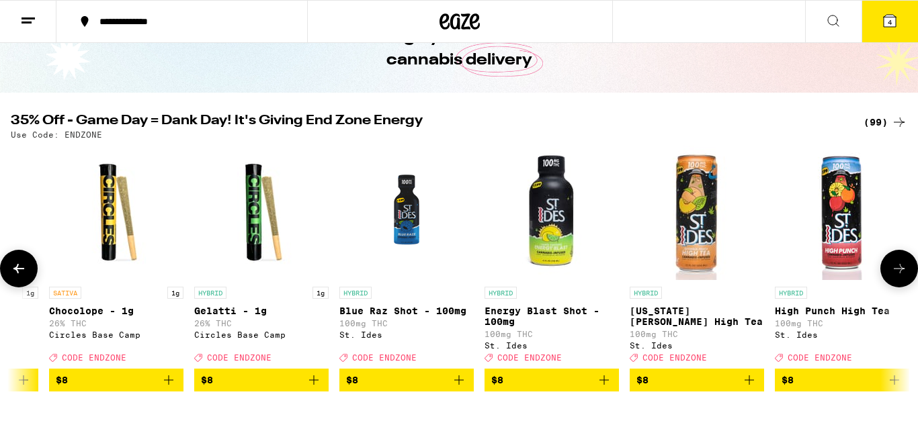
click at [32, 276] on button at bounding box center [19, 269] width 38 height 38
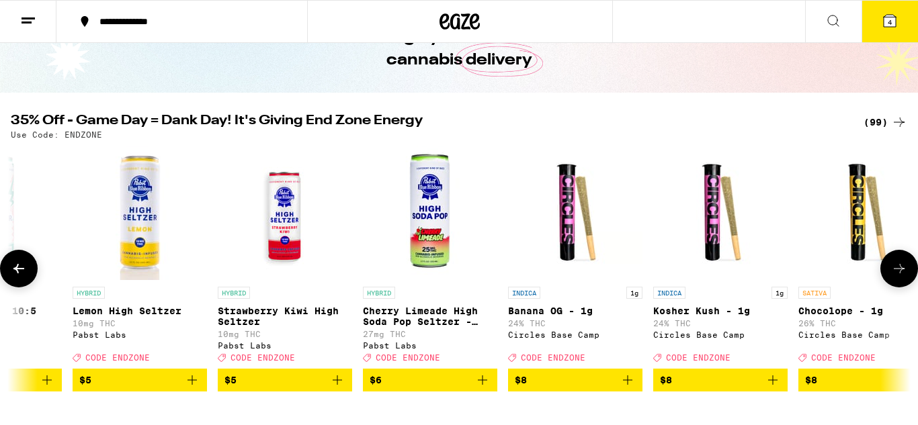
click at [32, 276] on button at bounding box center [19, 269] width 38 height 38
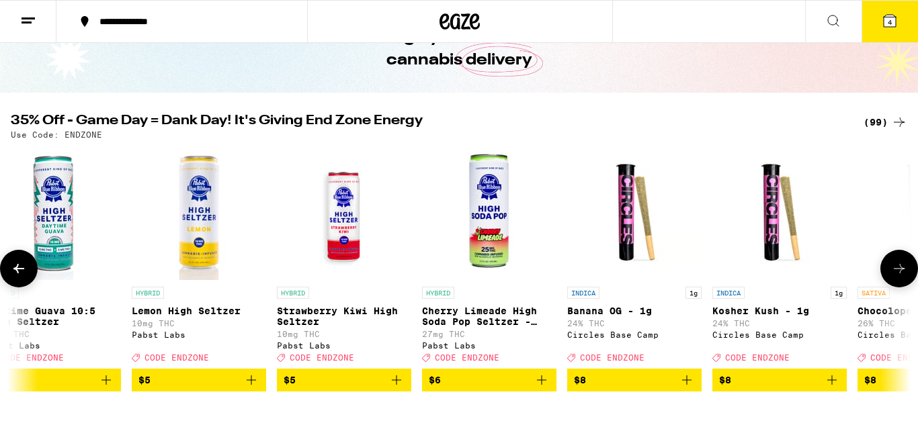
scroll to position [0, 0]
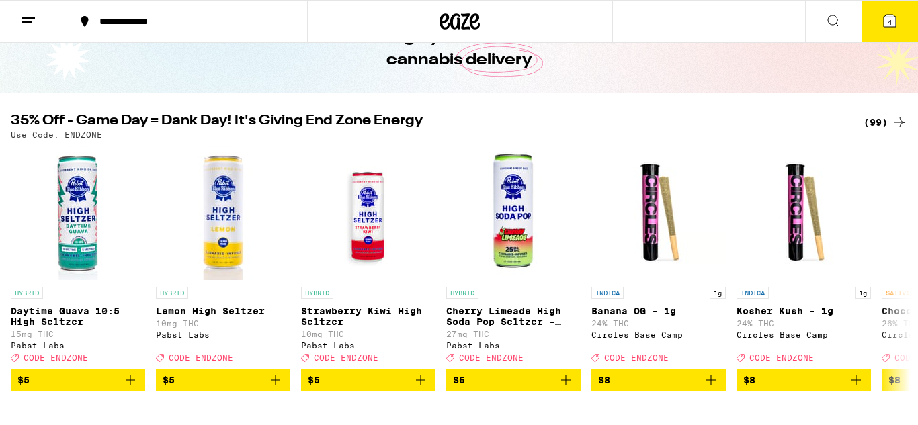
click at [896, 24] on icon at bounding box center [890, 21] width 16 height 16
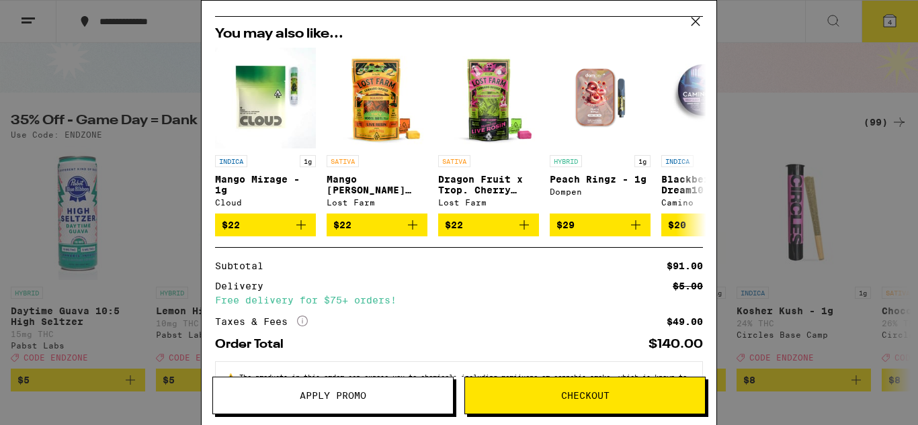
scroll to position [277, 0]
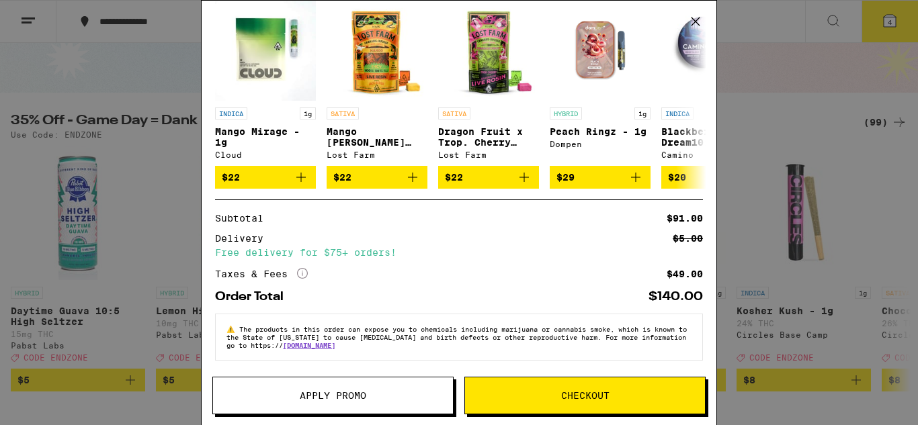
click at [315, 393] on span "Apply Promo" at bounding box center [333, 395] width 67 height 9
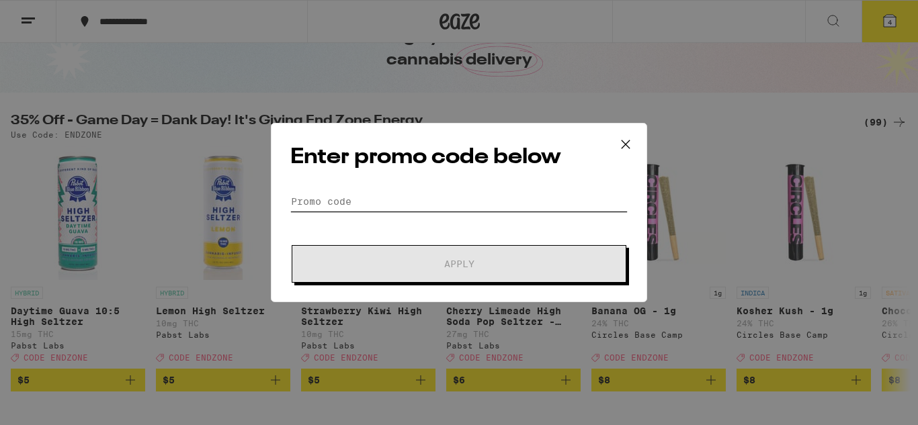
click at [344, 200] on input "Promo Code" at bounding box center [458, 202] width 337 height 20
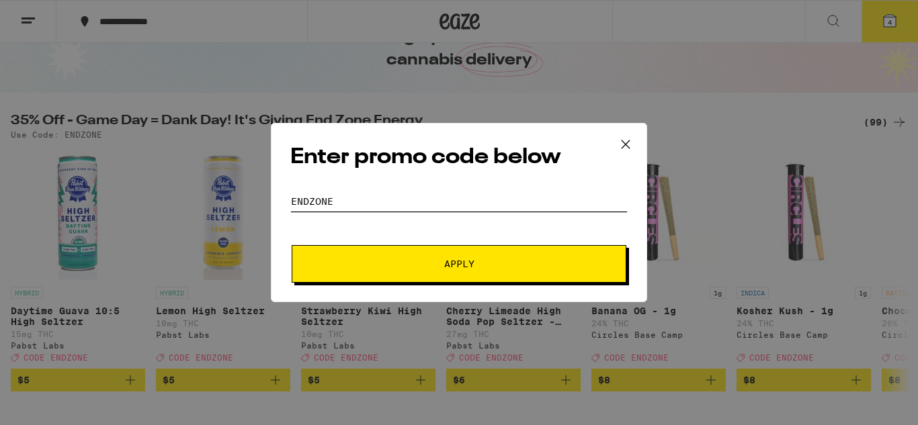
type input "ENDZONE"
click at [333, 247] on button "Apply" at bounding box center [459, 264] width 335 height 38
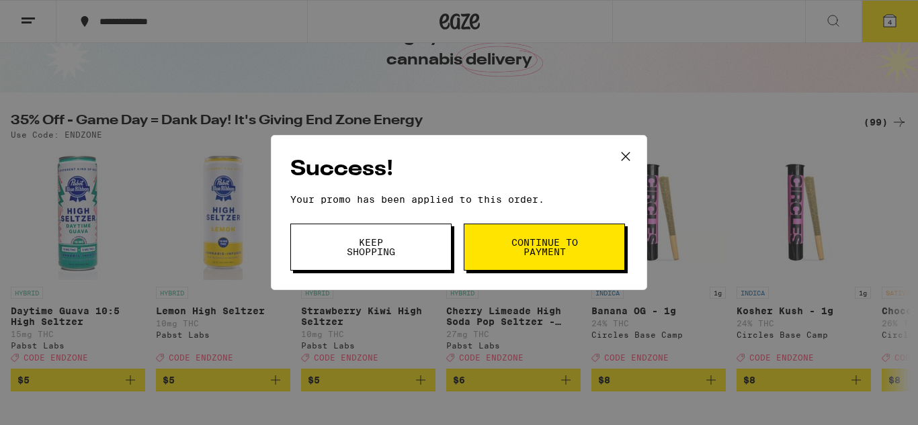
click at [506, 249] on button "Continue to payment" at bounding box center [544, 247] width 161 height 47
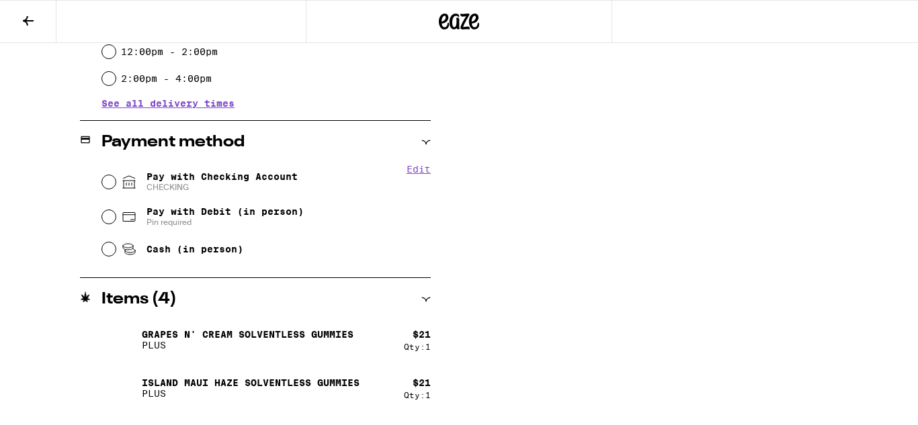
scroll to position [502, 0]
click at [230, 173] on span "Pay with Checking Account CHECKING" at bounding box center [221, 181] width 151 height 22
click at [116, 174] on input "Pay with Checking Account CHECKING" at bounding box center [108, 180] width 13 height 13
radio input "true"
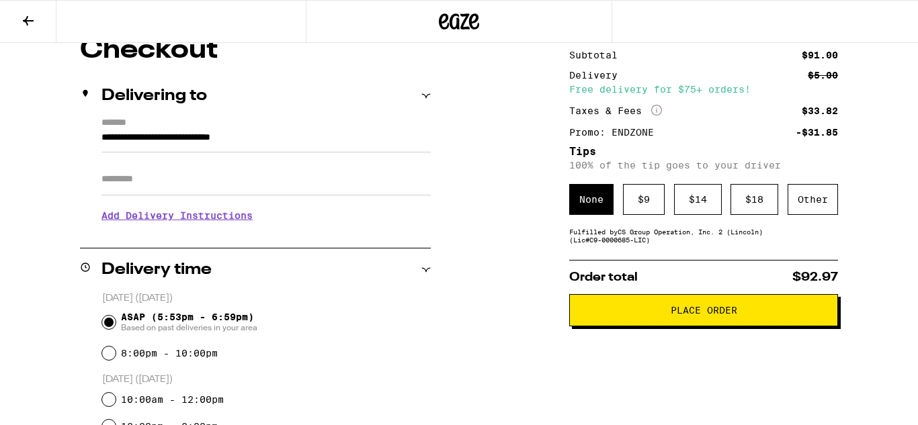
scroll to position [134, 0]
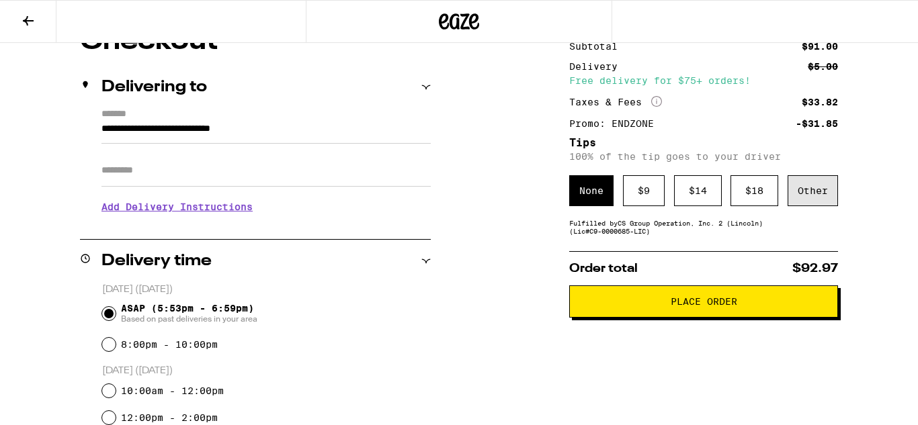
click at [799, 192] on div "Other" at bounding box center [813, 190] width 50 height 31
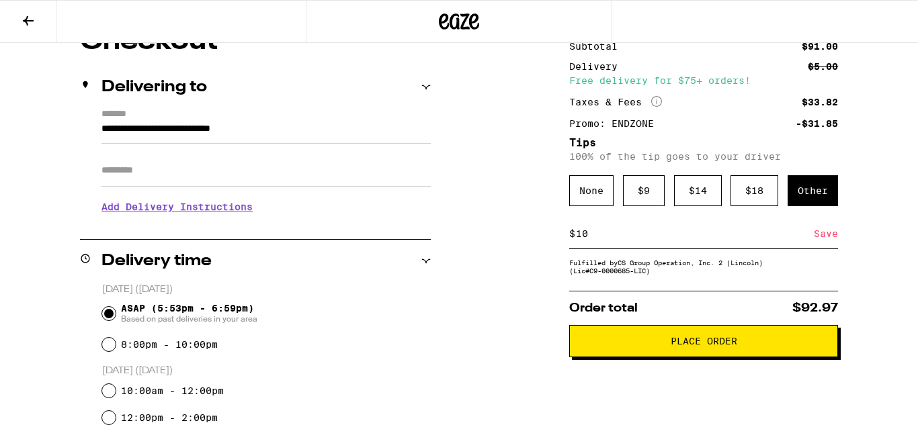
type input "10"
click at [702, 346] on span "Place Order" at bounding box center [704, 341] width 67 height 9
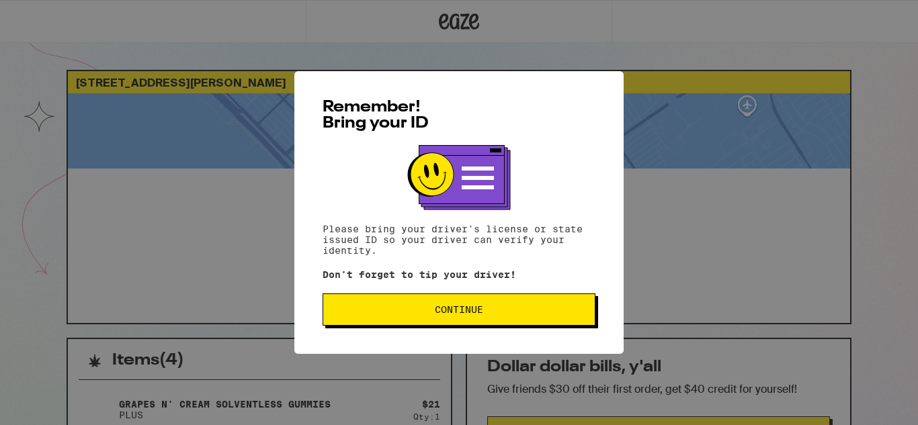
click at [547, 303] on button "Continue" at bounding box center [459, 310] width 273 height 32
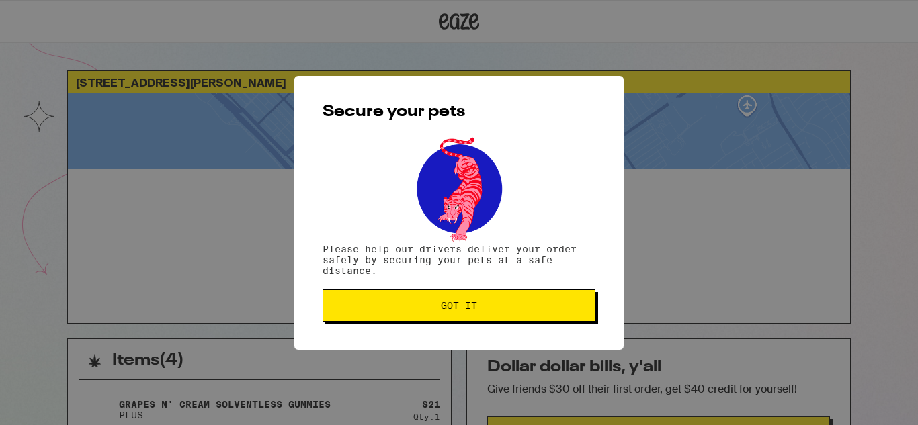
click at [546, 304] on span "Got it" at bounding box center [459, 305] width 250 height 9
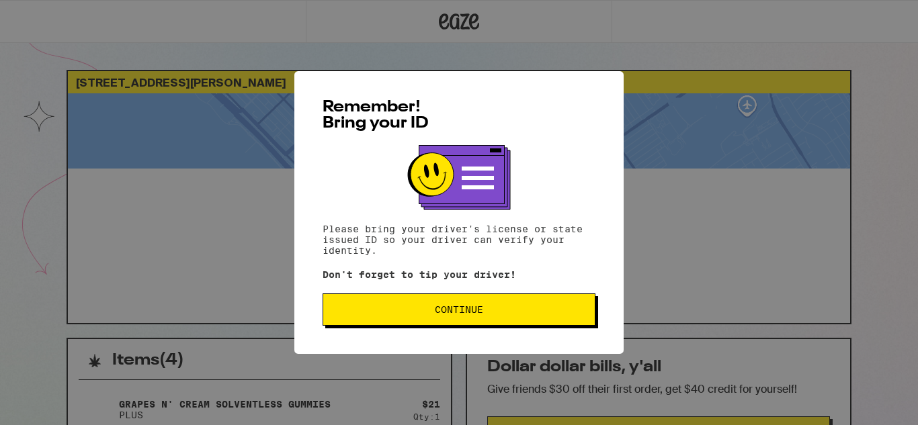
click at [496, 300] on button "Continue" at bounding box center [459, 310] width 273 height 32
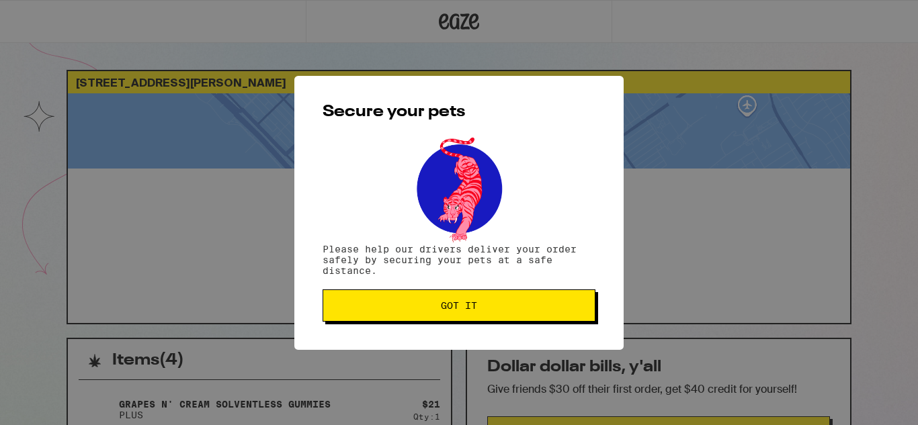
click at [497, 304] on span "Got it" at bounding box center [459, 305] width 250 height 9
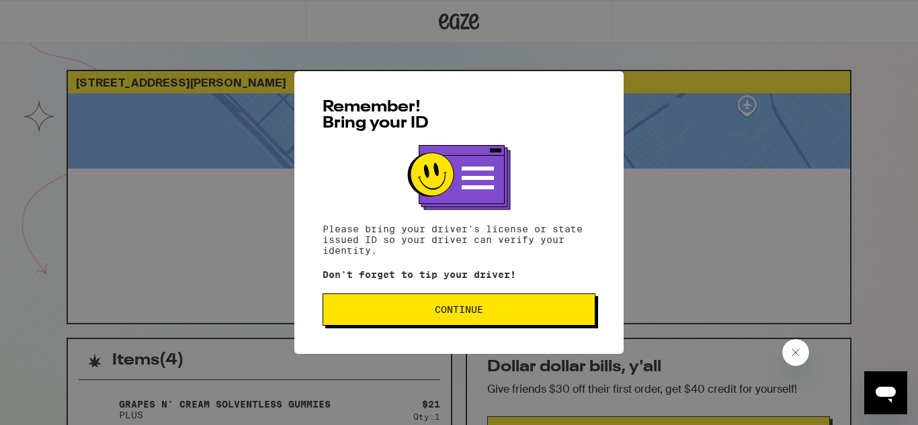
click at [390, 306] on button "Continue" at bounding box center [459, 310] width 273 height 32
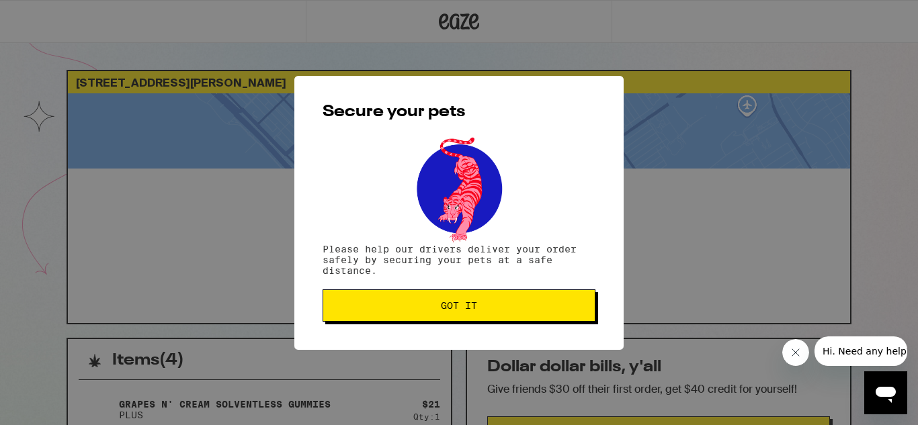
click at [390, 306] on span "Got it" at bounding box center [459, 305] width 250 height 9
